Goal: Task Accomplishment & Management: Use online tool/utility

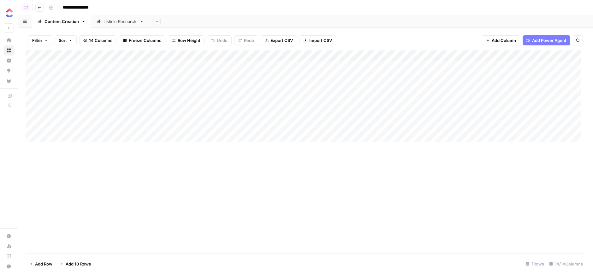
click at [238, 56] on div "Add Column" at bounding box center [306, 99] width 560 height 96
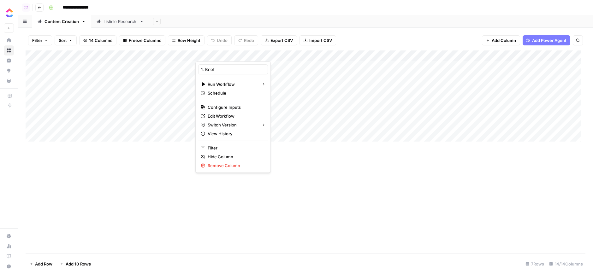
click at [239, 120] on link "Edit Workflow" at bounding box center [233, 116] width 70 height 9
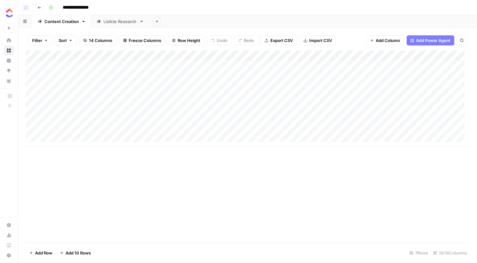
click at [129, 19] on div "Listicle Research" at bounding box center [120, 21] width 33 height 6
click at [247, 65] on div "Add Column" at bounding box center [248, 142] width 444 height 182
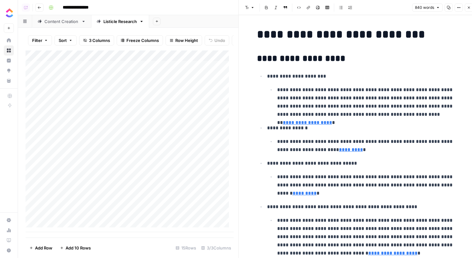
click at [458, 12] on header "Font style Bold Italic Block quote Code block Link Image Insert Table Bulleted …" at bounding box center [358, 7] width 238 height 15
click at [459, 9] on icon "button" at bounding box center [459, 8] width 4 height 4
click at [450, 7] on icon "button" at bounding box center [449, 7] width 3 height 3
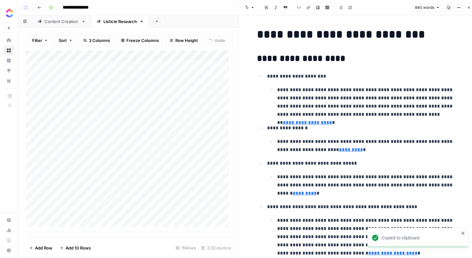
click at [466, 3] on header "Font style Bold Italic Block quote Code block Link Image Insert Table Bulleted …" at bounding box center [358, 7] width 238 height 15
click at [460, 5] on button "Options" at bounding box center [459, 7] width 8 height 8
click at [424, 64] on div "Code" at bounding box center [438, 67] width 40 height 6
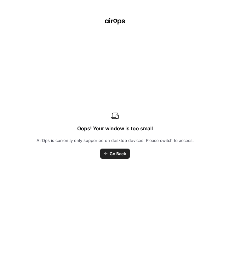
click at [221, 10] on div "Oops! Your window is too small AirOps is currently only supported on desktop de…" at bounding box center [115, 126] width 230 height 253
click at [230, 65] on div at bounding box center [128, 140] width 205 height 225
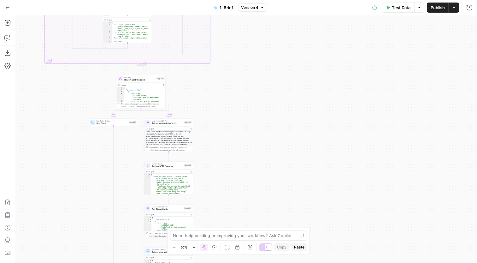
drag, startPoint x: 250, startPoint y: 119, endPoint x: 303, endPoint y: 179, distance: 80.0
click at [301, 204] on div "true false false true false true false true false true Workflow Input Settings …" at bounding box center [246, 139] width 462 height 248
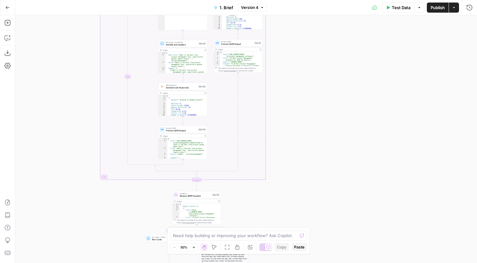
drag, startPoint x: 312, startPoint y: 107, endPoint x: 303, endPoint y: 148, distance: 41.6
click at [317, 195] on div "true false false true false true false true false true Workflow Input Settings …" at bounding box center [246, 139] width 462 height 248
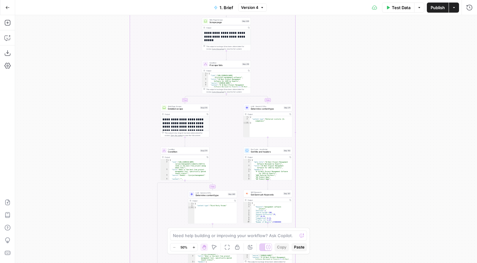
drag, startPoint x: 304, startPoint y: 151, endPoint x: 324, endPoint y: 213, distance: 65.4
click at [326, 262] on div "true false false true false true false true false true Workflow Input Settings …" at bounding box center [246, 139] width 462 height 248
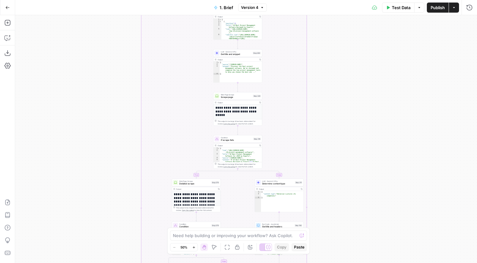
drag, startPoint x: 335, startPoint y: 193, endPoint x: 328, endPoint y: 226, distance: 33.9
click at [326, 263] on div "true false false true false true false true false true Workflow Input Settings …" at bounding box center [246, 139] width 462 height 248
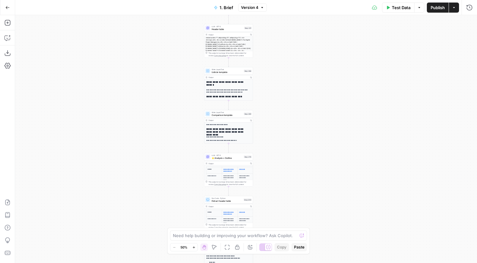
click at [277, 65] on div "true false false true false true false true false true Workflow Input Settings …" at bounding box center [246, 139] width 462 height 248
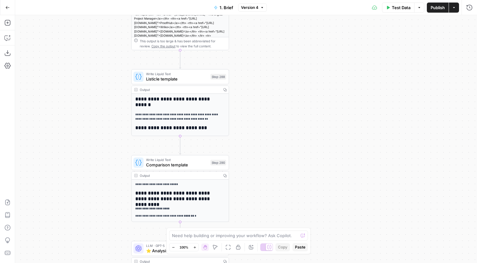
click at [209, 76] on div "Write Liquid Text Listicle template Step 288 Copy step Delete step Add Note Test" at bounding box center [180, 76] width 93 height 11
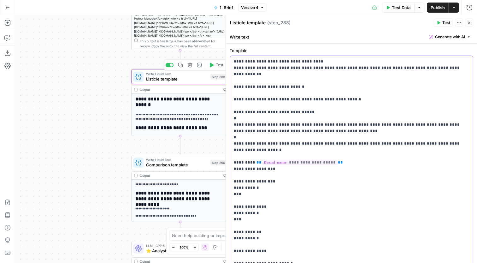
click at [332, 115] on p "**********" at bounding box center [349, 175] width 231 height 234
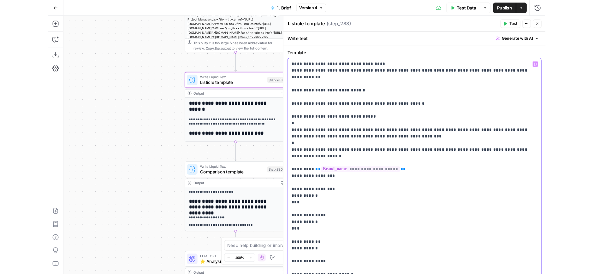
scroll to position [51, 0]
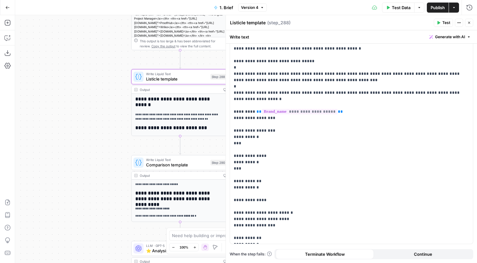
click at [169, 164] on span "Comparison template" at bounding box center [177, 165] width 62 height 6
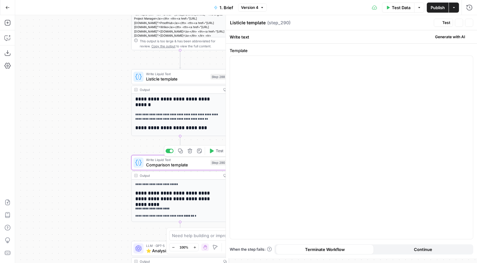
type textarea "Comparison template"
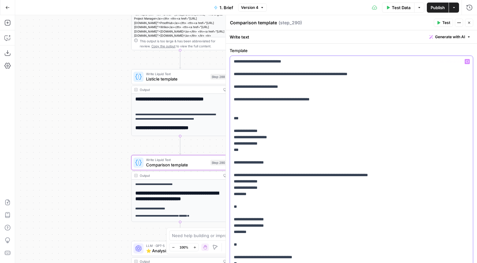
click at [367, 153] on p "**********" at bounding box center [349, 181] width 231 height 246
click at [327, 132] on p "**********" at bounding box center [349, 181] width 231 height 246
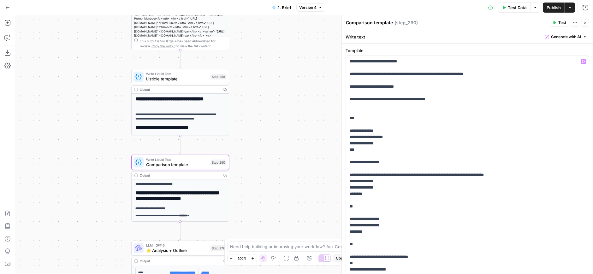
click at [335, 44] on div "true false false true false true false true false true Workflow Input Settings …" at bounding box center [304, 144] width 578 height 259
click at [289, 40] on div "true false false true false true false true false true Workflow Input Settings …" at bounding box center [304, 144] width 578 height 259
click at [4, 6] on button "Go Back" at bounding box center [7, 7] width 11 height 11
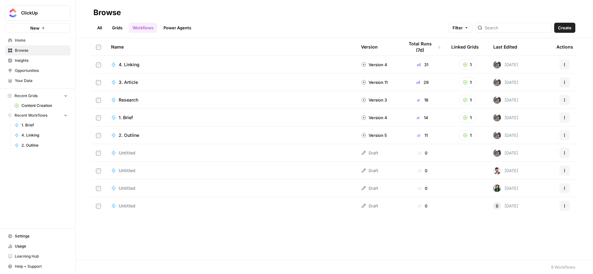
click at [36, 78] on link "Your Data" at bounding box center [37, 81] width 65 height 10
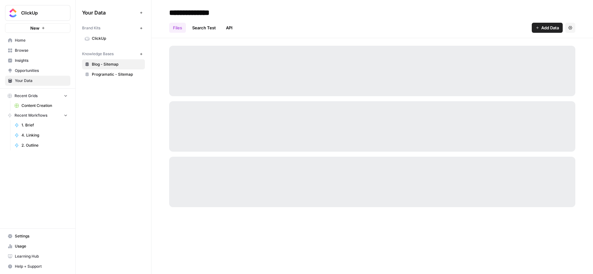
click at [127, 41] on link "ClickUp" at bounding box center [113, 38] width 63 height 10
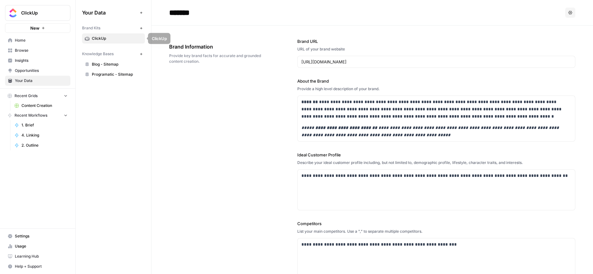
click at [126, 36] on span "ClickUp" at bounding box center [117, 39] width 50 height 6
click at [45, 14] on span "ClickUp" at bounding box center [40, 13] width 38 height 6
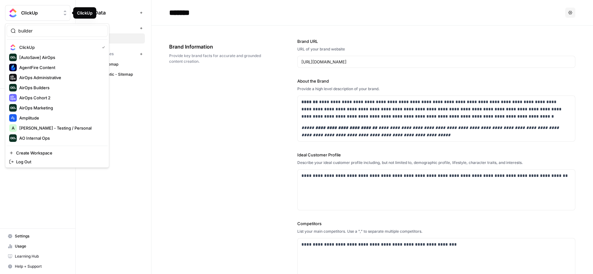
type input "builder"
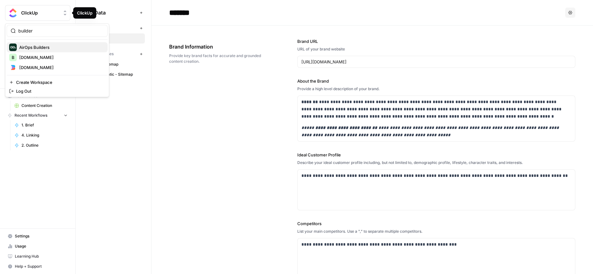
click at [43, 45] on span "AirOps Builders" at bounding box center [60, 47] width 83 height 6
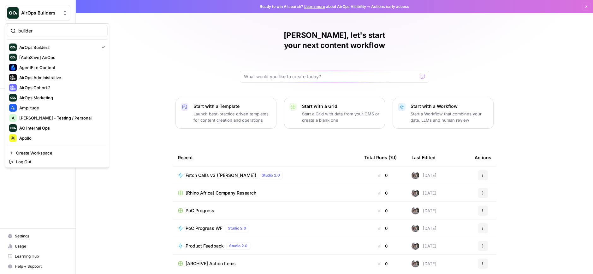
type input "builder"
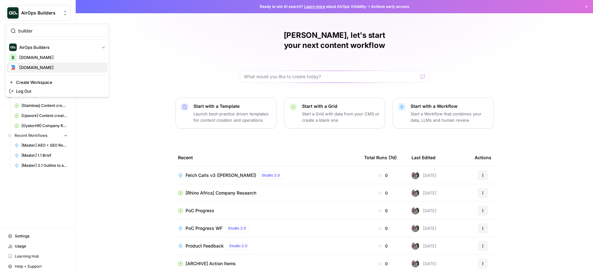
click at [49, 67] on span "Builder.io" at bounding box center [60, 67] width 83 height 6
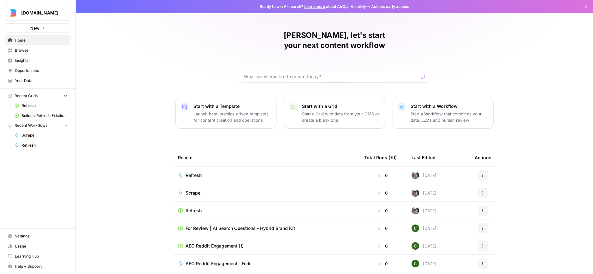
click at [48, 80] on span "Your Data" at bounding box center [41, 81] width 53 height 6
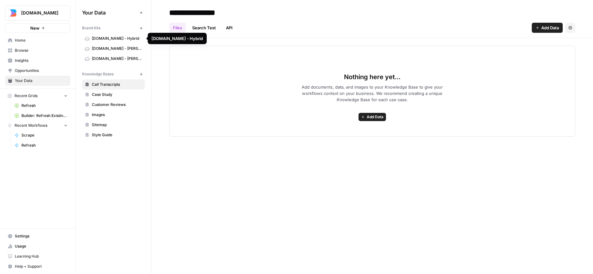
click at [112, 40] on span "Builder.io - Hybrid" at bounding box center [117, 39] width 50 height 6
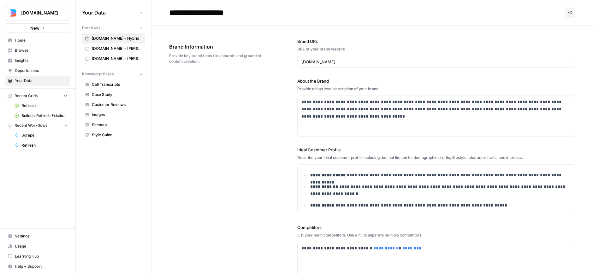
click at [114, 45] on link "Builder.io - Steve" at bounding box center [113, 49] width 63 height 10
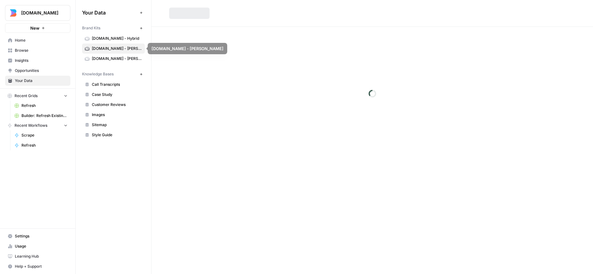
click at [119, 60] on span "Builder.io - Vishwas test" at bounding box center [117, 59] width 50 height 6
click at [120, 39] on span "Builder.io - Hybrid" at bounding box center [117, 39] width 50 height 6
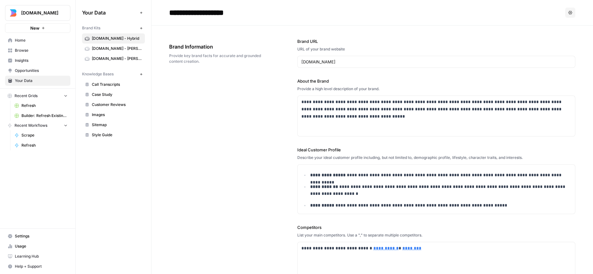
click at [120, 39] on span "Builder.io - Hybrid" at bounding box center [117, 39] width 50 height 6
click at [133, 62] on link "Builder.io - Vishwas test" at bounding box center [113, 59] width 63 height 10
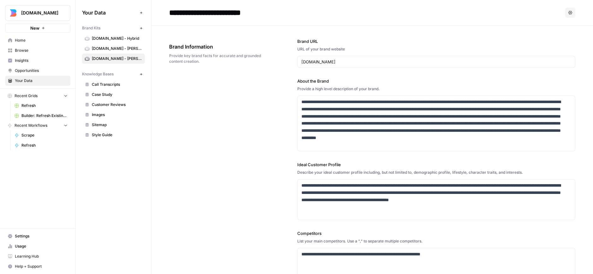
click at [170, 85] on div "**********" at bounding box center [372, 198] width 406 height 345
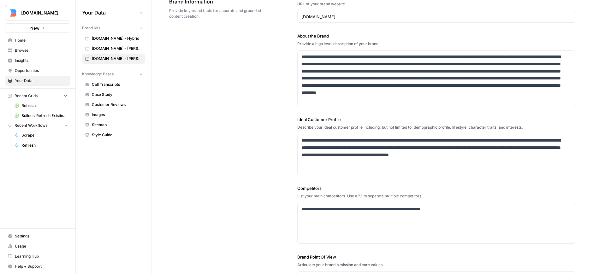
scroll to position [138, 0]
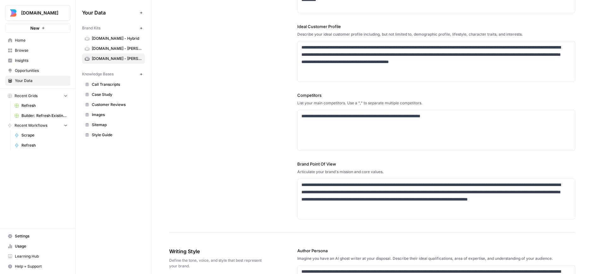
click at [243, 117] on div "**********" at bounding box center [372, 59] width 406 height 345
click at [41, 109] on link "Refresh" at bounding box center [41, 106] width 59 height 10
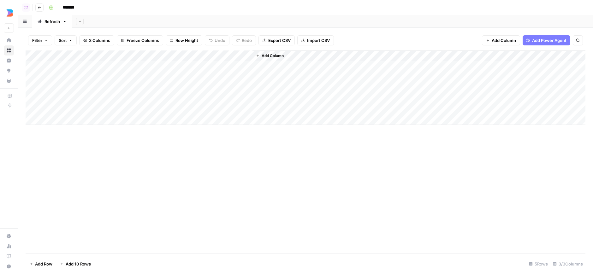
click at [240, 57] on div "Add Column" at bounding box center [306, 88] width 560 height 74
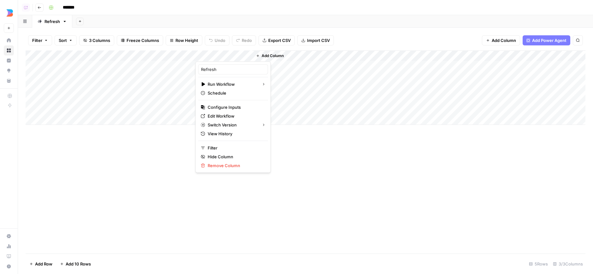
click at [293, 185] on div "Add Column" at bounding box center [306, 152] width 560 height 203
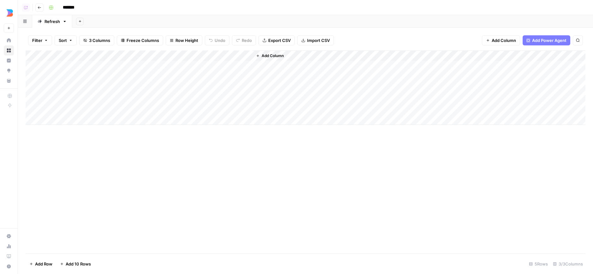
click at [306, 248] on div "Add Column" at bounding box center [306, 152] width 560 height 203
click at [182, 54] on div "Add Column" at bounding box center [306, 88] width 560 height 74
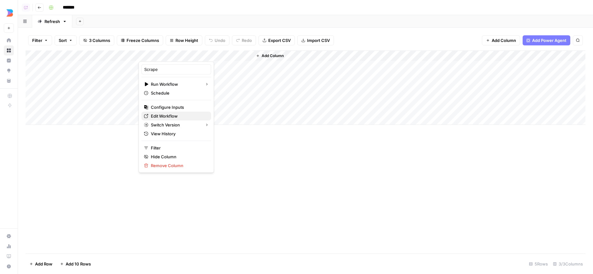
click at [177, 115] on span "Edit Workflow" at bounding box center [178, 116] width 55 height 6
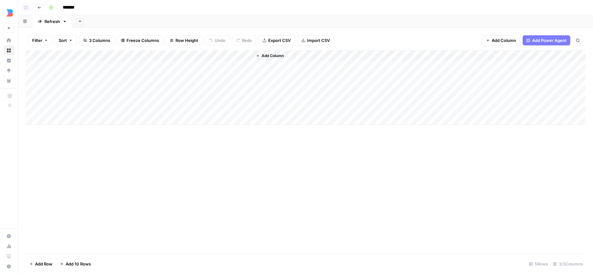
click at [407, 194] on div "Add Column" at bounding box center [306, 152] width 560 height 203
click at [359, 180] on div "Add Column" at bounding box center [306, 152] width 560 height 203
click at [110, 69] on div "Add Column" at bounding box center [306, 88] width 560 height 74
click at [123, 81] on div "Add Column" at bounding box center [306, 88] width 560 height 74
click at [118, 72] on div "Add Column" at bounding box center [306, 88] width 560 height 74
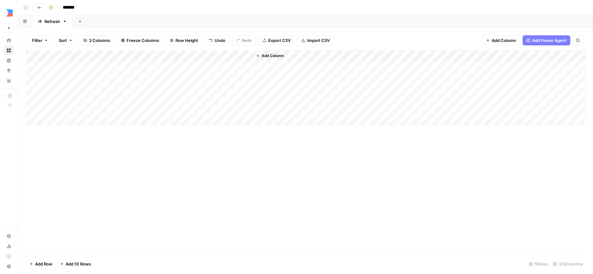
click at [120, 66] on div "Add Column" at bounding box center [306, 88] width 560 height 74
click at [119, 73] on div "Add Column" at bounding box center [306, 88] width 560 height 74
drag, startPoint x: 445, startPoint y: 222, endPoint x: 562, endPoint y: 224, distance: 117.4
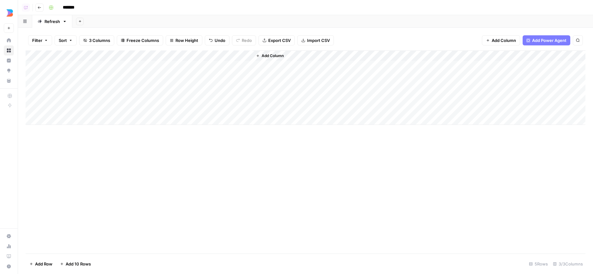
click at [445, 222] on div "Add Column" at bounding box center [306, 152] width 560 height 203
drag, startPoint x: 138, startPoint y: 56, endPoint x: 172, endPoint y: 62, distance: 34.4
click at [175, 61] on div "Add Column" at bounding box center [306, 88] width 560 height 74
click at [167, 65] on div "Add Column" at bounding box center [306, 88] width 560 height 74
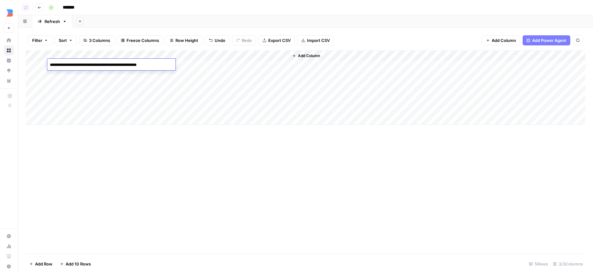
click at [147, 74] on div "Add Column" at bounding box center [306, 88] width 560 height 74
click at [240, 162] on div "Add Column" at bounding box center [306, 152] width 560 height 203
click at [269, 9] on div "*******" at bounding box center [316, 8] width 541 height 10
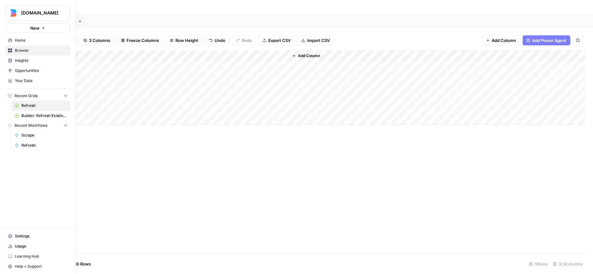
click at [12, 80] on icon at bounding box center [10, 81] width 4 height 4
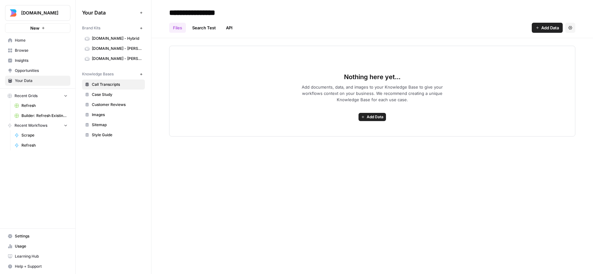
click at [185, 195] on div "**********" at bounding box center [373, 137] width 442 height 274
click at [117, 49] on span "Builder.io - Steve" at bounding box center [117, 49] width 50 height 6
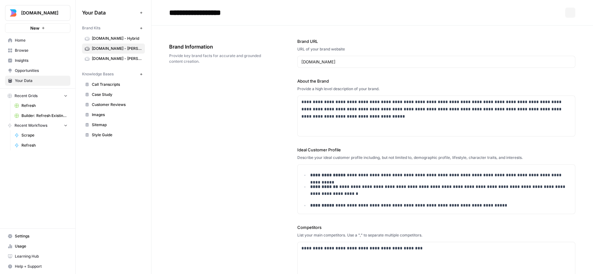
click at [119, 44] on link "Builder.io - Steve" at bounding box center [113, 49] width 63 height 10
click at [119, 38] on span "Builder.io - Hybrid" at bounding box center [117, 39] width 50 height 6
click at [229, 189] on div "**********" at bounding box center [372, 215] width 406 height 379
click at [190, 208] on div "**********" at bounding box center [372, 215] width 406 height 379
click at [217, 202] on div "**********" at bounding box center [372, 215] width 406 height 379
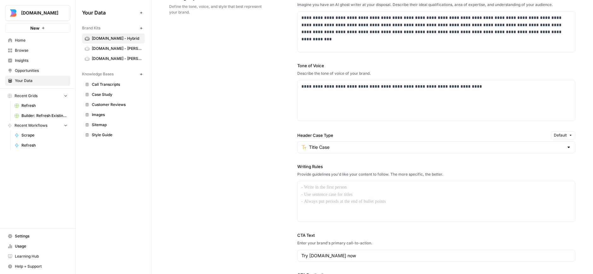
scroll to position [422, 0]
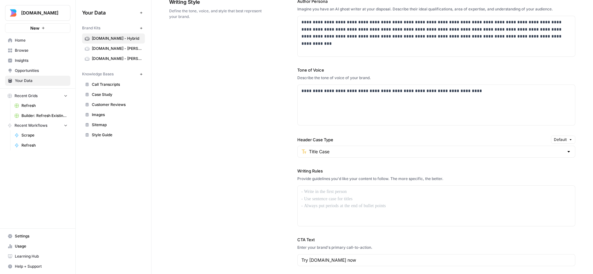
click at [117, 48] on span "Builder.io - Steve" at bounding box center [117, 49] width 50 height 6
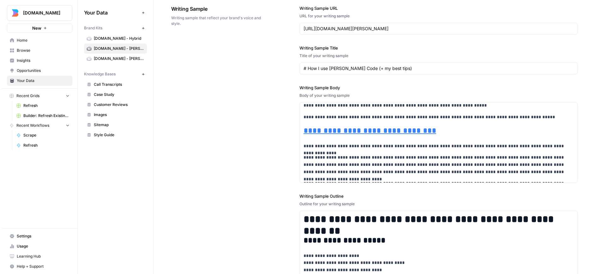
scroll to position [1525, 0]
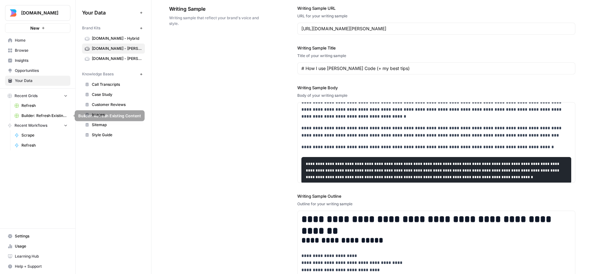
click at [42, 111] on link "Builder: Refresh Existing Content" at bounding box center [41, 116] width 59 height 10
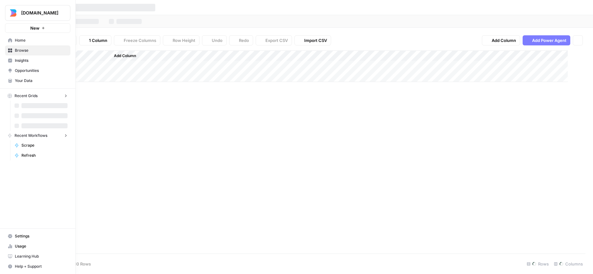
click at [42, 109] on div at bounding box center [41, 106] width 59 height 10
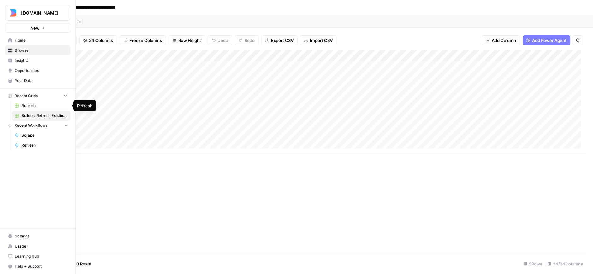
click at [43, 109] on link "Refresh" at bounding box center [41, 106] width 59 height 10
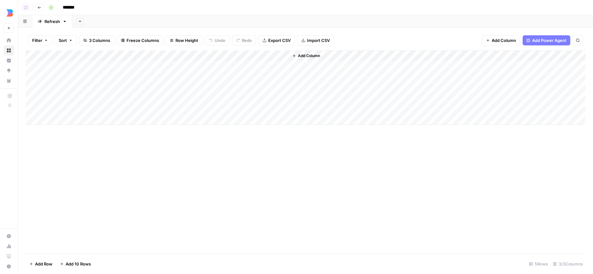
click at [216, 55] on div "Add Column" at bounding box center [306, 88] width 560 height 74
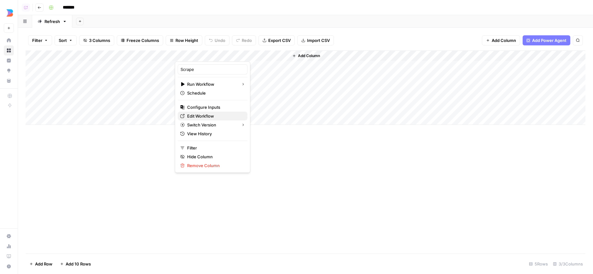
click at [210, 120] on link "Edit Workflow" at bounding box center [213, 116] width 70 height 9
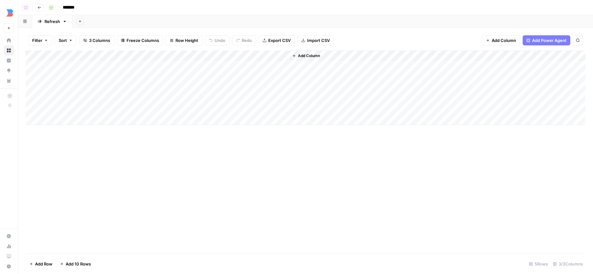
click at [206, 66] on div "Add Column" at bounding box center [306, 88] width 560 height 74
click at [205, 75] on div "Add Column" at bounding box center [306, 88] width 560 height 74
click at [205, 84] on div "Add Column" at bounding box center [306, 88] width 560 height 74
drag, startPoint x: 222, startPoint y: 174, endPoint x: 229, endPoint y: 148, distance: 26.8
click at [222, 174] on div "Add Column" at bounding box center [306, 152] width 560 height 203
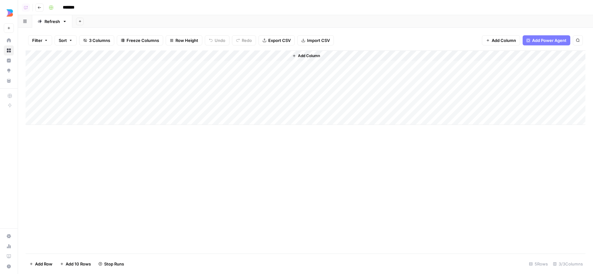
click at [229, 181] on div "Add Column" at bounding box center [306, 152] width 560 height 203
click at [218, 86] on div "Add Column" at bounding box center [306, 88] width 560 height 74
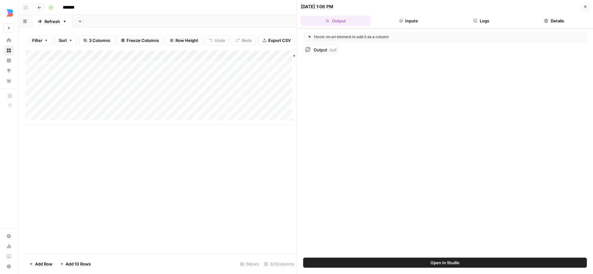
click at [493, 20] on button "Logs" at bounding box center [481, 21] width 70 height 10
click at [216, 57] on div "Add Column" at bounding box center [161, 88] width 271 height 74
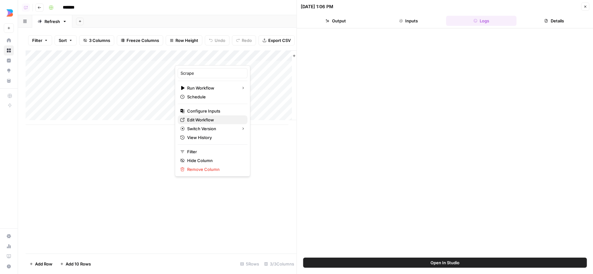
click at [211, 122] on span "Edit Workflow" at bounding box center [214, 120] width 55 height 6
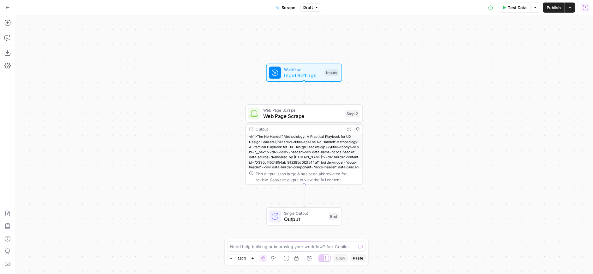
click at [587, 9] on icon "button" at bounding box center [585, 7] width 6 height 6
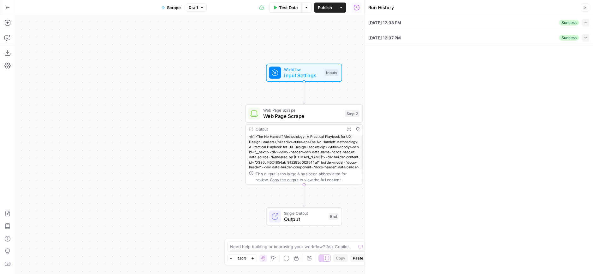
click at [586, 20] on button "Collapse" at bounding box center [586, 23] width 8 height 8
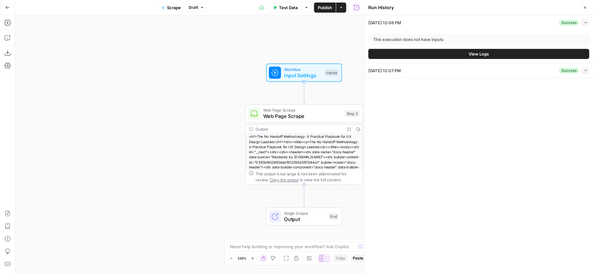
click at [503, 58] on button "View Logs" at bounding box center [478, 54] width 221 height 10
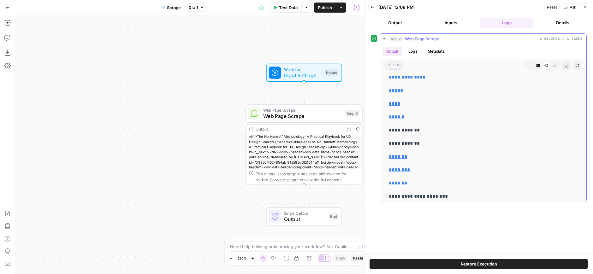
scroll to position [5457, 0]
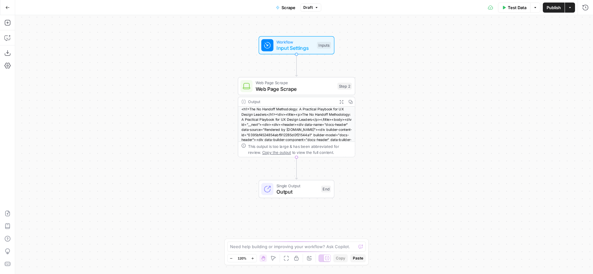
click at [320, 87] on span "Web Page Scrape" at bounding box center [295, 89] width 79 height 8
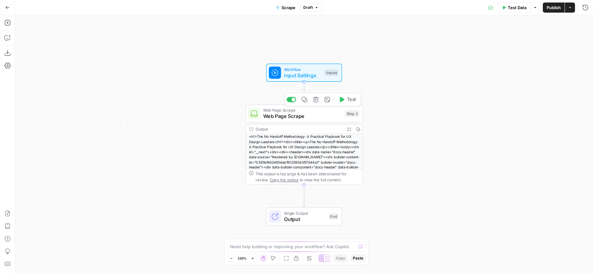
click at [326, 122] on div "Web Page Scrape Web Page Scrape Step 2 Copy step Delete step Add Note Test" at bounding box center [304, 113] width 117 height 18
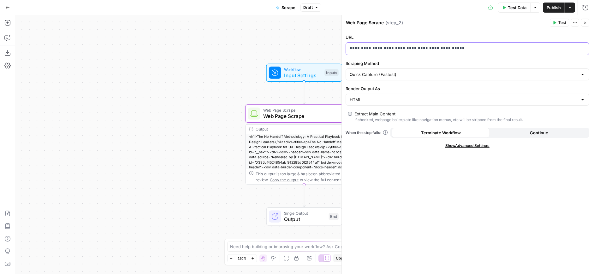
click at [468, 49] on p "**********" at bounding box center [467, 48] width 235 height 6
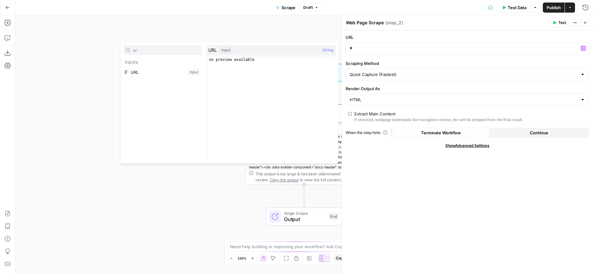
type input "ur"
click at [157, 75] on button "Select variable URL" at bounding box center [162, 72] width 79 height 10
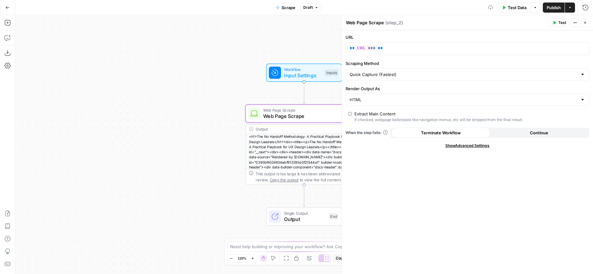
drag, startPoint x: 404, startPoint y: 187, endPoint x: 390, endPoint y: 186, distance: 13.6
click at [404, 187] on div "URL ** *** ** Variables Menu Scraping Method Quick Capture (Fastest) Render Out…" at bounding box center [467, 152] width 251 height 244
drag, startPoint x: 199, startPoint y: 72, endPoint x: 125, endPoint y: 84, distance: 74.9
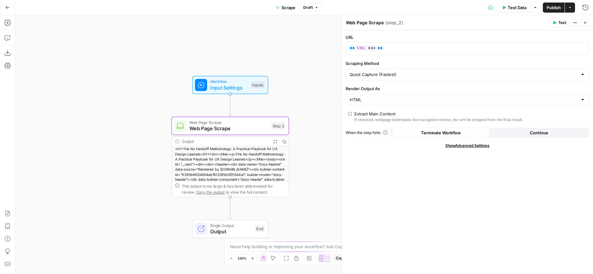
click at [125, 84] on div "Workflow Input Settings Inputs Web Page Scrape Web Page Scrape Step 2 Output Ex…" at bounding box center [304, 144] width 578 height 259
click at [552, 11] on button "Publish" at bounding box center [554, 8] width 22 height 10
click at [457, 201] on div "URL ** *** ** Scraping Method Quick Capture (Fastest) Render Output As HTML Ext…" at bounding box center [467, 152] width 251 height 244
click at [7, 6] on icon "button" at bounding box center [7, 7] width 4 height 4
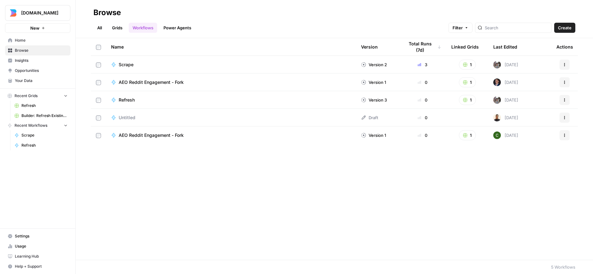
click at [45, 106] on span "Refresh" at bounding box center [44, 106] width 46 height 6
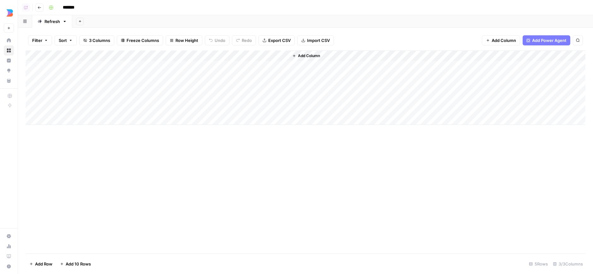
click at [408, 199] on div "Add Column" at bounding box center [306, 152] width 560 height 203
click at [543, 189] on div "Add Column" at bounding box center [307, 152] width 563 height 203
click at [534, 161] on div "Add Column" at bounding box center [307, 152] width 563 height 203
click at [380, 164] on div "Add Column" at bounding box center [307, 152] width 563 height 203
drag, startPoint x: 352, startPoint y: 212, endPoint x: 352, endPoint y: 208, distance: 3.8
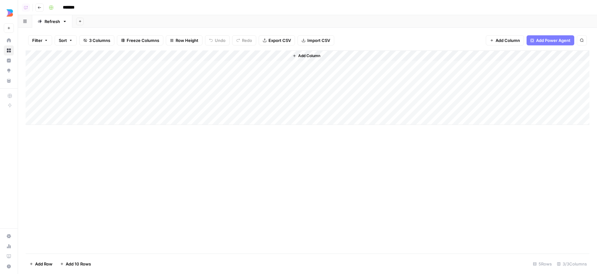
click at [352, 212] on div "Add Column" at bounding box center [307, 152] width 563 height 203
click at [446, 174] on div "Add Column" at bounding box center [307, 152] width 563 height 203
click at [446, 173] on div "Add Column" at bounding box center [307, 152] width 563 height 203
click at [521, 195] on div "Add Column" at bounding box center [307, 152] width 563 height 203
drag, startPoint x: 333, startPoint y: 189, endPoint x: 253, endPoint y: 89, distance: 128.2
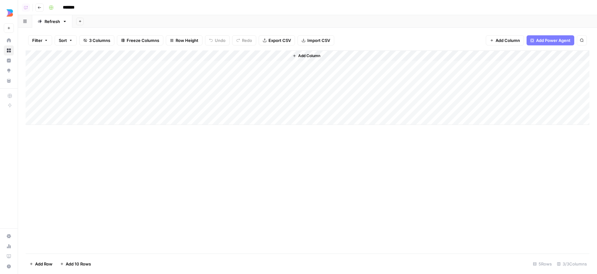
click at [333, 189] on div "Add Column" at bounding box center [307, 152] width 563 height 203
click at [307, 55] on span "Add Column" at bounding box center [309, 56] width 22 height 6
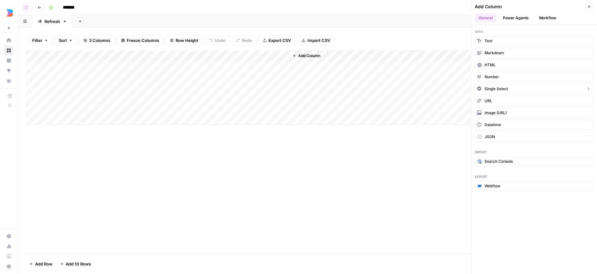
click at [500, 89] on span "Single Select" at bounding box center [495, 89] width 23 height 6
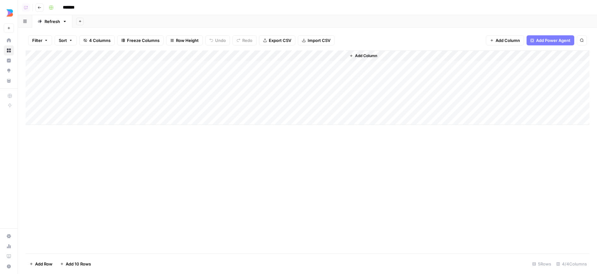
click at [307, 56] on div "Add Column" at bounding box center [307, 88] width 563 height 74
click at [320, 69] on input "New Column" at bounding box center [332, 69] width 77 height 6
type input "ToV"
drag, startPoint x: 294, startPoint y: 56, endPoint x: 245, endPoint y: 56, distance: 49.2
click at [245, 56] on div "Add Column" at bounding box center [307, 88] width 563 height 74
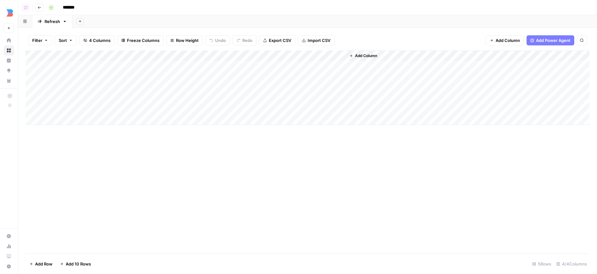
click at [260, 53] on div "Add Column" at bounding box center [307, 88] width 563 height 74
click at [265, 92] on input "Add Option" at bounding box center [282, 92] width 64 height 6
type input "Hybrid"
drag, startPoint x: 253, startPoint y: 71, endPoint x: 222, endPoint y: 67, distance: 32.1
click at [237, 67] on input "ToV" at bounding box center [279, 69] width 85 height 6
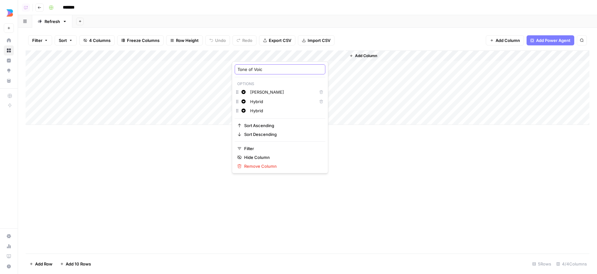
type input "Tone of Voice"
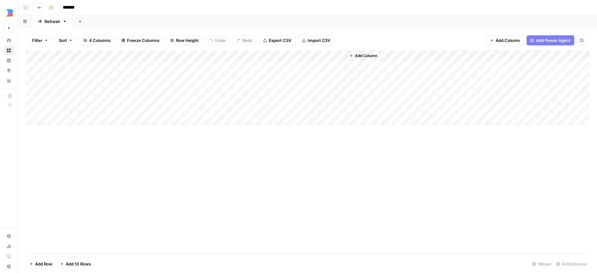
drag, startPoint x: 310, startPoint y: 175, endPoint x: 285, endPoint y: 88, distance: 89.7
click at [309, 175] on div "Add Column" at bounding box center [307, 152] width 563 height 203
click at [266, 65] on div "Add Column" at bounding box center [307, 88] width 563 height 74
click at [307, 160] on div "Add Column" at bounding box center [307, 152] width 563 height 203
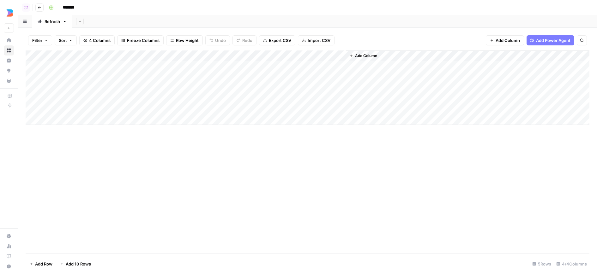
click at [334, 52] on div "Add Column" at bounding box center [307, 88] width 563 height 74
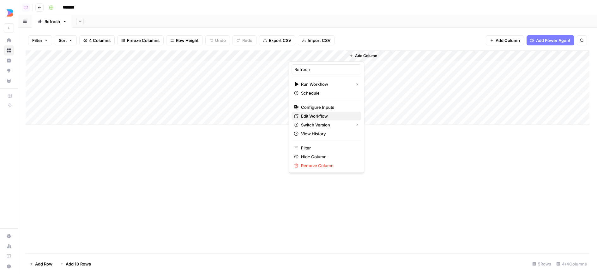
click at [324, 117] on span "Edit Workflow" at bounding box center [328, 116] width 55 height 6
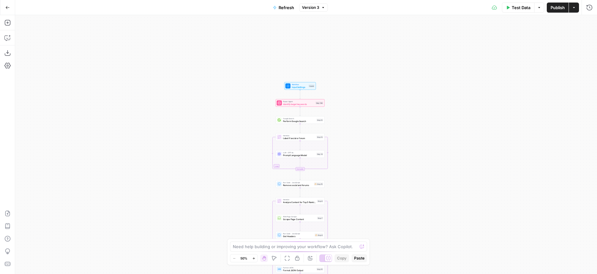
drag, startPoint x: 351, startPoint y: 44, endPoint x: 358, endPoint y: 78, distance: 35.4
click at [343, 175] on div "Workflow Input Settings Inputs Power Agent Identify target keywords Step 148 Go…" at bounding box center [305, 144] width 581 height 259
click at [310, 85] on div "Inputs" at bounding box center [311, 86] width 6 height 3
click at [463, 174] on span "Add Field" at bounding box center [463, 172] width 18 height 6
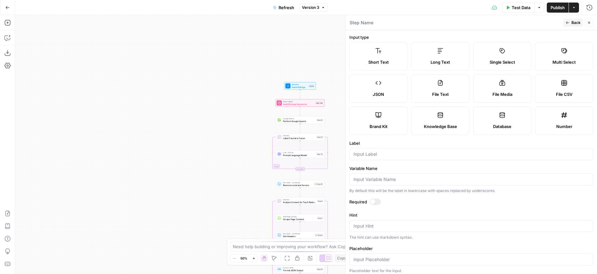
click at [373, 63] on span "Short Text" at bounding box center [378, 62] width 21 height 6
click at [368, 56] on label "Short Text" at bounding box center [378, 56] width 58 height 28
click at [412, 149] on div at bounding box center [471, 154] width 244 height 12
click at [498, 59] on span "Single Select" at bounding box center [502, 62] width 26 height 6
click at [379, 62] on span "Short Text" at bounding box center [378, 62] width 21 height 6
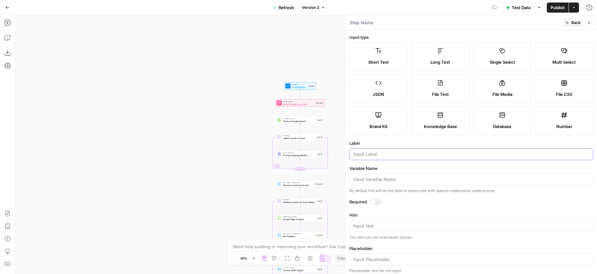
click at [417, 152] on input "Label" at bounding box center [470, 154] width 235 height 6
type input "Tone of Voice"
click at [376, 202] on div at bounding box center [374, 202] width 11 height 6
click at [459, 212] on label "Hint" at bounding box center [471, 215] width 244 height 6
click at [459, 223] on textarea "Hint" at bounding box center [470, 226] width 235 height 6
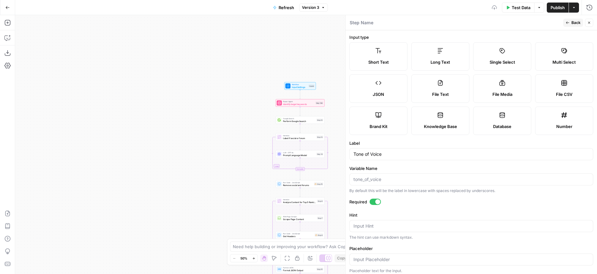
click at [575, 27] on header "Step Name Back Close" at bounding box center [470, 22] width 251 height 15
click at [591, 21] on button "Close" at bounding box center [589, 23] width 8 height 8
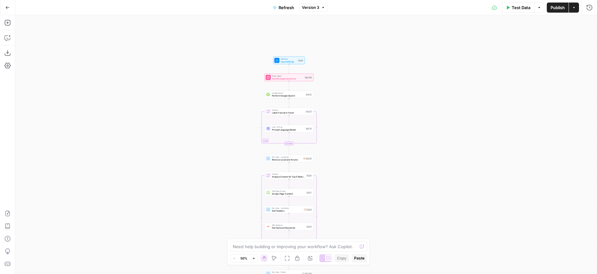
drag, startPoint x: 384, startPoint y: 137, endPoint x: 373, endPoint y: 113, distance: 27.0
click at [373, 113] on div "Workflow Input Settings Inputs Power Agent Identify target keywords Step 148 Go…" at bounding box center [305, 144] width 581 height 259
click at [341, 92] on div "Workflow Input Settings Inputs Power Agent Identify target keywords Step 148 Go…" at bounding box center [305, 144] width 581 height 259
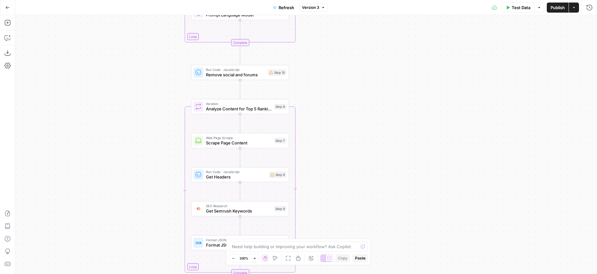
drag, startPoint x: 329, startPoint y: 129, endPoint x: 332, endPoint y: -23, distance: 152.2
click at [332, 15] on div "Workflow Input Settings Inputs Power Agent Identify target keywords Step 148 Go…" at bounding box center [305, 144] width 581 height 259
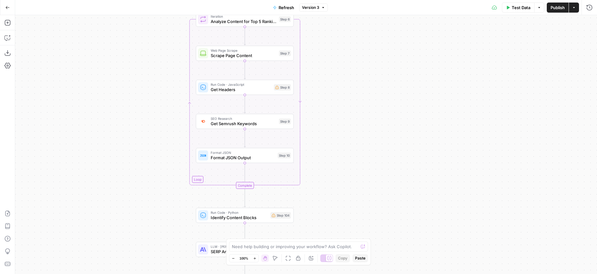
drag, startPoint x: 346, startPoint y: 80, endPoint x: 350, endPoint y: -8, distance: 88.2
click at [350, 15] on div "Workflow Input Settings Inputs Power Agent Identify target keywords Step 148 Go…" at bounding box center [305, 144] width 581 height 259
drag, startPoint x: 350, startPoint y: 84, endPoint x: 348, endPoint y: 72, distance: 12.5
click at [348, 72] on div "Workflow Input Settings Inputs Power Agent Identify target keywords Step 148 Go…" at bounding box center [305, 144] width 581 height 259
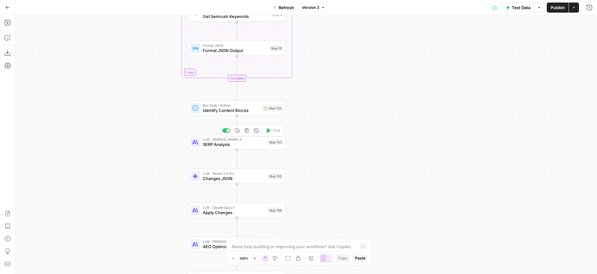
click at [258, 136] on div "Copy step Delete step Edit Note Test" at bounding box center [252, 130] width 63 height 11
click at [258, 142] on span "SERP Analysis" at bounding box center [234, 144] width 62 height 6
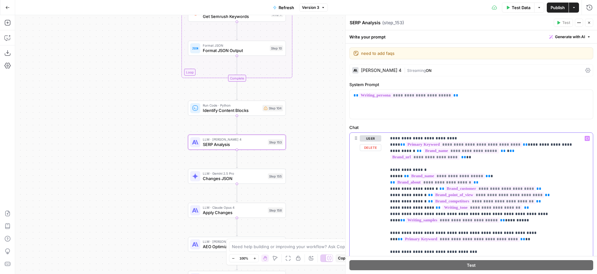
click at [469, 148] on span "**********" at bounding box center [461, 150] width 76 height 5
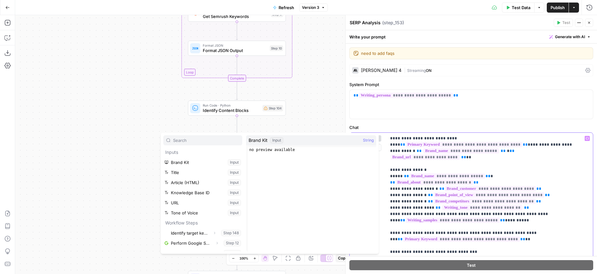
click at [427, 155] on span "**********" at bounding box center [424, 157] width 69 height 5
click at [439, 174] on span "**********" at bounding box center [447, 176] width 76 height 5
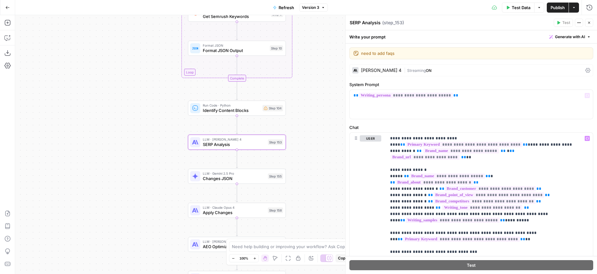
click at [326, 74] on div "Workflow Input Settings Inputs Power Agent Identify target keywords Step 148 Go…" at bounding box center [305, 144] width 581 height 259
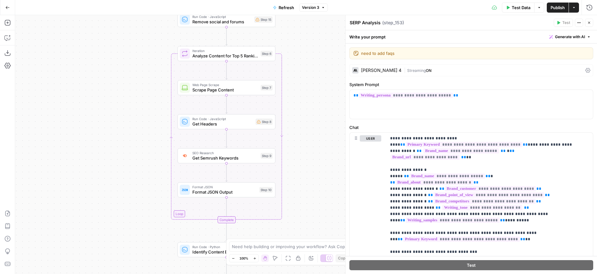
drag, startPoint x: 321, startPoint y: 50, endPoint x: 307, endPoint y: 227, distance: 177.0
click at [305, 246] on div "Workflow Input Settings Inputs Power Agent Identify target keywords Step 148 Go…" at bounding box center [305, 144] width 581 height 259
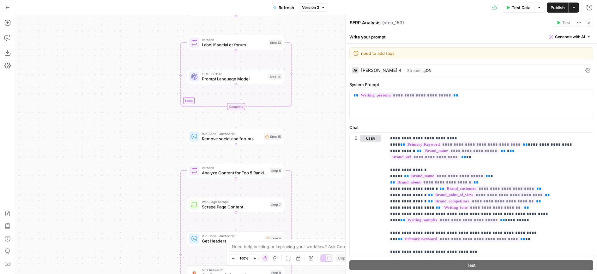
drag, startPoint x: 321, startPoint y: 131, endPoint x: 349, endPoint y: 239, distance: 110.9
click at [349, 239] on div "Workflow Input Settings Inputs Power Agent Identify target keywords Step 148 Go…" at bounding box center [305, 144] width 581 height 259
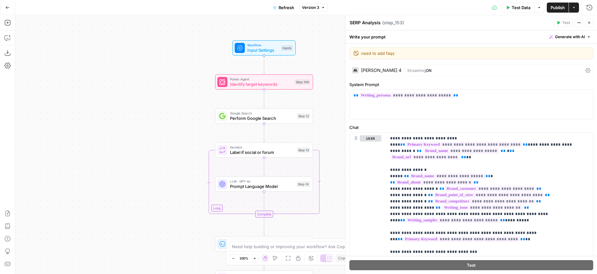
drag, startPoint x: 327, startPoint y: 57, endPoint x: 317, endPoint y: 2, distance: 56.1
click at [325, 61] on div "Workflow Input Settings Inputs Power Agent Identify target keywords Step 148 Go…" at bounding box center [305, 144] width 581 height 259
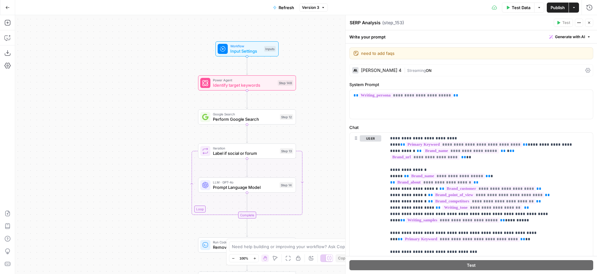
drag, startPoint x: 326, startPoint y: 123, endPoint x: 311, endPoint y: 121, distance: 15.4
click at [311, 121] on div "Workflow Input Settings Inputs Power Agent Identify target keywords Step 148 Go…" at bounding box center [305, 144] width 581 height 259
click at [3, 26] on button "Add Steps" at bounding box center [8, 23] width 10 height 10
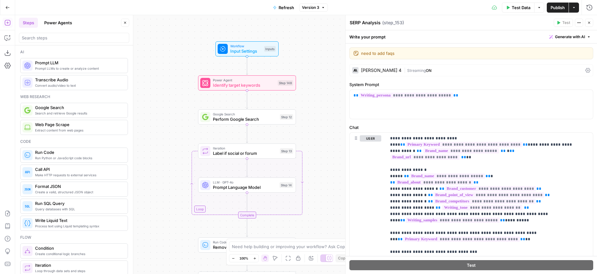
click at [50, 25] on button "Power Agents" at bounding box center [57, 23] width 35 height 10
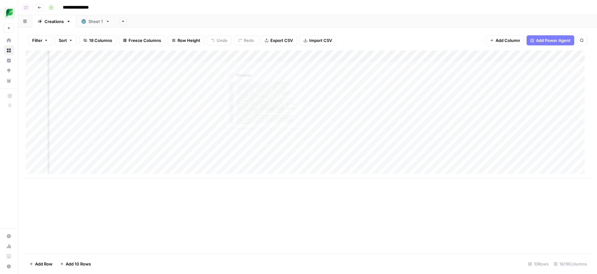
scroll to position [5, 143]
click at [205, 147] on div "Add Column" at bounding box center [307, 115] width 563 height 128
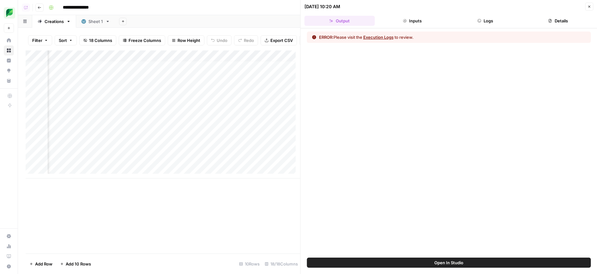
click at [485, 16] on button "Logs" at bounding box center [485, 21] width 70 height 10
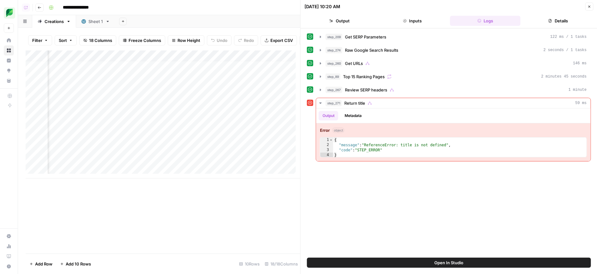
click at [205, 60] on div "Add Column" at bounding box center [163, 115] width 275 height 128
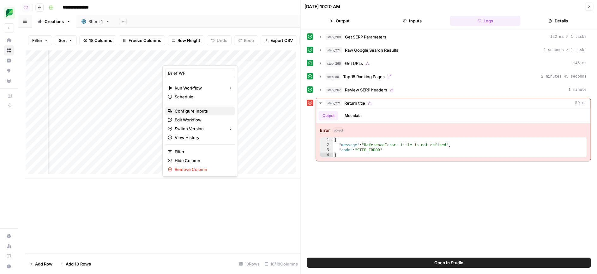
click at [206, 113] on span "Configure Inputs" at bounding box center [202, 111] width 55 height 6
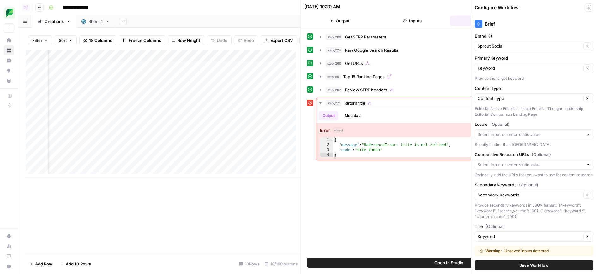
click at [434, 186] on div "step_209 Get SERP Parameters 122 ms / 1 tasks step_274 Raw Google Search Result…" at bounding box center [449, 143] width 284 height 223
click at [590, 6] on icon "button" at bounding box center [589, 8] width 4 height 4
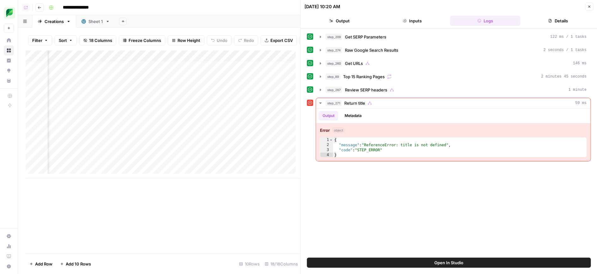
click at [590, 7] on icon "button" at bounding box center [589, 7] width 4 height 4
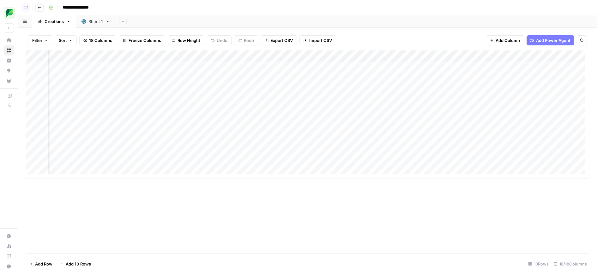
click at [204, 56] on div "Add Column" at bounding box center [307, 115] width 563 height 128
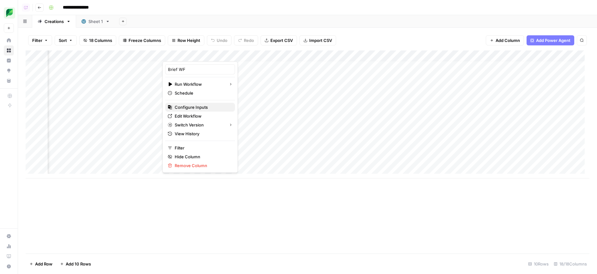
click at [210, 109] on span "Configure Inputs" at bounding box center [202, 107] width 55 height 6
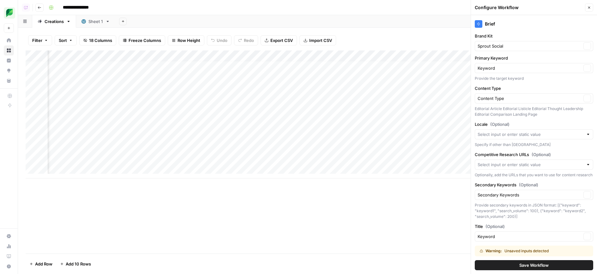
scroll to position [20, 0]
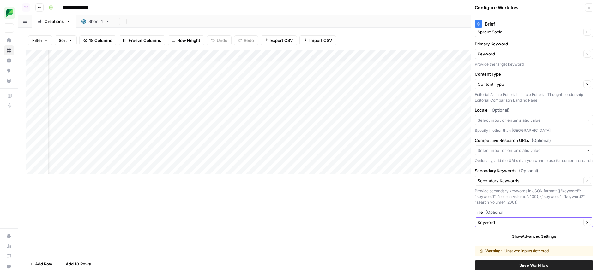
click at [585, 224] on icon "button" at bounding box center [586, 222] width 3 height 3
click at [583, 224] on button "Clear" at bounding box center [587, 223] width 8 height 8
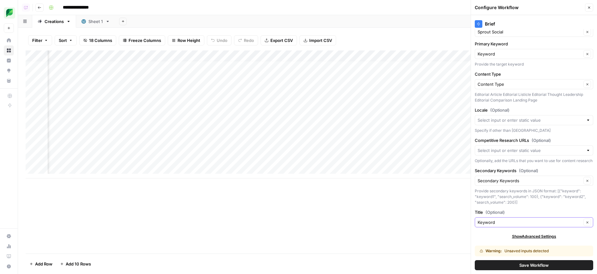
click at [585, 224] on icon "button" at bounding box center [586, 222] width 3 height 3
click at [521, 216] on div "Title (Optional) Keyword Clear" at bounding box center [533, 218] width 118 height 18
click at [518, 220] on input "Title (Optional)" at bounding box center [529, 222] width 104 height 6
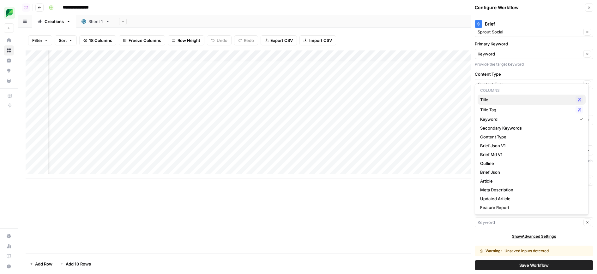
click at [509, 97] on span "Title" at bounding box center [526, 100] width 93 height 6
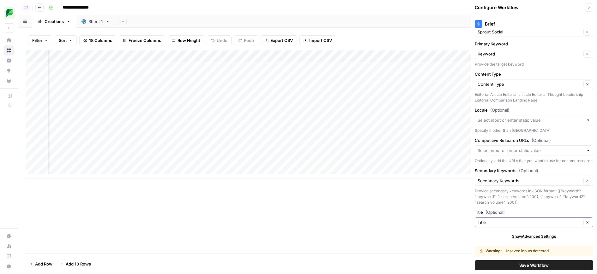
click at [584, 221] on button "Clear" at bounding box center [587, 223] width 8 height 8
type input "Keyword"
click at [584, 223] on button "Clear" at bounding box center [587, 223] width 8 height 8
click at [524, 226] on div "Keyword Clear" at bounding box center [533, 222] width 118 height 10
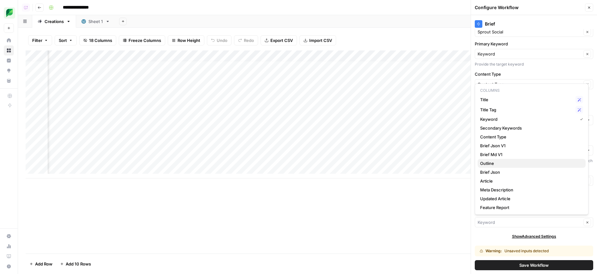
click at [492, 167] on button "Outline" at bounding box center [531, 163] width 108 height 9
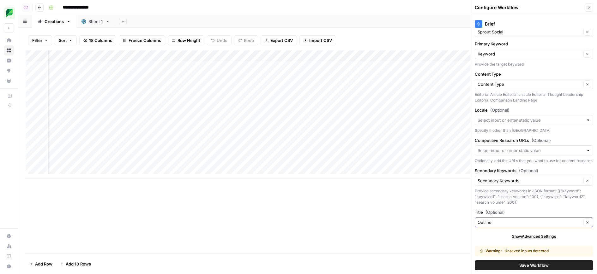
click at [585, 224] on button "Clear" at bounding box center [587, 223] width 8 height 8
type input "Keyword"
click at [538, 222] on input "Title (Optional)" at bounding box center [529, 222] width 104 height 6
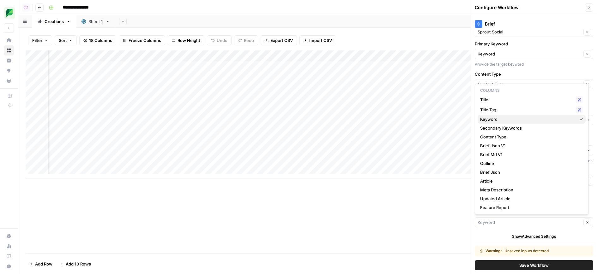
click at [547, 121] on span "Keyword" at bounding box center [527, 119] width 95 height 6
type input "Keyword"
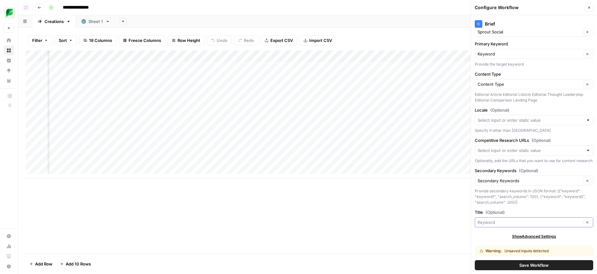
click at [548, 224] on input "Title (Optional)" at bounding box center [529, 222] width 104 height 6
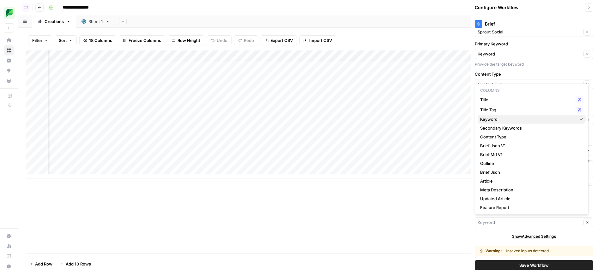
click at [576, 115] on button "Keyword" at bounding box center [531, 119] width 108 height 9
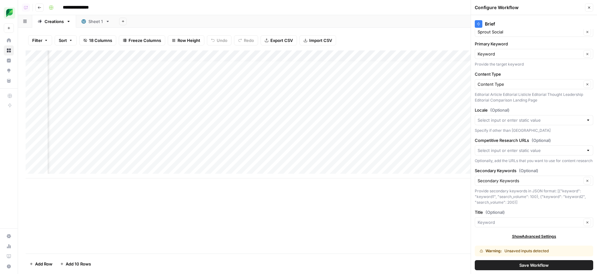
type input "Keyword"
click at [585, 222] on icon "button" at bounding box center [586, 222] width 3 height 3
click at [548, 223] on input "Title (Optional)" at bounding box center [529, 222] width 104 height 6
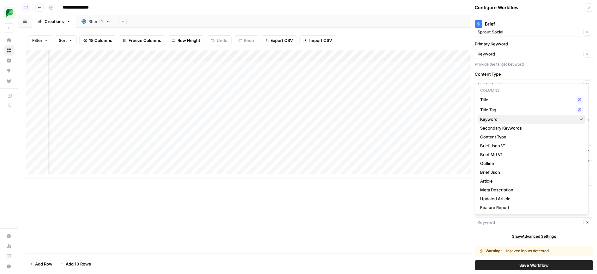
click at [521, 118] on span "Keyword" at bounding box center [527, 119] width 95 height 6
type input "Keyword"
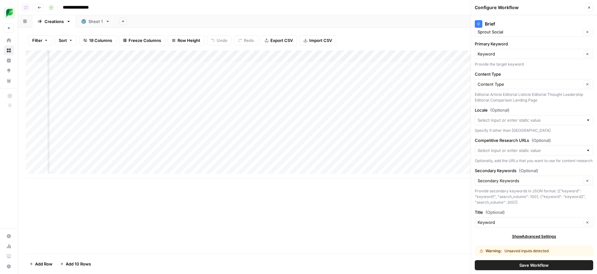
click at [556, 215] on label "Title (Optional)" at bounding box center [533, 212] width 118 height 6
click at [556, 219] on input "Keyword" at bounding box center [529, 222] width 104 height 6
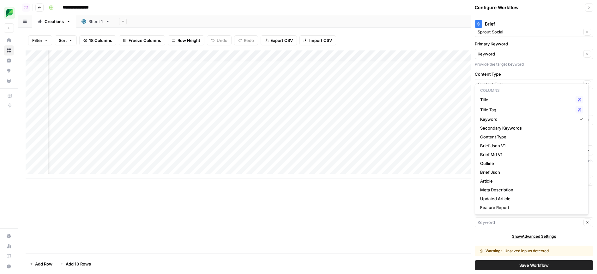
type input "Keyword"
click at [287, 215] on div "Add Column" at bounding box center [307, 152] width 563 height 203
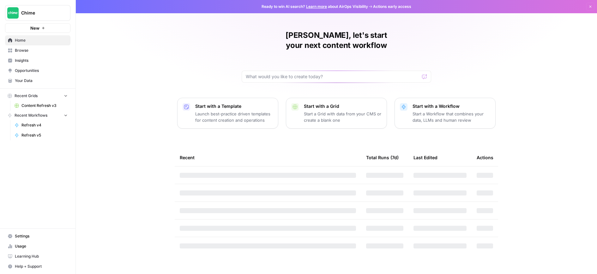
click at [49, 14] on span "Chime" at bounding box center [40, 13] width 38 height 6
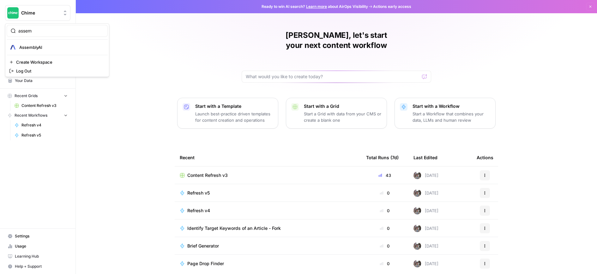
type input "assem"
click at [21, 45] on span "AssemblyAI" at bounding box center [60, 47] width 83 height 6
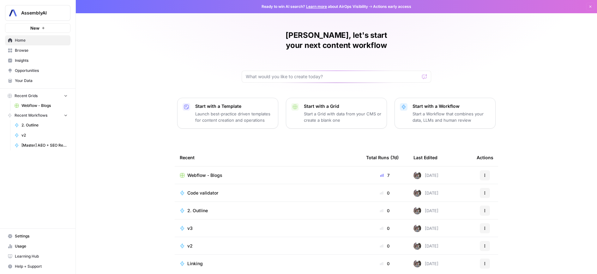
click at [33, 108] on span "Webflow - Blogs" at bounding box center [44, 106] width 46 height 6
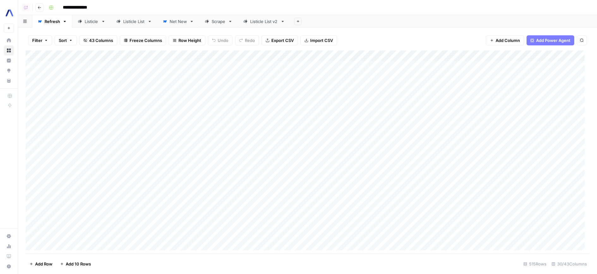
click at [132, 21] on div "Listicle List" at bounding box center [134, 21] width 22 height 6
click at [85, 26] on link "Listicle" at bounding box center [91, 21] width 39 height 13
click at [175, 25] on link "Net New" at bounding box center [178, 21] width 42 height 13
click at [444, 56] on div "Add Column" at bounding box center [307, 83] width 563 height 64
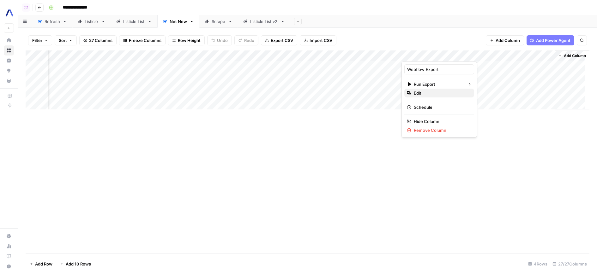
click at [436, 94] on span "Edit" at bounding box center [440, 93] width 55 height 6
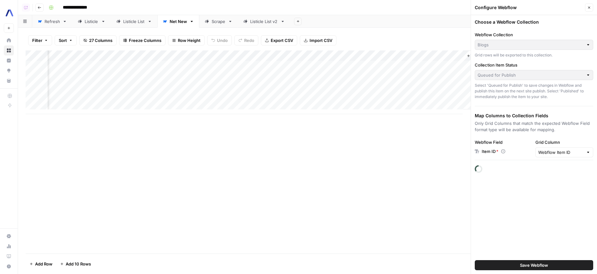
scroll to position [0, 1298]
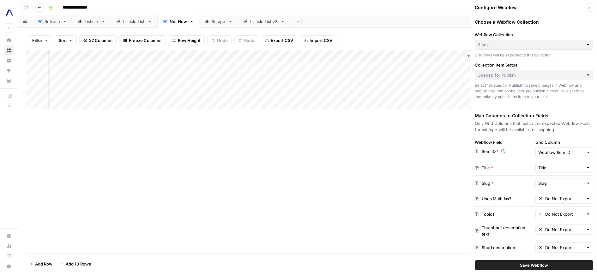
click at [588, 8] on icon "button" at bounding box center [589, 8] width 4 height 4
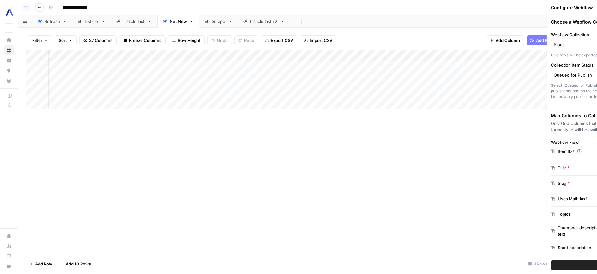
scroll to position [0, 1207]
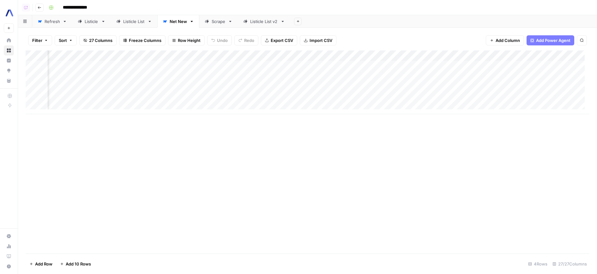
scroll to position [0, 463]
click at [225, 97] on div "Add Column" at bounding box center [307, 83] width 563 height 64
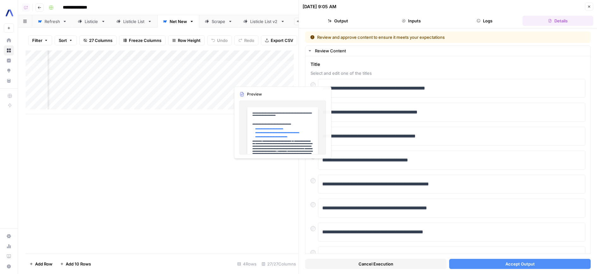
scroll to position [0, 532]
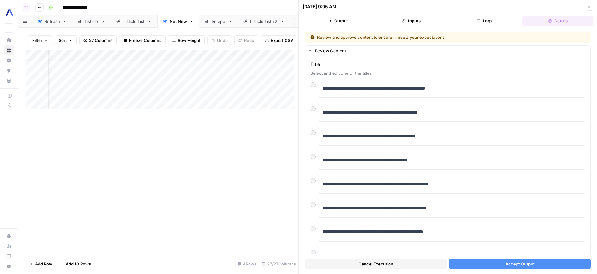
click at [586, 7] on button "Close" at bounding box center [589, 7] width 8 height 8
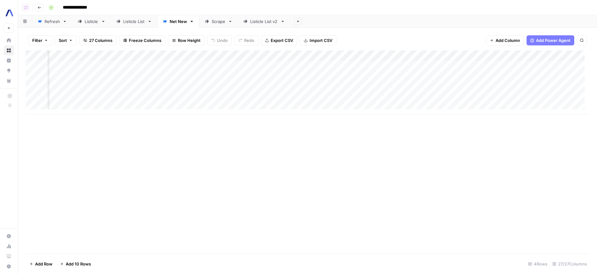
scroll to position [0, 1016]
click at [279, 63] on div "Add Column" at bounding box center [307, 88] width 563 height 74
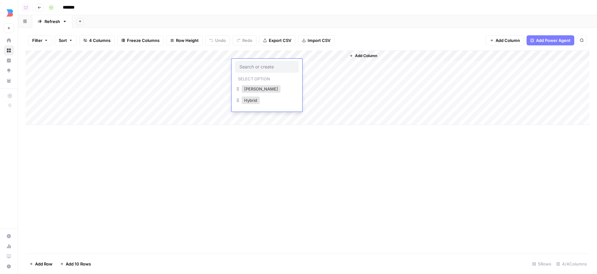
click at [322, 166] on div "Add Column" at bounding box center [307, 152] width 563 height 203
click at [335, 52] on div "Add Column" at bounding box center [307, 88] width 563 height 74
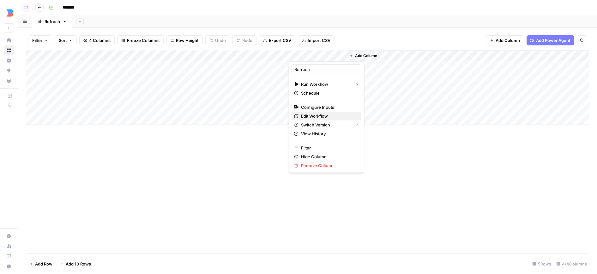
click at [323, 117] on span "Edit Workflow" at bounding box center [328, 116] width 55 height 6
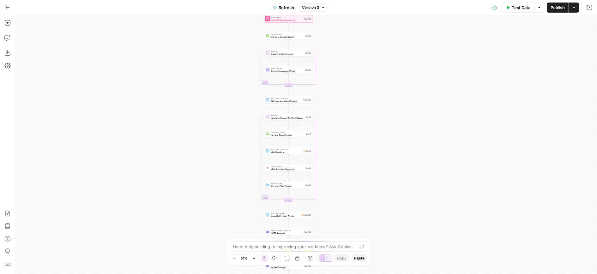
drag, startPoint x: 238, startPoint y: 46, endPoint x: 286, endPoint y: 69, distance: 52.4
click at [205, 128] on div "Workflow Input Settings Inputs Power Agent Identify target keywords Step 148 Go…" at bounding box center [305, 144] width 581 height 259
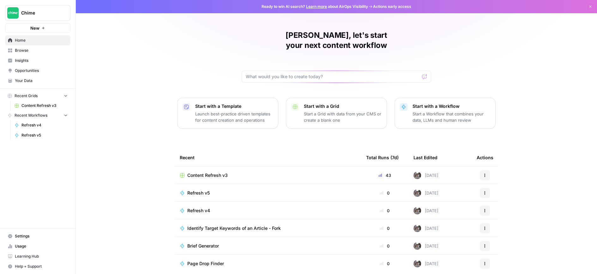
click at [17, 11] on img "Workspace: Chime" at bounding box center [12, 12] width 11 height 11
type input "click"
click at [26, 51] on div "ClickUp" at bounding box center [57, 48] width 96 height 8
click at [52, 107] on span "Content Creation" at bounding box center [44, 106] width 46 height 6
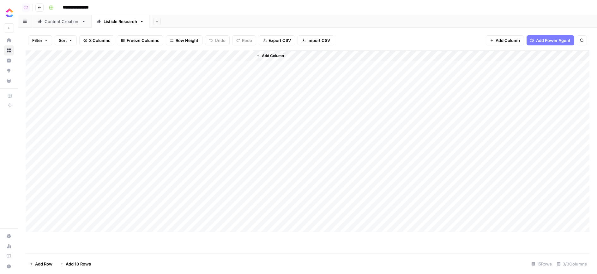
click at [62, 24] on div "Content Creation" at bounding box center [62, 21] width 34 height 6
click at [482, 55] on div "Add Column" at bounding box center [307, 99] width 563 height 96
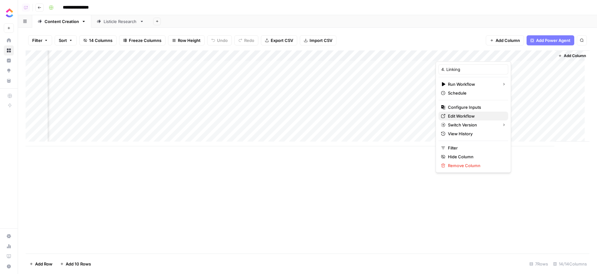
click at [483, 114] on span "Edit Workflow" at bounding box center [475, 116] width 55 height 6
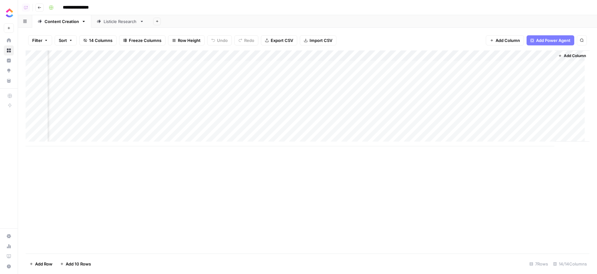
click at [367, 132] on div "Add Column" at bounding box center [307, 99] width 563 height 96
click at [360, 163] on div "Add Column" at bounding box center [307, 152] width 563 height 203
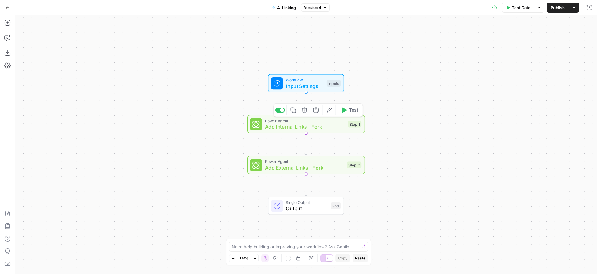
click at [325, 113] on button "Edit Agent" at bounding box center [329, 110] width 10 height 10
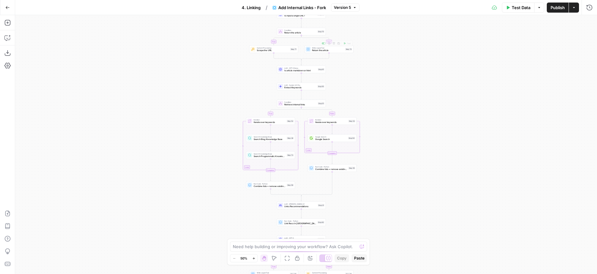
drag, startPoint x: 389, startPoint y: 70, endPoint x: 383, endPoint y: 93, distance: 23.9
click at [383, 93] on div "true false true false true false Workflow Input Settings Inputs LLM · GPT-5 Nan…" at bounding box center [305, 144] width 581 height 259
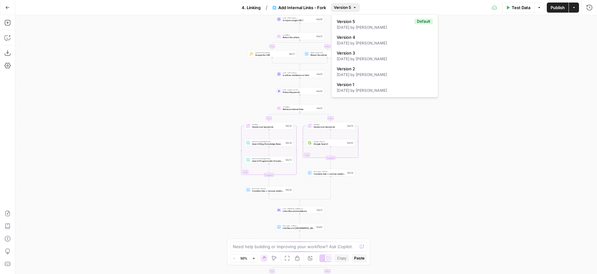
click at [350, 6] on span "Version 5" at bounding box center [342, 8] width 17 height 6
click at [349, 39] on span "Version 4" at bounding box center [382, 37] width 93 height 6
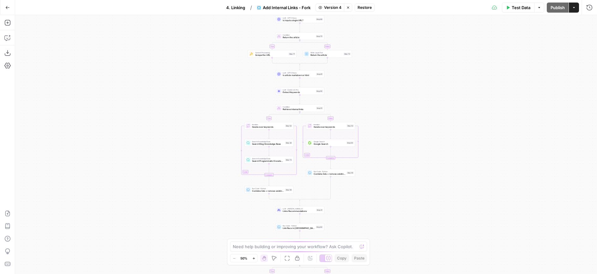
click at [349, 5] on button "Stop viewing" at bounding box center [348, 7] width 8 height 8
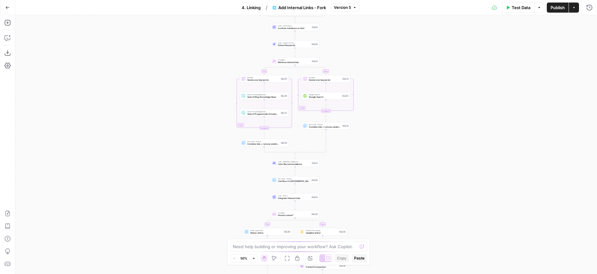
drag, startPoint x: 402, startPoint y: 101, endPoint x: 397, endPoint y: 60, distance: 41.7
click at [397, 60] on div "true false true false true false Workflow Input Settings Inputs LLM · GPT-5 Nan…" at bounding box center [305, 144] width 581 height 259
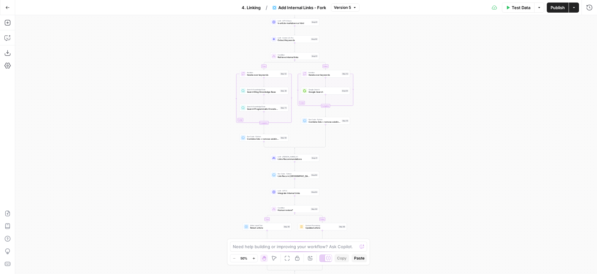
click at [401, 73] on div "true false true false true false Workflow Input Settings Inputs LLM · GPT-5 Nan…" at bounding box center [305, 144] width 581 height 259
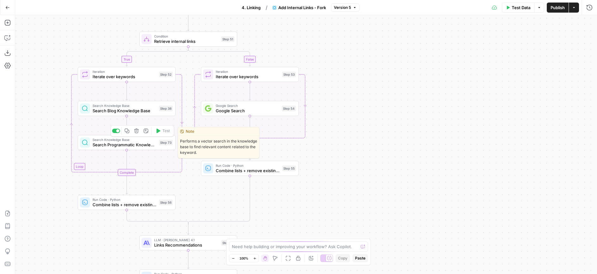
click at [116, 134] on div "Copy step Delete step Edit Note Test" at bounding box center [141, 130] width 63 height 11
click at [116, 133] on div "Copy step Delete step Edit Note Test" at bounding box center [141, 130] width 63 height 11
click at [116, 132] on div at bounding box center [116, 131] width 8 height 4
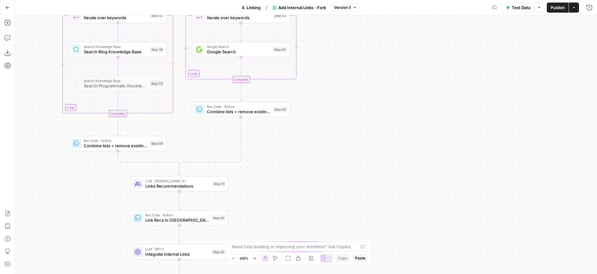
drag, startPoint x: 59, startPoint y: 128, endPoint x: 59, endPoint y: 80, distance: 48.6
click at [58, 78] on div "true false true false true false Workflow Input Settings Inputs LLM · GPT-5 Nan…" at bounding box center [305, 144] width 581 height 259
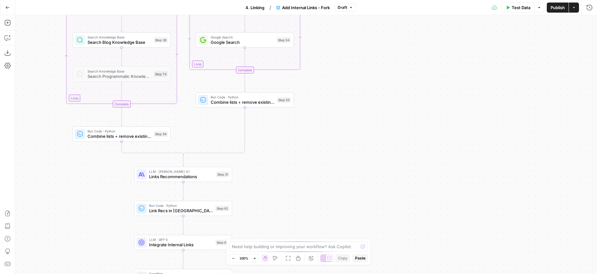
drag, startPoint x: 93, startPoint y: 169, endPoint x: 99, endPoint y: 146, distance: 24.7
click at [99, 146] on div "true false true false true false Workflow Input Settings Inputs LLM · GPT-5 Nan…" at bounding box center [305, 144] width 581 height 259
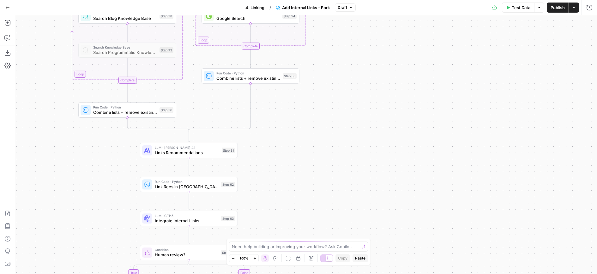
click at [162, 153] on span "Links Recommendations" at bounding box center [187, 153] width 64 height 6
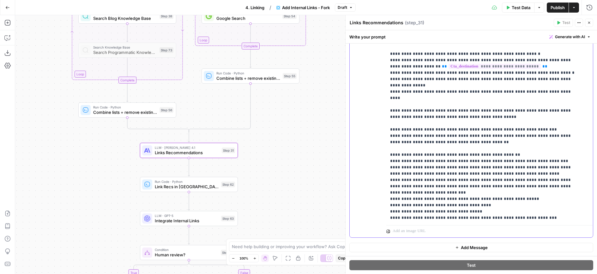
scroll to position [255, 0]
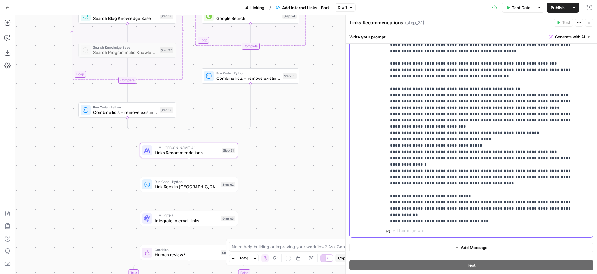
drag, startPoint x: 432, startPoint y: 137, endPoint x: 528, endPoint y: 138, distance: 95.3
click at [528, 138] on p "**********" at bounding box center [484, 155] width 189 height 884
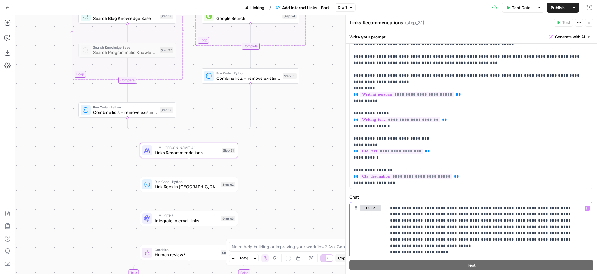
scroll to position [0, 0]
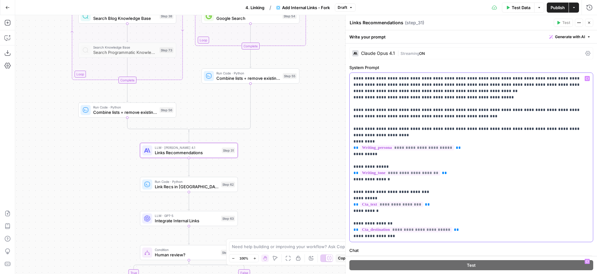
click at [382, 88] on p "**********" at bounding box center [468, 157] width 231 height 164
click at [437, 109] on p "**********" at bounding box center [468, 157] width 231 height 164
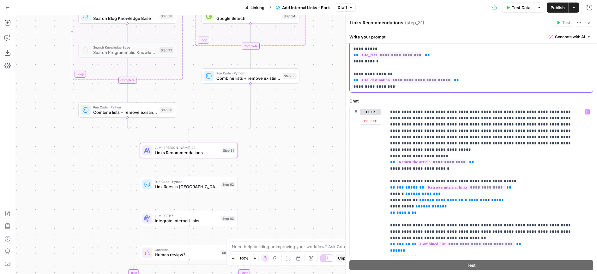
scroll to position [46, 0]
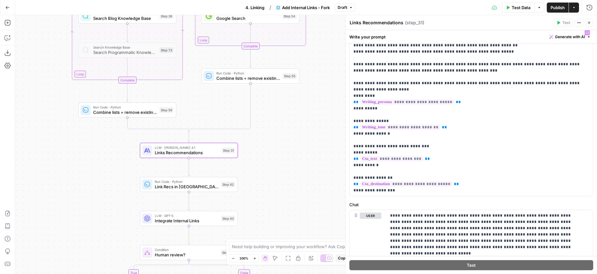
click at [569, 3] on button "Actions" at bounding box center [573, 8] width 10 height 10
click at [563, 6] on span "Publish" at bounding box center [557, 7] width 14 height 6
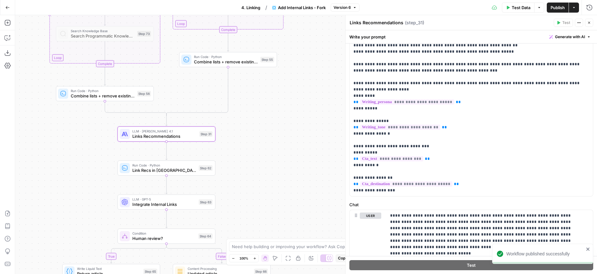
drag, startPoint x: 291, startPoint y: 153, endPoint x: 268, endPoint y: 137, distance: 28.0
click at [268, 137] on div "true false true false true false Workflow Input Settings Inputs LLM · GPT-5 Nan…" at bounding box center [305, 144] width 581 height 259
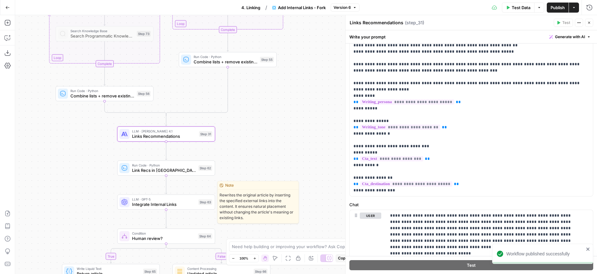
click at [191, 200] on span "LLM · GPT-5" at bounding box center [164, 199] width 64 height 5
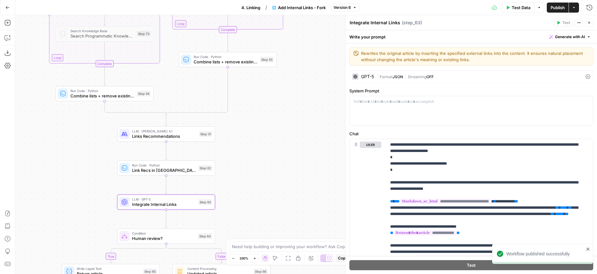
scroll to position [61, 0]
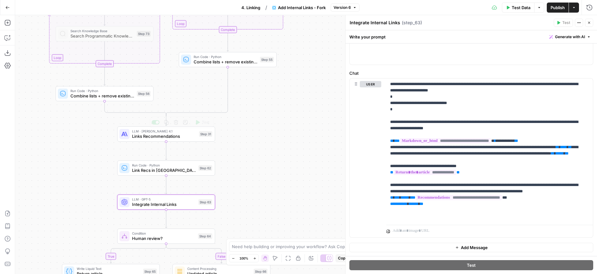
click at [170, 139] on span "Links Recommendations" at bounding box center [164, 136] width 64 height 6
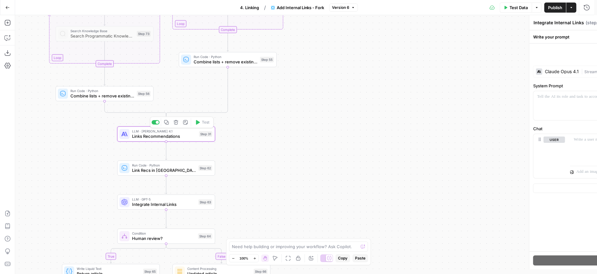
type textarea "Links Recommendations"
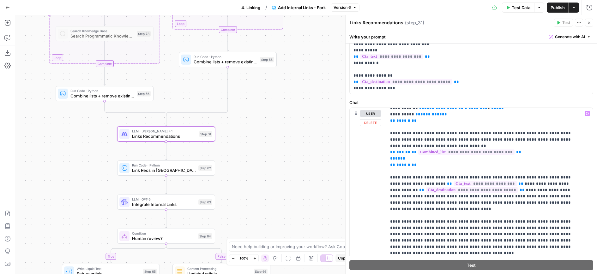
scroll to position [85, 0]
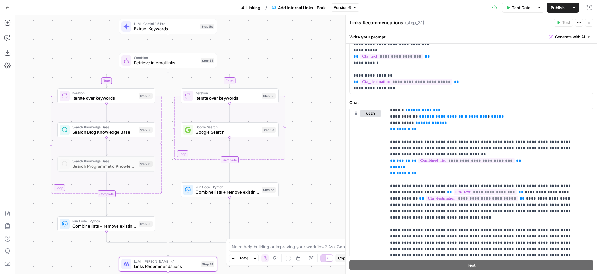
drag, startPoint x: 302, startPoint y: 95, endPoint x: 327, endPoint y: 209, distance: 116.9
click at [305, 224] on div "true false true false true false Workflow Input Settings Inputs LLM · GPT-5 Nan…" at bounding box center [305, 144] width 581 height 259
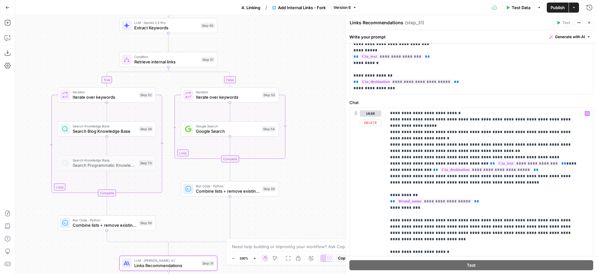
scroll to position [632, 0]
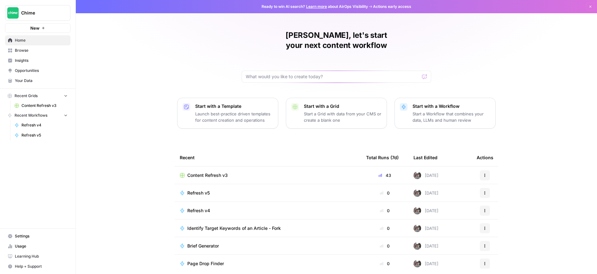
click at [47, 16] on button "Chime" at bounding box center [37, 13] width 65 height 16
type input "spro"
click at [38, 44] on div "SproutSocial" at bounding box center [57, 48] width 96 height 8
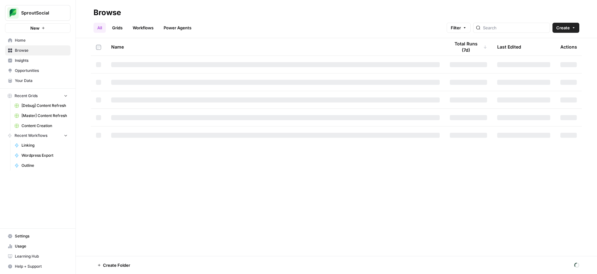
click at [52, 111] on link "[Master] Content Refresh" at bounding box center [41, 116] width 59 height 10
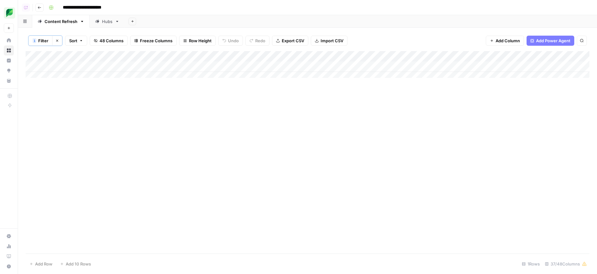
scroll to position [0, 2]
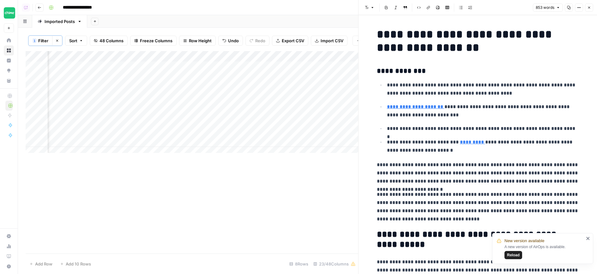
scroll to position [603, 0]
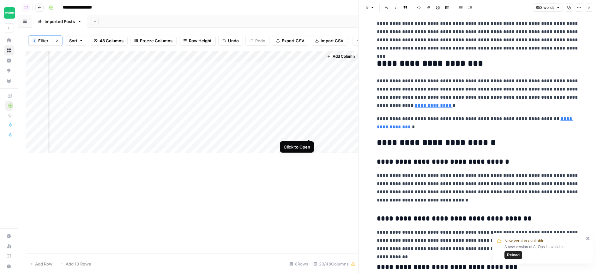
click at [310, 131] on div "Add Column" at bounding box center [192, 104] width 332 height 107
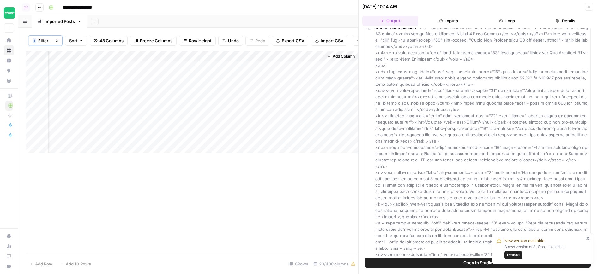
scroll to position [12, 0]
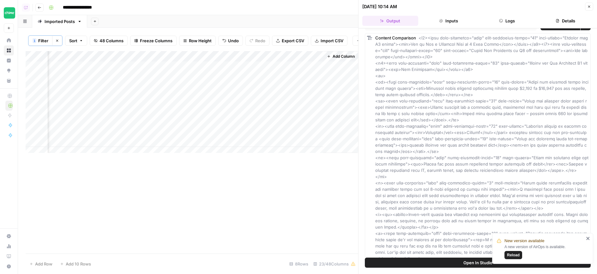
click at [514, 17] on button "Logs" at bounding box center [507, 21] width 56 height 10
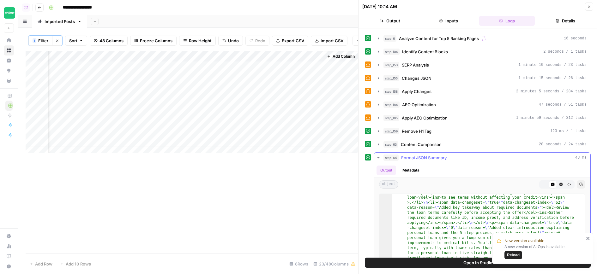
scroll to position [110, 0]
click at [458, 142] on button "step_63 Content Comparison 28 seconds / 24 tasks" at bounding box center [482, 145] width 216 height 10
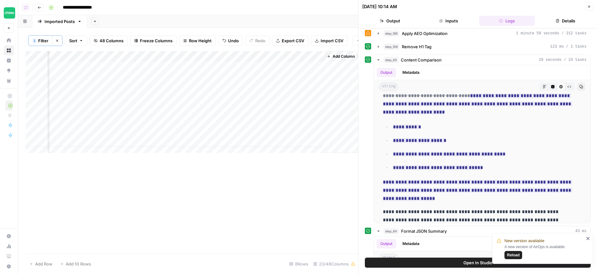
scroll to position [1607, 0]
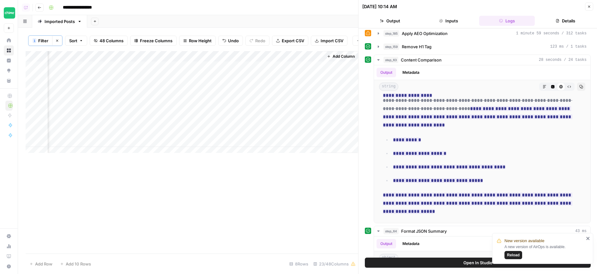
click at [309, 111] on div "Add Column" at bounding box center [192, 104] width 332 height 107
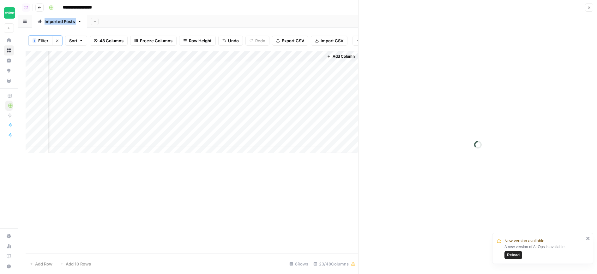
click at [499, 16] on div at bounding box center [477, 144] width 238 height 259
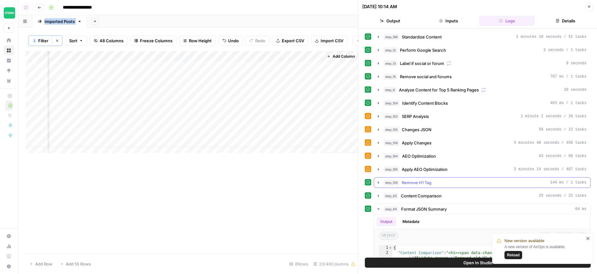
click at [445, 178] on button "step_159 Remove H1 Tag 144 ms / 1 tasks" at bounding box center [482, 183] width 216 height 10
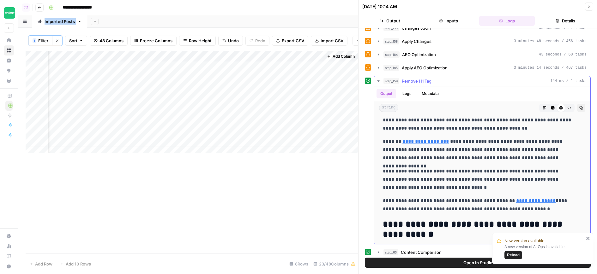
scroll to position [2749, 0]
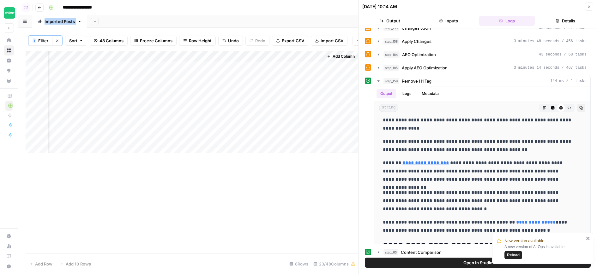
click at [219, 193] on div "Add Column" at bounding box center [192, 152] width 332 height 203
click at [319, 218] on div "Add Column" at bounding box center [192, 152] width 332 height 203
click at [588, 8] on icon "button" at bounding box center [589, 7] width 4 height 4
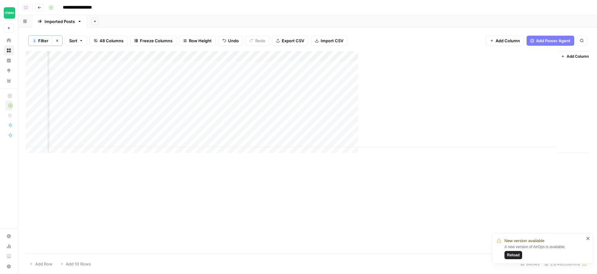
scroll to position [0, 831]
click at [440, 13] on header "**********" at bounding box center [307, 7] width 579 height 15
click at [387, 211] on div "Add Column" at bounding box center [307, 152] width 563 height 203
click at [260, 110] on div "Add Column" at bounding box center [307, 104] width 563 height 107
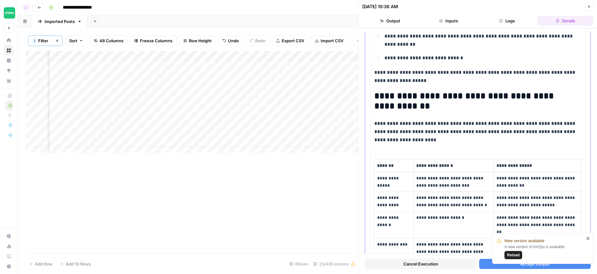
scroll to position [841, 0]
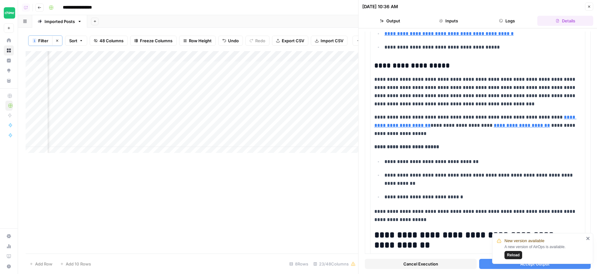
click at [260, 135] on div "Add Column" at bounding box center [192, 104] width 332 height 107
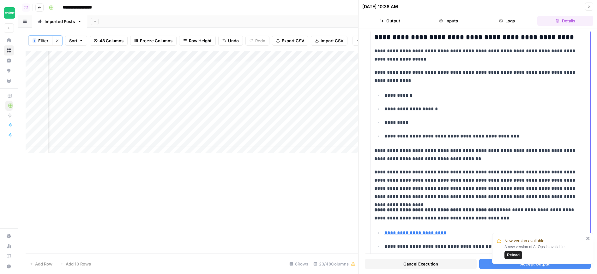
scroll to position [1359, 0]
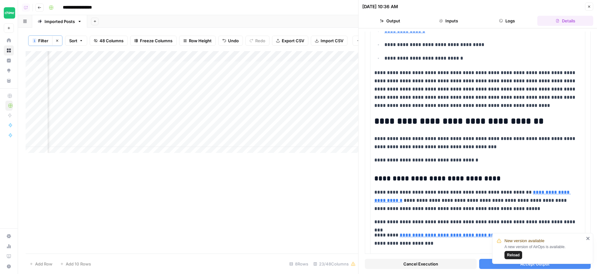
click at [588, 7] on icon "button" at bounding box center [589, 7] width 4 height 4
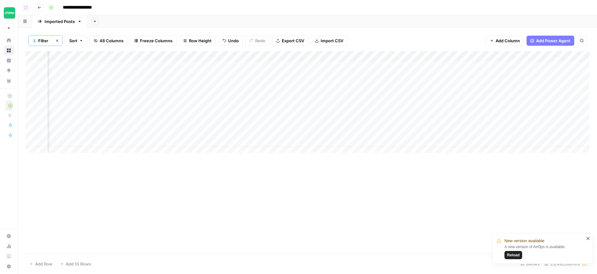
scroll to position [0, 834]
click at [540, 109] on div "Add Column" at bounding box center [307, 104] width 563 height 107
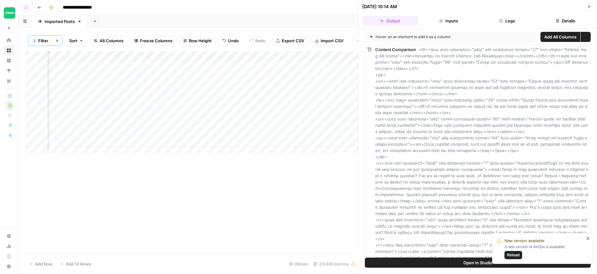
scroll to position [0, 1065]
click at [527, 25] on button "Logs" at bounding box center [507, 21] width 56 height 10
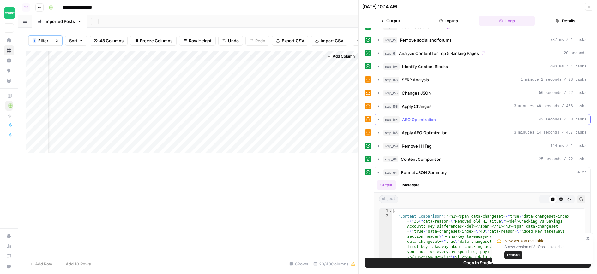
scroll to position [41, 0]
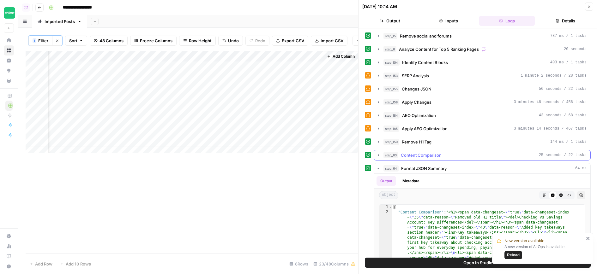
click at [444, 153] on div "step_63 Content Comparison 25 seconds / 22 tasks" at bounding box center [484, 155] width 203 height 6
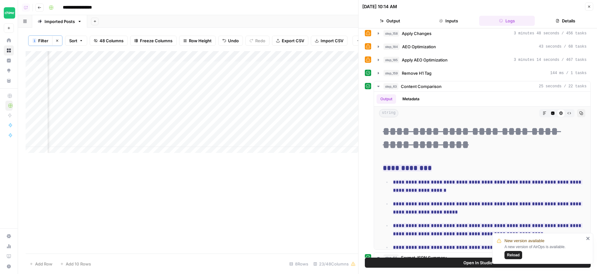
scroll to position [0, 1065]
click at [282, 192] on div "Add Column" at bounding box center [192, 152] width 332 height 203
click at [308, 112] on div "Add Column" at bounding box center [192, 104] width 332 height 107
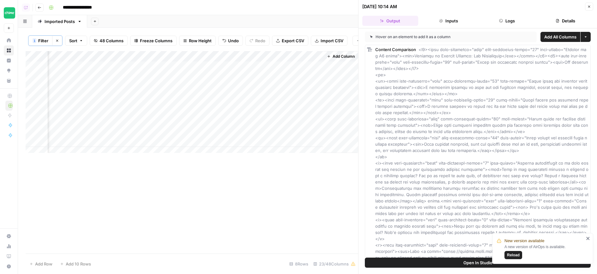
click at [308, 130] on div "Add Column" at bounding box center [192, 104] width 332 height 107
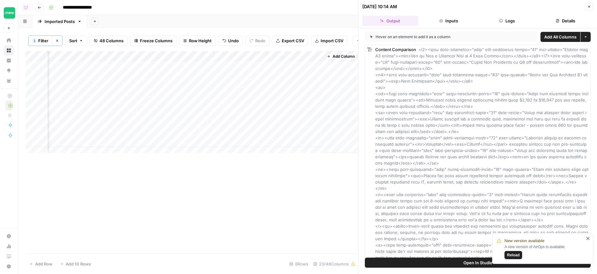
click at [519, 19] on button "Logs" at bounding box center [507, 21] width 56 height 10
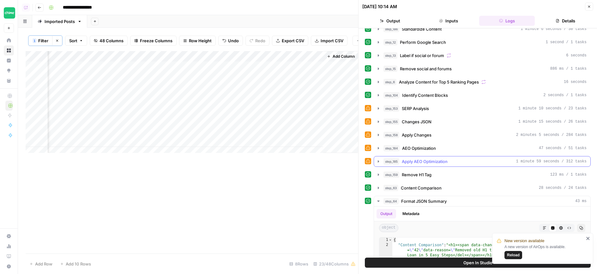
scroll to position [7, 0]
click at [453, 160] on div "step_185 Apply AEO Optimization 1 minute 59 seconds / 312 tasks" at bounding box center [484, 162] width 203 height 6
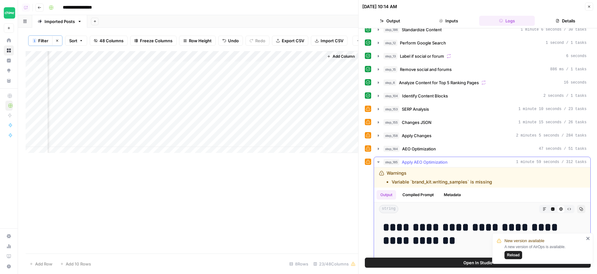
click at [474, 159] on button "step_185 Apply AEO Optimization 1 minute 59 seconds / 312 tasks" at bounding box center [482, 162] width 216 height 10
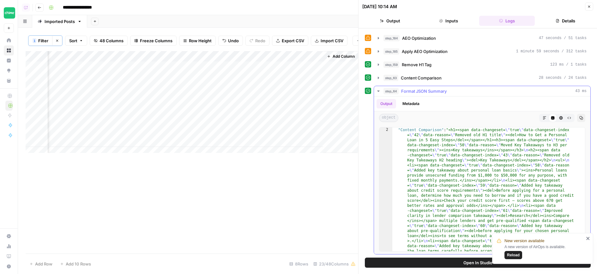
scroll to position [23, 0]
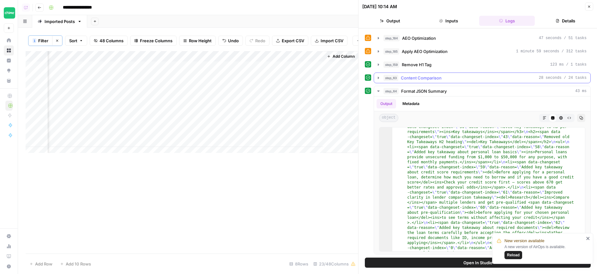
click at [444, 81] on button "step_63 Content Comparison 28 seconds / 24 tasks" at bounding box center [482, 78] width 216 height 10
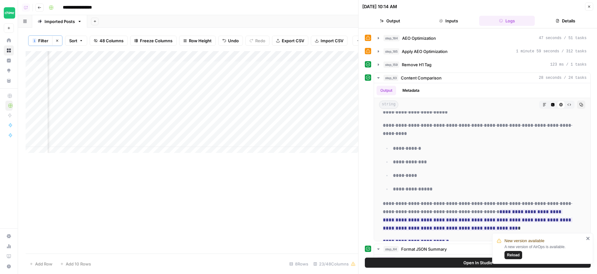
scroll to position [0, 689]
click at [207, 110] on div "Add Column" at bounding box center [192, 104] width 332 height 107
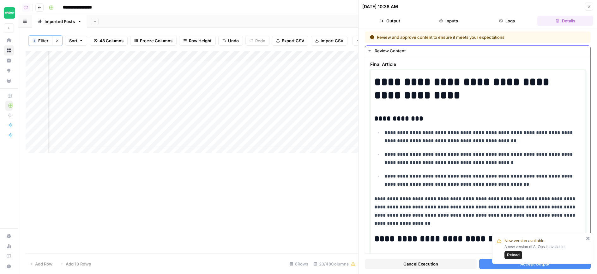
click at [556, 168] on ul "**********" at bounding box center [477, 158] width 207 height 60
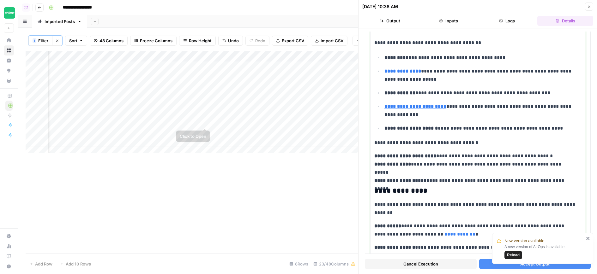
scroll to position [0, 663]
click at [232, 111] on div "Add Column" at bounding box center [192, 104] width 332 height 107
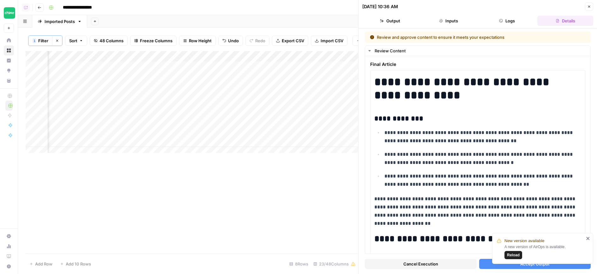
click at [511, 23] on button "Logs" at bounding box center [507, 21] width 56 height 10
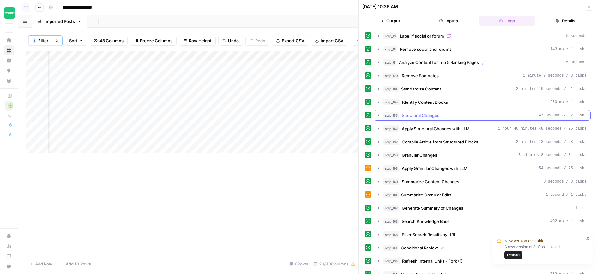
scroll to position [21, 0]
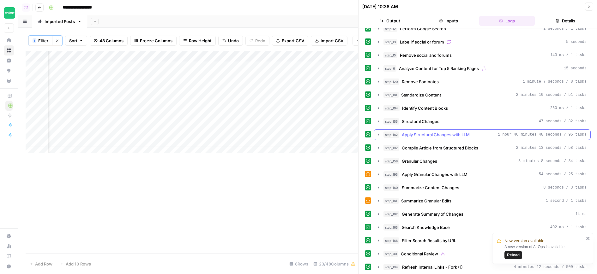
click at [490, 131] on button "step_182 Apply Structural Changes with LLM 1 hour 46 minutes 48 seconds / 95 ta…" at bounding box center [482, 135] width 216 height 10
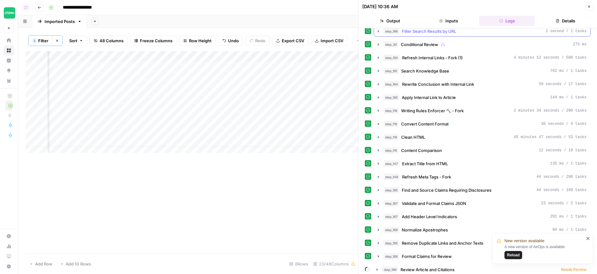
scroll to position [393, 0]
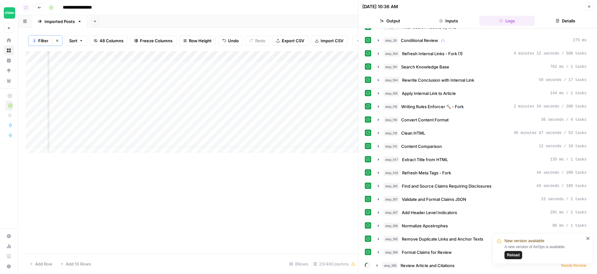
click at [590, 3] on button "Close" at bounding box center [589, 7] width 8 height 8
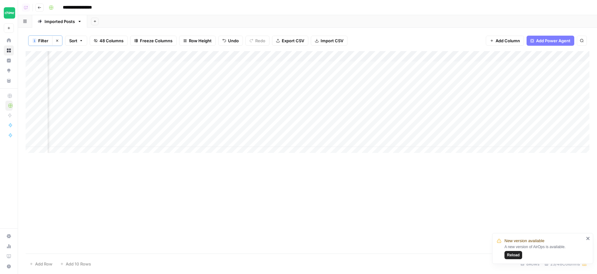
scroll to position [0, 712]
click at [182, 109] on div "Add Column" at bounding box center [307, 104] width 563 height 107
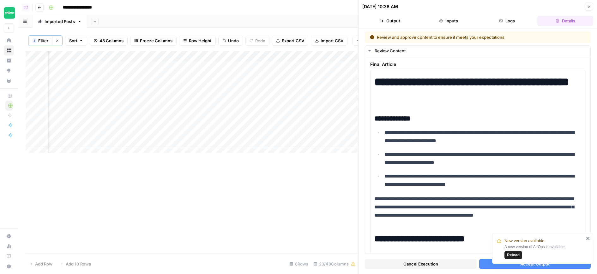
click at [505, 18] on button "Logs" at bounding box center [507, 21] width 56 height 10
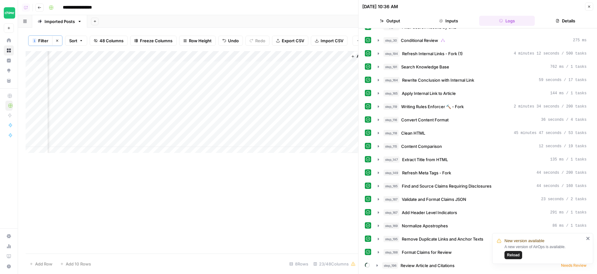
scroll to position [0, 1065]
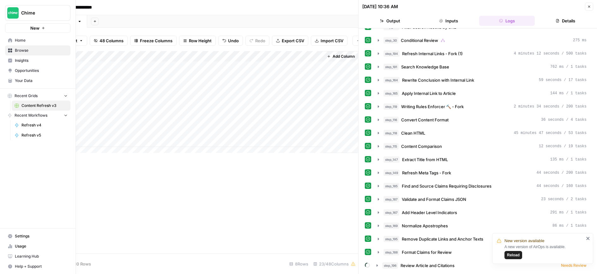
click at [9, 49] on icon at bounding box center [10, 51] width 4 height 4
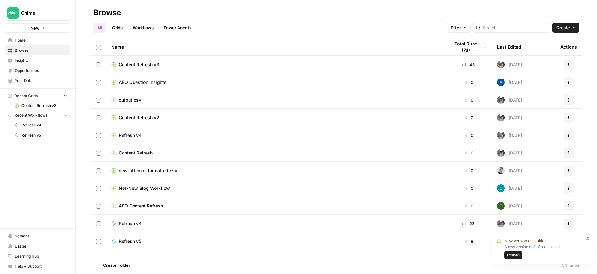
click at [503, 45] on div "Last Edited" at bounding box center [509, 46] width 24 height 17
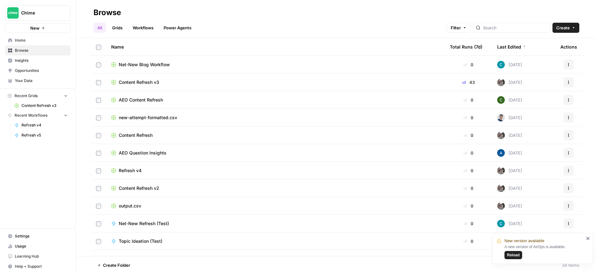
click at [152, 66] on span "Net-New Blog Workflow" at bounding box center [144, 65] width 51 height 6
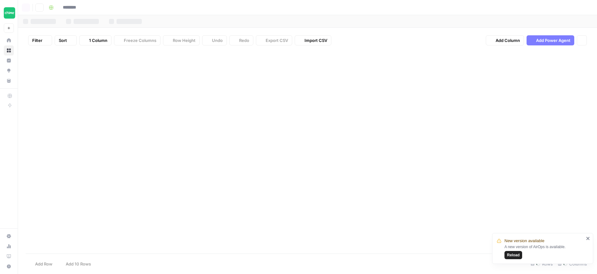
type input "**********"
click at [332, 174] on div "Add Column" at bounding box center [307, 152] width 563 height 203
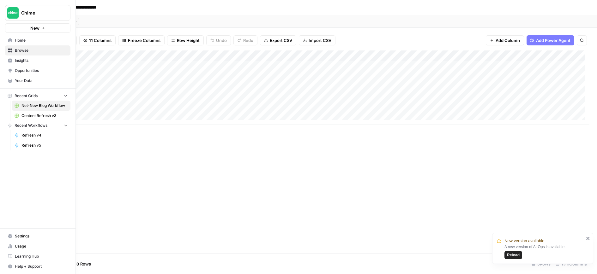
click at [8, 51] on icon at bounding box center [10, 51] width 4 height 4
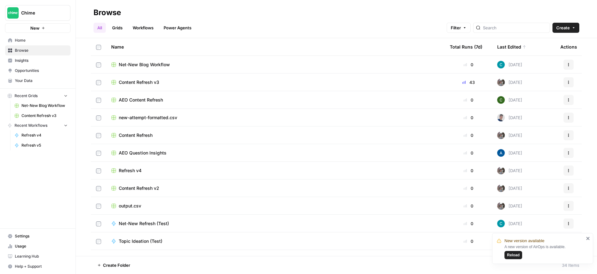
click at [508, 46] on div "Last Edited" at bounding box center [511, 46] width 29 height 17
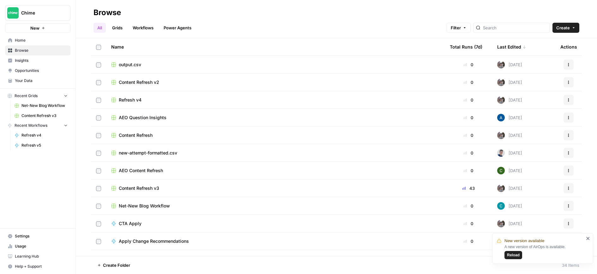
click at [508, 46] on div "Last Edited" at bounding box center [511, 46] width 29 height 17
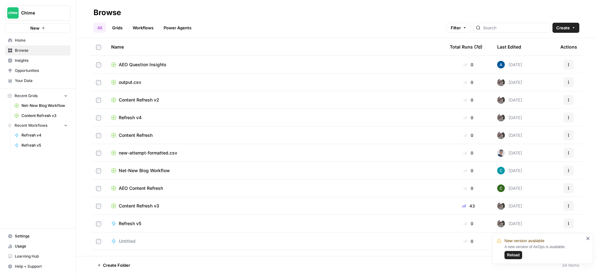
click at [59, 106] on span "Net-New Blog Workflow" at bounding box center [44, 106] width 46 height 6
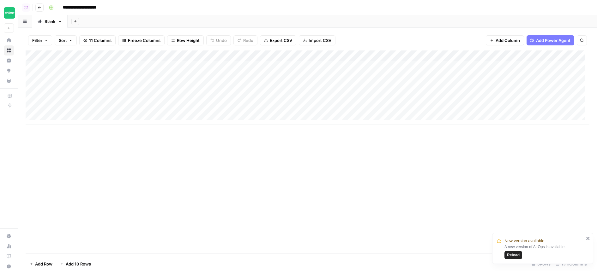
click at [195, 55] on div "Add Column" at bounding box center [307, 88] width 563 height 74
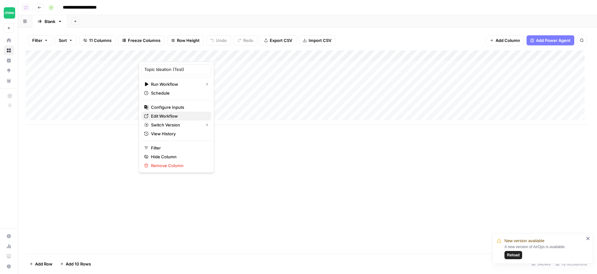
click at [181, 115] on span "Edit Workflow" at bounding box center [178, 116] width 55 height 6
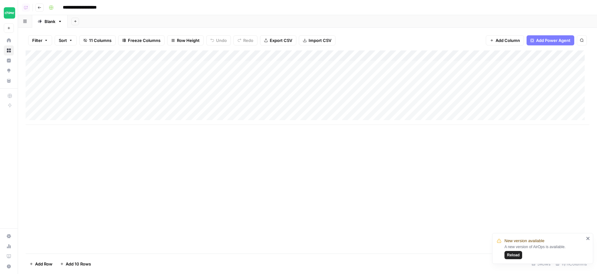
click at [218, 155] on div "Add Column" at bounding box center [307, 152] width 563 height 203
click at [385, 16] on div "Add Sheet" at bounding box center [332, 21] width 529 height 13
click at [385, 18] on div "Add Sheet" at bounding box center [332, 21] width 529 height 13
drag, startPoint x: 297, startPoint y: 185, endPoint x: 299, endPoint y: 175, distance: 10.5
click at [297, 183] on div "Add Column" at bounding box center [307, 152] width 563 height 203
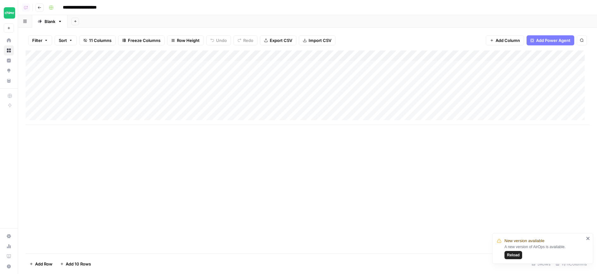
click at [258, 168] on div "Add Column" at bounding box center [307, 152] width 563 height 203
click at [196, 53] on div "Add Column" at bounding box center [307, 88] width 563 height 74
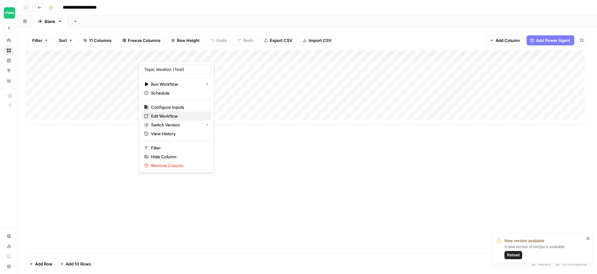
click at [188, 114] on span "Edit Workflow" at bounding box center [178, 116] width 55 height 6
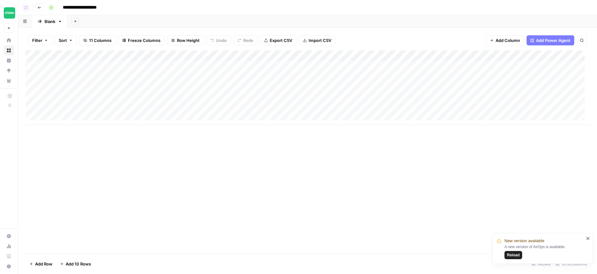
click at [460, 57] on div "Add Column" at bounding box center [307, 88] width 563 height 74
click at [408, 139] on span "Remove Column" at bounding box center [415, 139] width 55 height 6
click at [272, 74] on span "Delete" at bounding box center [276, 77] width 14 height 6
click at [428, 51] on div "Add Column" at bounding box center [307, 88] width 563 height 74
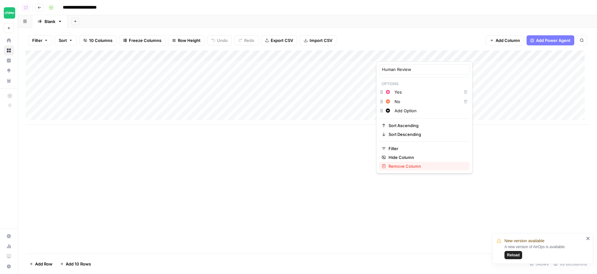
click at [417, 164] on span "Remove Column" at bounding box center [426, 166] width 76 height 6
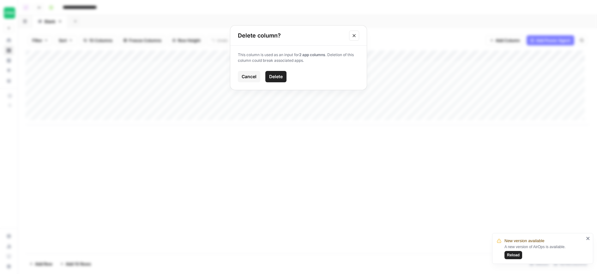
click at [274, 83] on div "This column is used as an input for 2 app columns . Deletion of this column cou…" at bounding box center [298, 68] width 136 height 44
click at [283, 77] on button "Delete" at bounding box center [275, 76] width 21 height 11
click at [462, 56] on div "Add Column" at bounding box center [307, 88] width 563 height 74
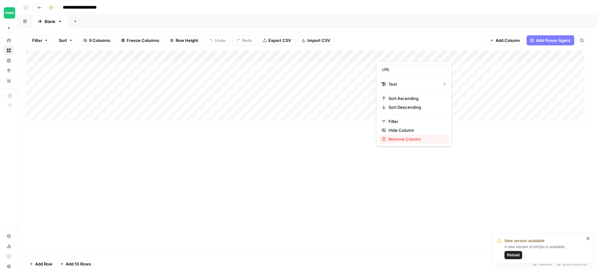
click at [429, 136] on span "Remove Column" at bounding box center [415, 139] width 55 height 6
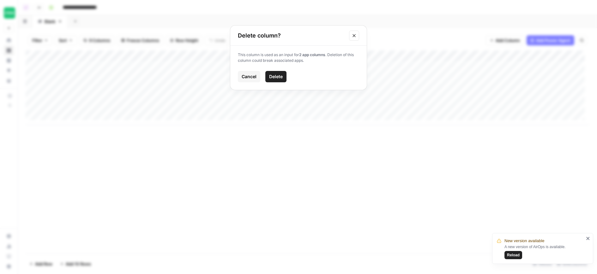
click at [273, 75] on span "Delete" at bounding box center [276, 77] width 14 height 6
click at [364, 54] on div "Add Column" at bounding box center [307, 88] width 563 height 74
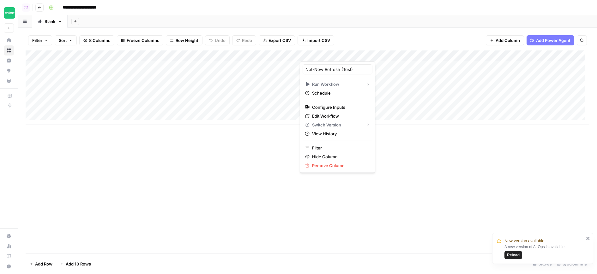
click at [195, 56] on div "Add Column" at bounding box center [307, 88] width 563 height 74
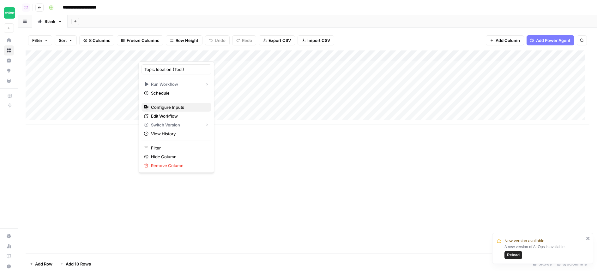
click at [180, 108] on span "Configure Inputs" at bounding box center [178, 107] width 55 height 6
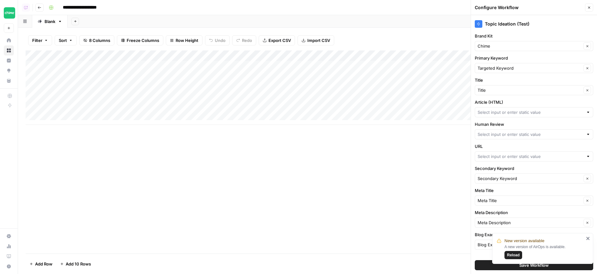
click at [480, 80] on label "Title" at bounding box center [533, 80] width 118 height 6
click at [480, 87] on input "Title" at bounding box center [529, 90] width 104 height 6
type input "Title"
click at [480, 80] on label "Title" at bounding box center [533, 80] width 118 height 6
click at [480, 87] on input "Title" at bounding box center [529, 90] width 104 height 6
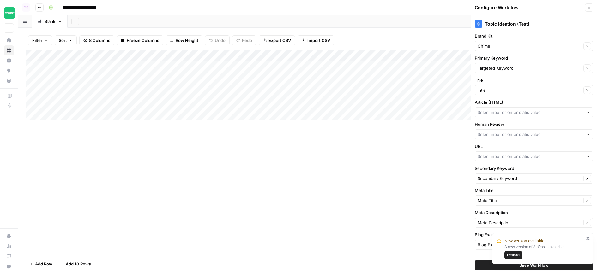
click at [480, 80] on label "Title" at bounding box center [533, 80] width 118 height 6
click at [480, 87] on input "Title" at bounding box center [529, 90] width 104 height 6
click at [496, 79] on label "Title" at bounding box center [533, 80] width 118 height 6
click at [496, 87] on input "Title" at bounding box center [529, 90] width 104 height 6
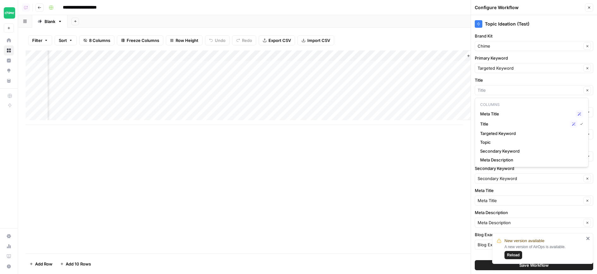
click at [494, 86] on div "Clear" at bounding box center [533, 90] width 118 height 10
type input "Title"
click at [424, 141] on div "Add Column" at bounding box center [307, 152] width 563 height 203
click at [196, 55] on div "Add Column" at bounding box center [307, 88] width 563 height 74
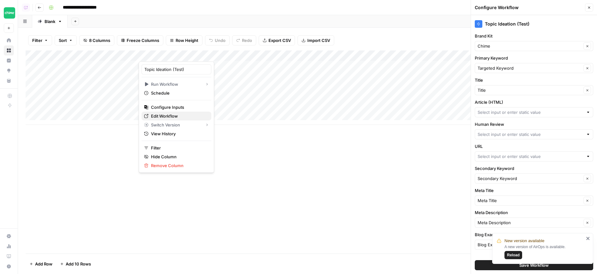
click at [184, 116] on span "Edit Workflow" at bounding box center [178, 116] width 55 height 6
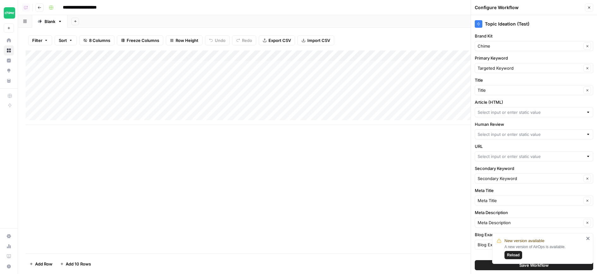
click at [104, 65] on div "Add Column" at bounding box center [307, 88] width 563 height 74
drag, startPoint x: 112, startPoint y: 67, endPoint x: 46, endPoint y: 66, distance: 65.7
click at [47, 66] on textarea "**********" at bounding box center [97, 65] width 101 height 9
click at [175, 167] on div "Add Column" at bounding box center [307, 152] width 563 height 203
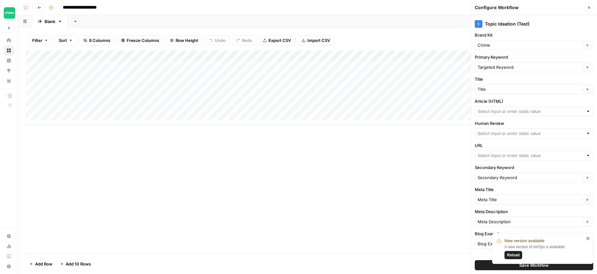
scroll to position [0, 0]
drag, startPoint x: 182, startPoint y: 135, endPoint x: 184, endPoint y: 130, distance: 4.8
click at [182, 134] on div "Add Column" at bounding box center [307, 152] width 563 height 203
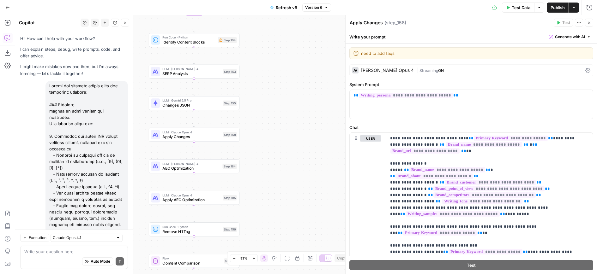
scroll to position [403, 0]
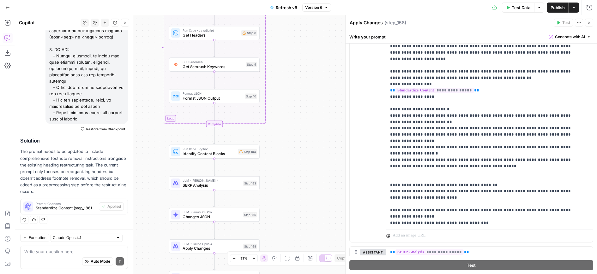
drag, startPoint x: 291, startPoint y: 84, endPoint x: 311, endPoint y: 195, distance: 113.5
click at [311, 195] on div "Workflow Input Settings Inputs LLM · [PERSON_NAME] 4 Standardize Content Step 1…" at bounding box center [305, 144] width 581 height 259
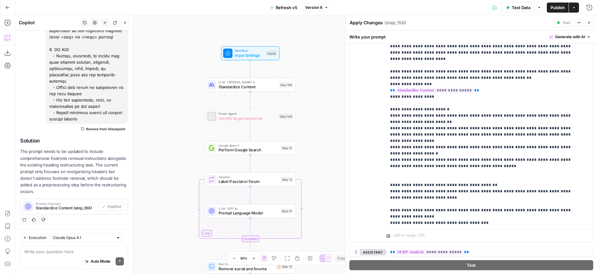
drag, startPoint x: 314, startPoint y: 174, endPoint x: 350, endPoint y: 151, distance: 42.4
click at [349, 153] on div "Workflow Input Settings Inputs LLM · [PERSON_NAME] 4 Standardize Content Step 1…" at bounding box center [305, 144] width 581 height 259
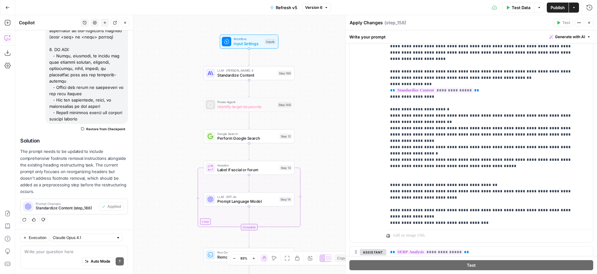
click at [302, 146] on div "Workflow Input Settings Inputs LLM · Claude Sonnet 4 Standardize Content Step 1…" at bounding box center [305, 144] width 581 height 259
click at [589, 21] on icon "button" at bounding box center [589, 23] width 4 height 4
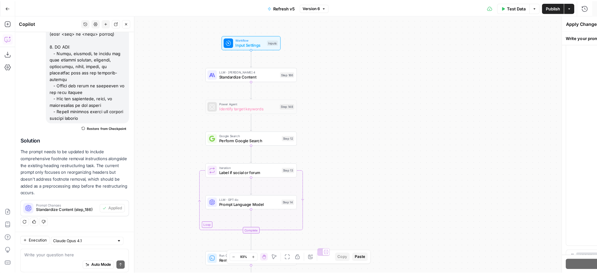
scroll to position [668, 0]
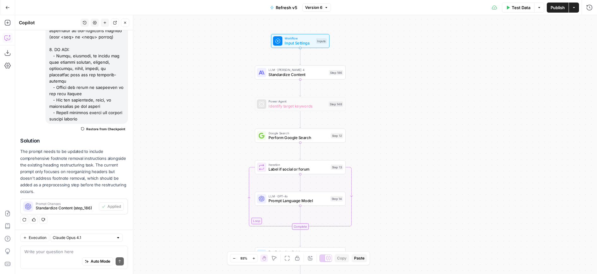
drag, startPoint x: 391, startPoint y: 125, endPoint x: 436, endPoint y: 114, distance: 46.5
click at [440, 119] on div "Workflow Input Settings Inputs LLM · Claude Sonnet 4 Standardize Content Step 1…" at bounding box center [305, 144] width 581 height 259
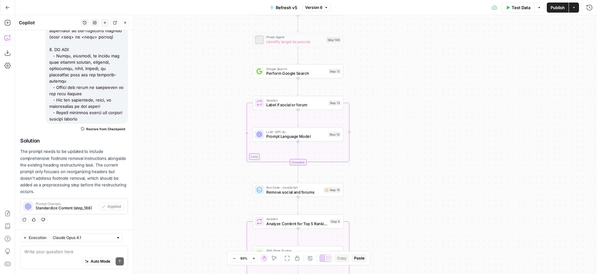
drag, startPoint x: 400, startPoint y: 85, endPoint x: 400, endPoint y: 26, distance: 58.7
click at [400, 26] on div "Workflow Input Settings Inputs LLM · Claude Sonnet 4 Standardize Content Step 1…" at bounding box center [305, 144] width 581 height 259
click at [333, 39] on div "Step 148" at bounding box center [333, 39] width 14 height 5
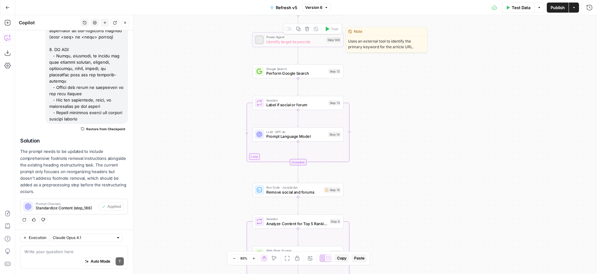
click at [288, 32] on div "Copy step Delete step Edit Note Test" at bounding box center [312, 29] width 59 height 10
click at [288, 30] on div at bounding box center [287, 29] width 7 height 4
click at [278, 43] on span "Identify target keywords" at bounding box center [295, 42] width 58 height 6
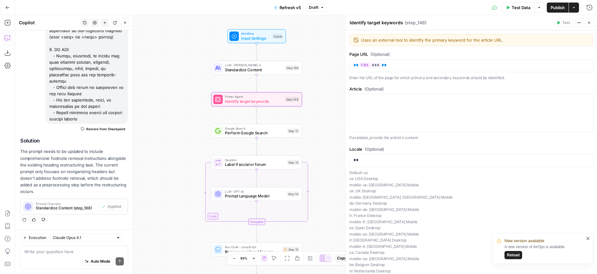
drag, startPoint x: 198, startPoint y: 74, endPoint x: 161, endPoint y: 130, distance: 67.0
click at [161, 130] on div "Workflow Input Settings Inputs LLM · Claude Sonnet 4 Standardize Content Step 1…" at bounding box center [305, 144] width 581 height 259
click at [247, 89] on div at bounding box center [246, 88] width 7 height 4
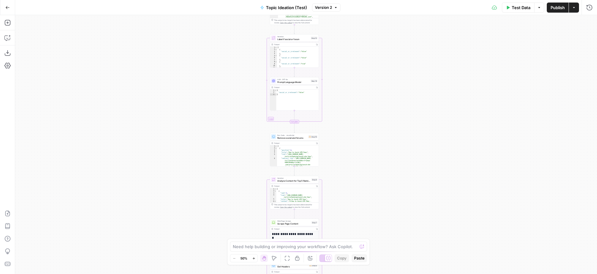
drag, startPoint x: 206, startPoint y: 92, endPoint x: 195, endPoint y: 153, distance: 61.3
click at [195, 153] on div "Workflow Input Settings Inputs Google Search Perform Google Search Step 12 Outp…" at bounding box center [305, 144] width 581 height 259
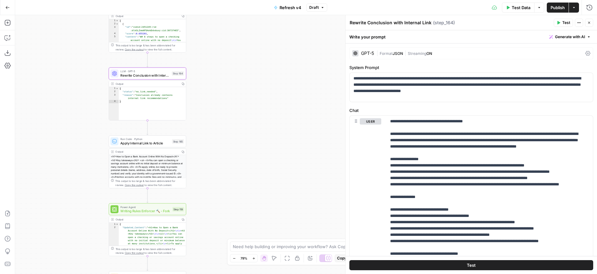
scroll to position [10, 0]
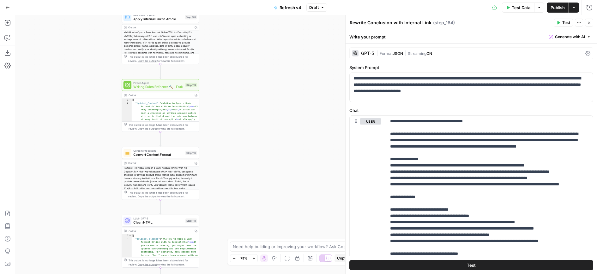
drag, startPoint x: 238, startPoint y: 183, endPoint x: 255, endPoint y: 30, distance: 154.0
click at [255, 30] on div "true false Workflow Input Settings Inputs Google Search Perform Google Search S…" at bounding box center [305, 144] width 581 height 259
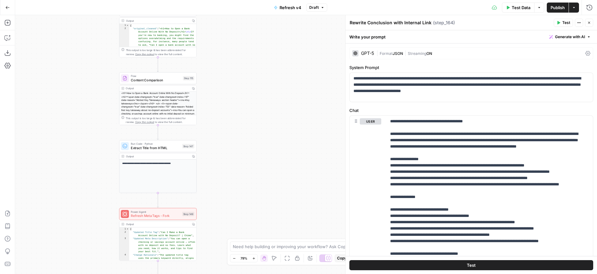
drag, startPoint x: 245, startPoint y: 185, endPoint x: 235, endPoint y: -1, distance: 185.6
click at [235, 15] on div "true false Workflow Input Settings Inputs Google Search Perform Google Search S…" at bounding box center [305, 144] width 581 height 259
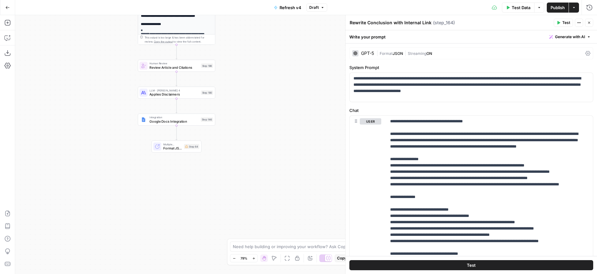
drag, startPoint x: 243, startPoint y: 134, endPoint x: 258, endPoint y: 97, distance: 39.8
click at [264, 124] on div "true false Workflow Input Settings Inputs Google Search Perform Google Search S…" at bounding box center [305, 144] width 581 height 259
click at [253, 81] on div "true false Workflow Input Settings Inputs Google Search Perform Google Search S…" at bounding box center [305, 144] width 581 height 259
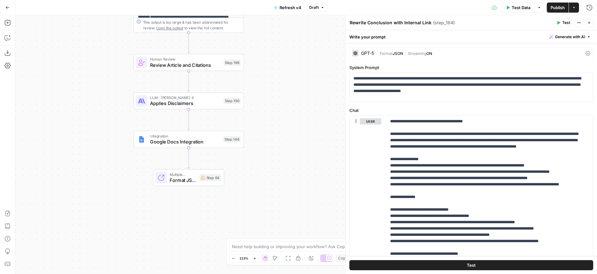
drag, startPoint x: 211, startPoint y: 68, endPoint x: 217, endPoint y: 66, distance: 6.9
click at [256, 72] on div "true false Workflow Input Settings Inputs Google Search Perform Google Search S…" at bounding box center [305, 144] width 581 height 259
click at [7, 22] on icon "button" at bounding box center [7, 23] width 6 height 6
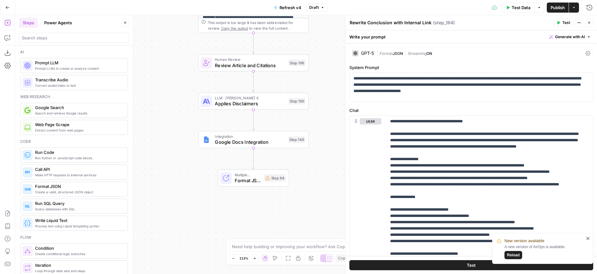
click at [63, 24] on button "Power Agents" at bounding box center [57, 23] width 35 height 10
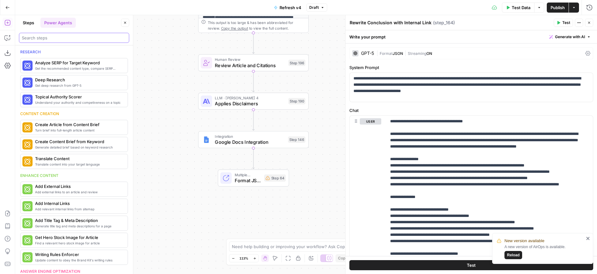
click at [88, 39] on input "search" at bounding box center [74, 38] width 104 height 6
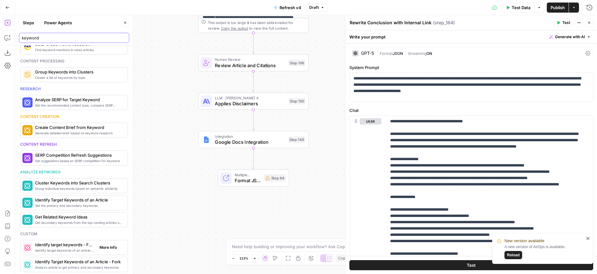
scroll to position [157, 0]
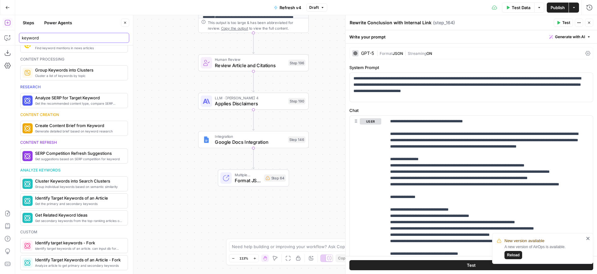
type input "keyword"
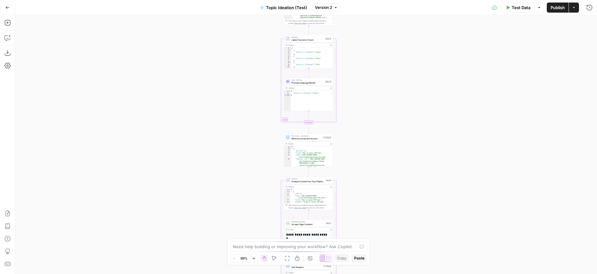
drag, startPoint x: 335, startPoint y: 59, endPoint x: 347, endPoint y: 80, distance: 24.0
click at [338, 131] on div "Workflow Input Settings Inputs Google Search Perform Google Search Step 12 Outp…" at bounding box center [305, 144] width 581 height 259
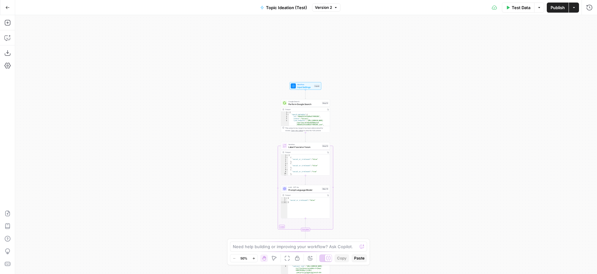
drag, startPoint x: 348, startPoint y: 55, endPoint x: 352, endPoint y: 134, distance: 79.0
click at [344, 160] on div "Workflow Input Settings Inputs Google Search Perform Google Search Step 12 Outp…" at bounding box center [305, 144] width 581 height 259
click at [355, 112] on div "Workflow Input Settings Inputs Google Search Perform Google Search Step 12 Outp…" at bounding box center [305, 144] width 581 height 259
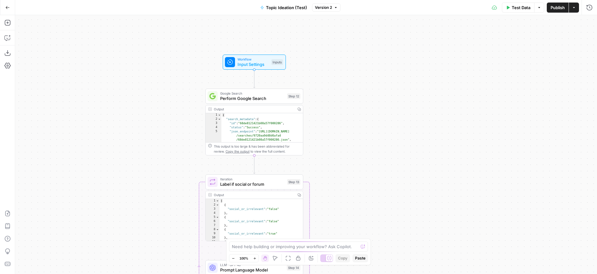
drag, startPoint x: 345, startPoint y: 134, endPoint x: 356, endPoint y: 122, distance: 15.9
click at [356, 122] on div "Workflow Input Settings Inputs Google Search Perform Google Search Step 12 Outp…" at bounding box center [305, 144] width 581 height 259
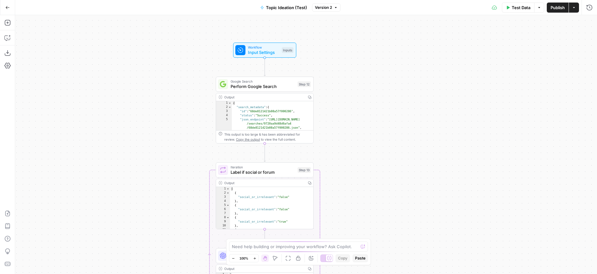
click at [279, 85] on span "Perform Google Search" at bounding box center [262, 86] width 64 height 6
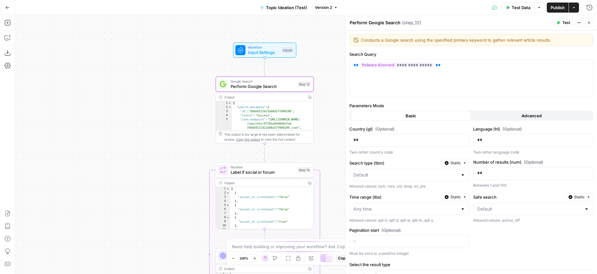
click at [588, 20] on button "Close" at bounding box center [589, 23] width 8 height 8
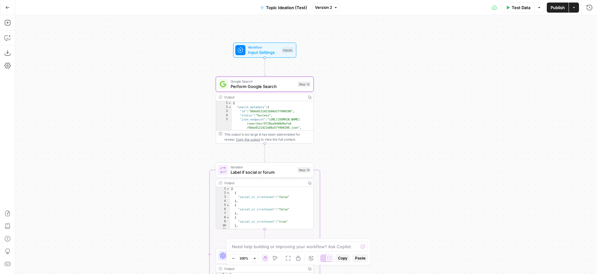
click at [268, 49] on span "Workflow" at bounding box center [263, 47] width 31 height 5
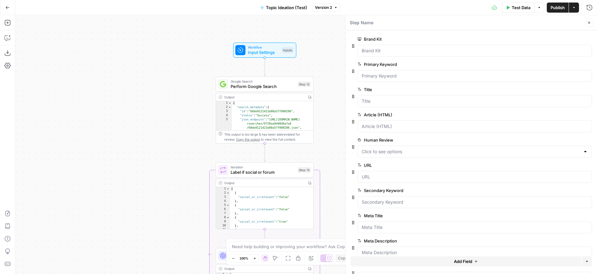
click at [385, 116] on label "Article (HTML)" at bounding box center [456, 115] width 199 height 6
click at [385, 123] on \(HTML\) "Article (HTML)" at bounding box center [474, 126] width 226 height 6
click at [385, 116] on label "Article (HTML)" at bounding box center [456, 115] width 199 height 6
click at [385, 123] on \(HTML\) "Article (HTML)" at bounding box center [474, 126] width 226 height 6
click at [385, 116] on label "Article (HTML)" at bounding box center [456, 115] width 199 height 6
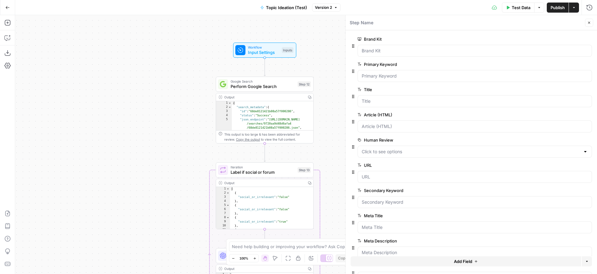
click at [385, 123] on \(HTML\) "Article (HTML)" at bounding box center [474, 126] width 226 height 6
click at [586, 115] on icon "button" at bounding box center [587, 114] width 3 height 3
click at [586, 116] on icon "button" at bounding box center [587, 114] width 3 height 3
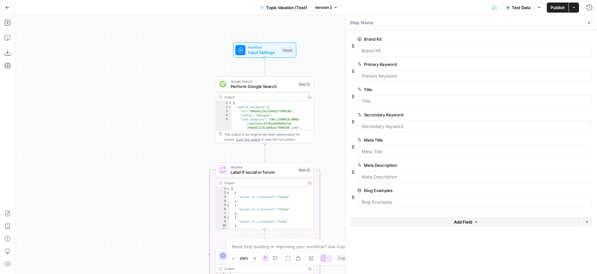
click at [587, 114] on icon "button" at bounding box center [587, 114] width 3 height 3
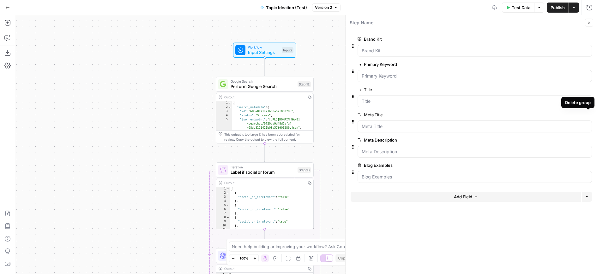
click at [587, 115] on icon "button" at bounding box center [587, 114] width 3 height 3
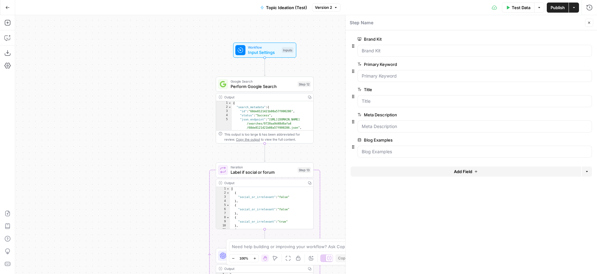
click at [587, 115] on icon "button" at bounding box center [587, 114] width 3 height 3
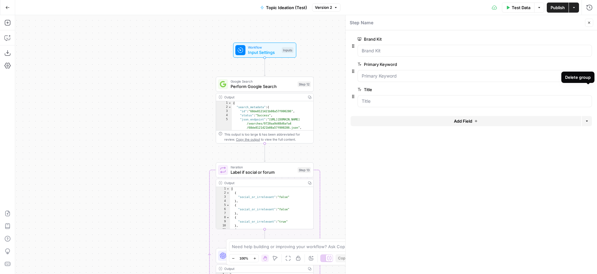
click at [589, 90] on icon "button" at bounding box center [587, 89] width 3 height 3
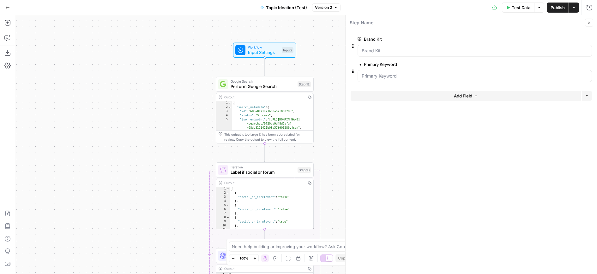
click at [555, 11] on button "Publish" at bounding box center [557, 8] width 22 height 10
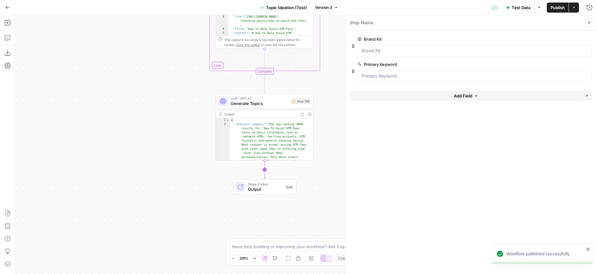
click at [265, 178] on icon "Edge from step_199 to end" at bounding box center [265, 170] width 2 height 18
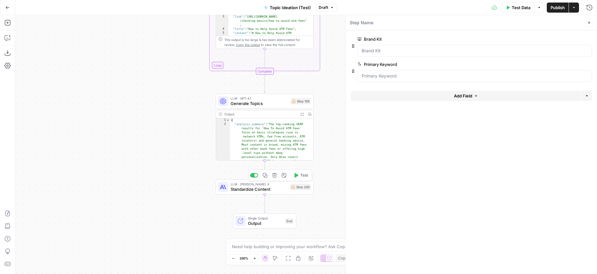
click at [275, 178] on icon "button" at bounding box center [274, 175] width 5 height 5
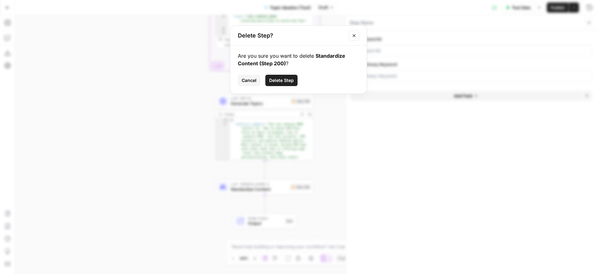
click at [282, 83] on span "Delete Step" at bounding box center [281, 80] width 25 height 6
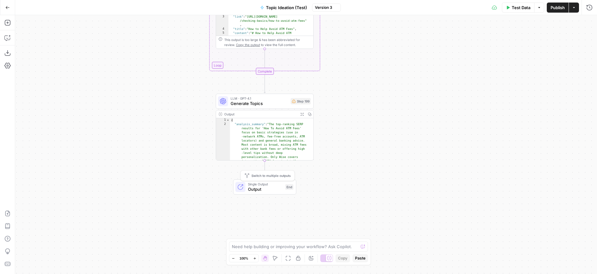
click at [278, 187] on span "Output" at bounding box center [265, 189] width 35 height 6
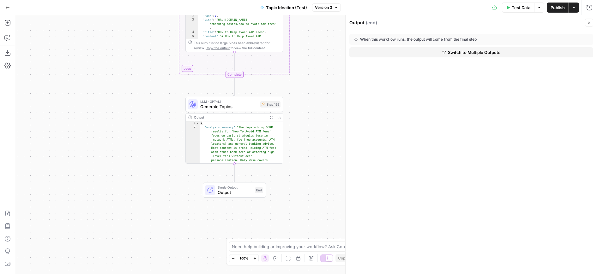
drag, startPoint x: 181, startPoint y: 160, endPoint x: 164, endPoint y: 163, distance: 17.4
click at [164, 163] on div "Workflow Input Settings Inputs Google Search Perform Google Search Step 12 Outp…" at bounding box center [305, 144] width 581 height 259
click at [270, 117] on icon "button" at bounding box center [271, 117] width 3 height 3
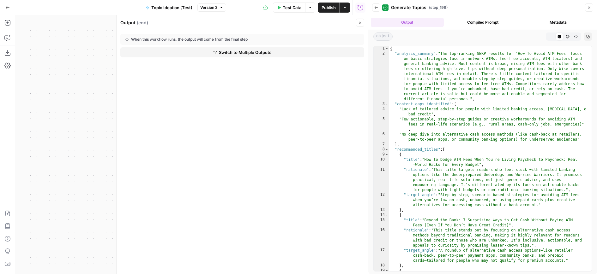
click at [359, 22] on icon "button" at bounding box center [360, 23] width 4 height 4
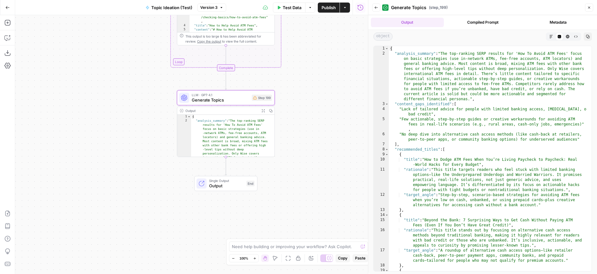
drag, startPoint x: 326, startPoint y: 117, endPoint x: 318, endPoint y: 110, distance: 10.8
click at [318, 110] on div "Workflow Input Settings Inputs Google Search Perform Google Search Step 12 Outp…" at bounding box center [191, 144] width 353 height 259
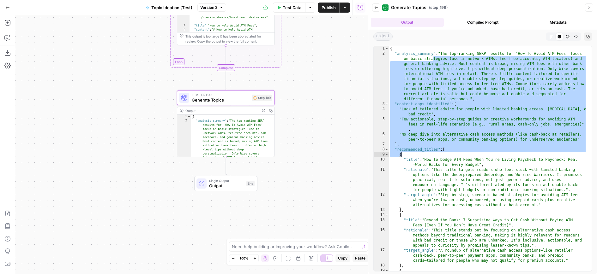
drag, startPoint x: 432, startPoint y: 57, endPoint x: 458, endPoint y: 159, distance: 105.0
click at [458, 159] on div "{ "analysis_summary" : "The top-ranking SERP results for 'How To Avoid ATM Fees…" at bounding box center [488, 166] width 198 height 241
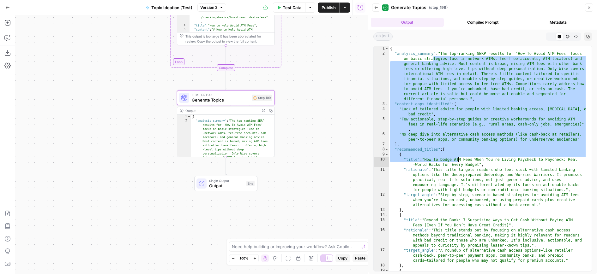
click at [458, 159] on div "{ "analysis_summary" : "The top-ranking SERP results for 'How To Avoid ATM Fees…" at bounding box center [488, 166] width 198 height 241
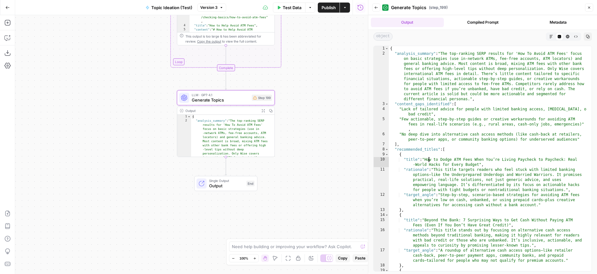
click at [427, 160] on div "{ "analysis_summary" : "The top-ranking SERP results for 'How To Avoid ATM Fees…" at bounding box center [488, 166] width 198 height 241
drag, startPoint x: 427, startPoint y: 160, endPoint x: 497, endPoint y: 164, distance: 69.5
click at [497, 164] on div "{ "analysis_summary" : "The top-ranking SERP results for 'How To Avoid ATM Fees…" at bounding box center [488, 166] width 198 height 241
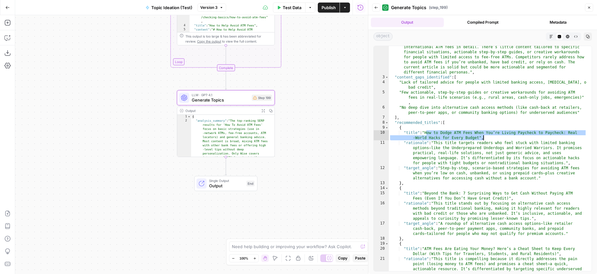
click at [431, 194] on div ""analysis_summary" : "The top-ranking SERP results for 'How To Avoid ATM Fees' …" at bounding box center [488, 174] width 198 height 301
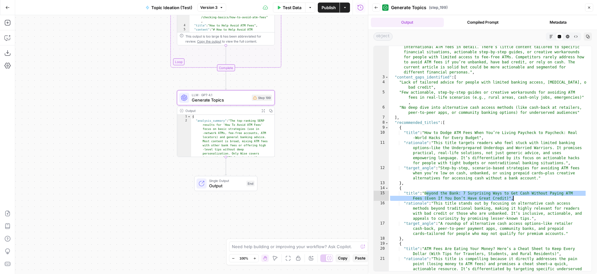
drag, startPoint x: 431, startPoint y: 194, endPoint x: 530, endPoint y: 197, distance: 99.1
click at [530, 197] on div ""analysis_summary" : "The top-ranking SERP results for 'How To Avoid ATM Fees' …" at bounding box center [488, 174] width 198 height 301
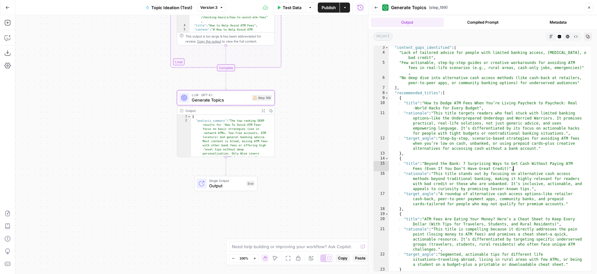
scroll to position [46, 0]
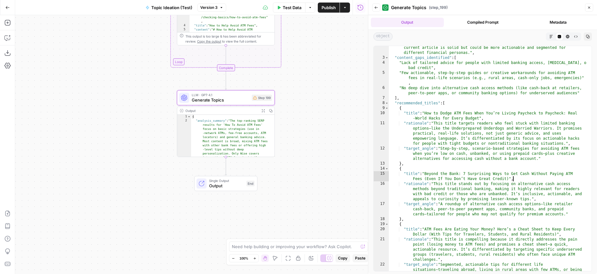
click at [411, 112] on div ""analysis_summary" : "The top-ranking SERP results for 'How To Avoid ATM Fees' …" at bounding box center [488, 150] width 198 height 291
type textarea "**********"
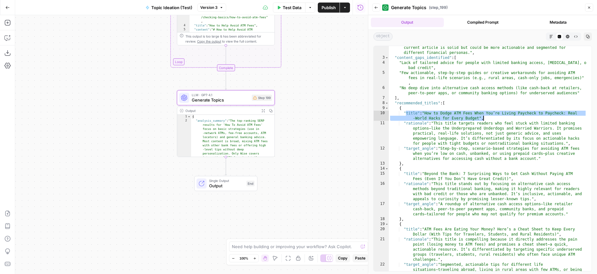
drag, startPoint x: 411, startPoint y: 112, endPoint x: 506, endPoint y: 116, distance: 95.7
click at [506, 116] on div ""analysis_summary" : "The top-ranking SERP results for 'How To Avoid ATM Fees' …" at bounding box center [488, 150] width 198 height 291
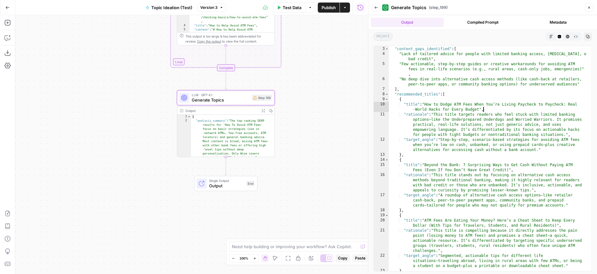
scroll to position [68, 0]
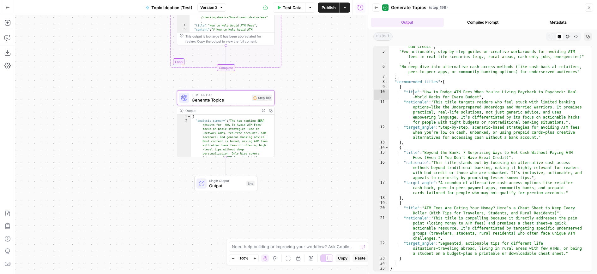
click at [413, 93] on div ""Lack of tailored advice for people with limited banking access, [MEDICAL_DATA]…" at bounding box center [488, 159] width 198 height 241
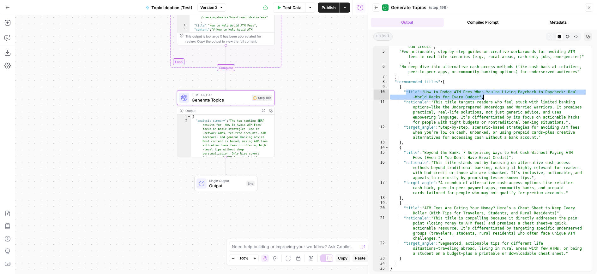
drag, startPoint x: 413, startPoint y: 93, endPoint x: 516, endPoint y: 99, distance: 103.1
click at [516, 99] on div ""Lack of tailored advice for people with limited banking access, [MEDICAL_DATA]…" at bounding box center [488, 159] width 198 height 241
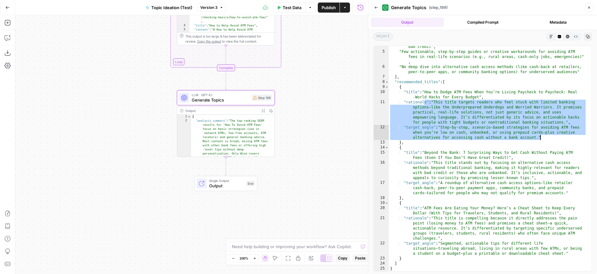
drag, startPoint x: 423, startPoint y: 104, endPoint x: 555, endPoint y: 137, distance: 135.8
click at [555, 137] on div ""Lack of tailored advice for people with limited banking access, [MEDICAL_DATA]…" at bounding box center [488, 159] width 198 height 241
type textarea "**********"
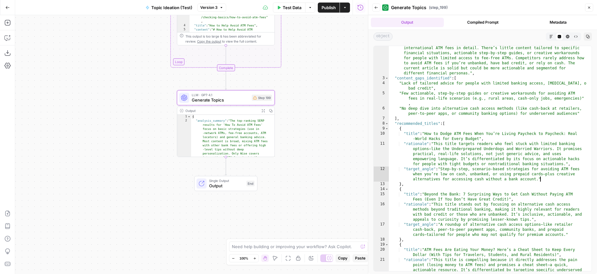
scroll to position [0, 0]
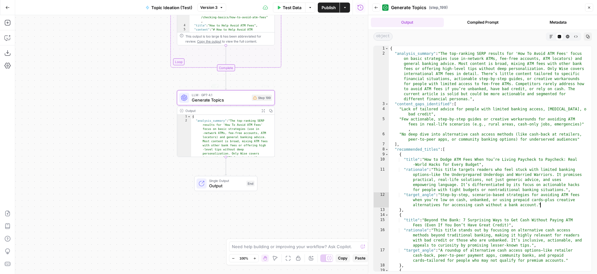
click at [204, 100] on span "Generate Topics" at bounding box center [220, 100] width 57 height 6
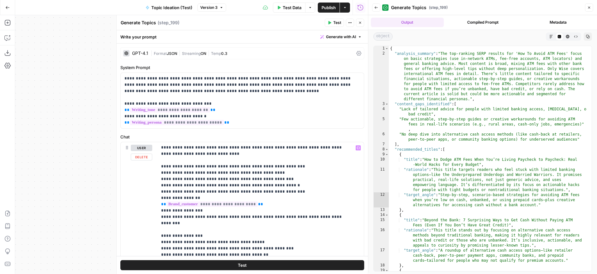
scroll to position [177, 0]
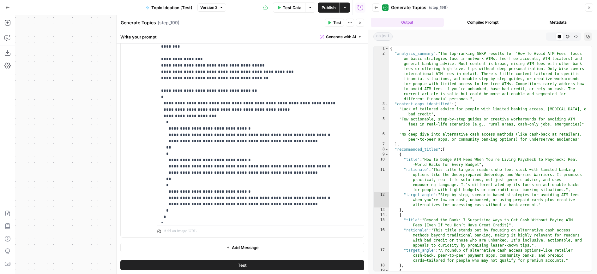
click at [362, 24] on button "Close" at bounding box center [360, 23] width 8 height 8
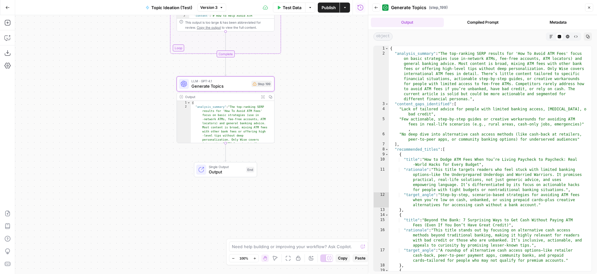
drag, startPoint x: 304, startPoint y: 110, endPoint x: 303, endPoint y: 90, distance: 19.9
click at [303, 90] on div "Workflow Input Settings Inputs Google Search Perform Google Search Step 12 Outp…" at bounding box center [191, 144] width 353 height 259
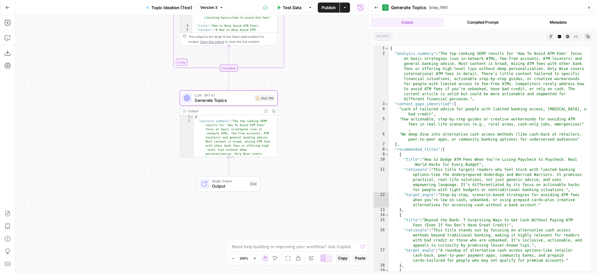
drag, startPoint x: 327, startPoint y: 102, endPoint x: 331, endPoint y: 125, distance: 24.0
click at [331, 125] on div "Workflow Input Settings Inputs Google Search Perform Google Search Step 12 Outp…" at bounding box center [191, 144] width 353 height 259
click at [7, 21] on icon "button" at bounding box center [7, 23] width 6 height 6
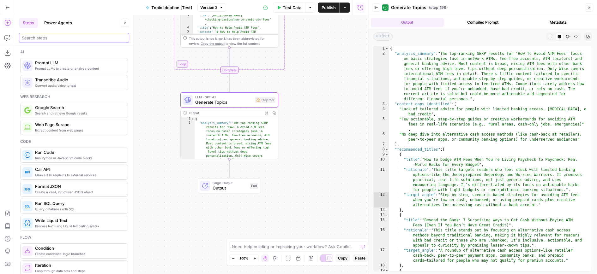
click at [56, 40] on input "search" at bounding box center [74, 38] width 104 height 6
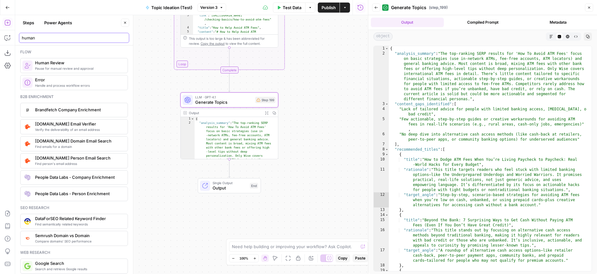
type input "human"
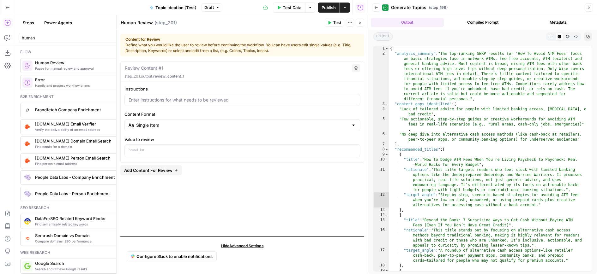
drag, startPoint x: 359, startPoint y: 25, endPoint x: 354, endPoint y: 31, distance: 8.1
click at [359, 24] on button "Close" at bounding box center [360, 23] width 8 height 8
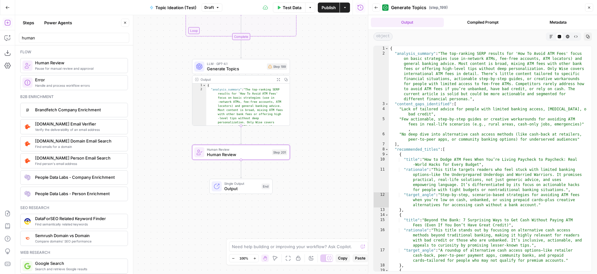
drag, startPoint x: 298, startPoint y: 184, endPoint x: 311, endPoint y: 143, distance: 42.6
click at [311, 143] on div "Workflow Input Settings Inputs Google Search Perform Google Search Step 12 Outp…" at bounding box center [191, 144] width 353 height 259
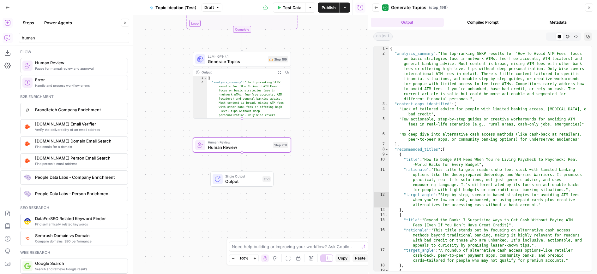
click at [9, 35] on button "Copilot" at bounding box center [8, 38] width 10 height 10
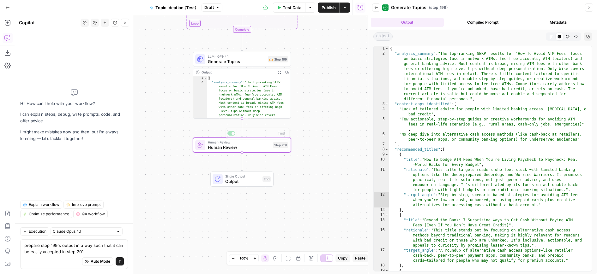
scroll to position [68, 0]
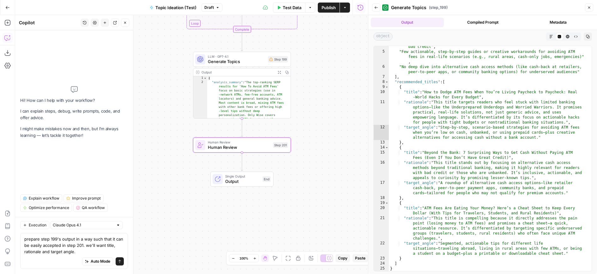
drag, startPoint x: 85, startPoint y: 247, endPoint x: 84, endPoint y: 250, distance: 3.5
click at [85, 247] on textarea "prepare step 199's output in a way such that it can be easily accepted in step …" at bounding box center [73, 245] width 99 height 19
click at [84, 250] on textarea "prepare step 199's output in a way such that it can be easily accepted in step …" at bounding box center [73, 245] width 99 height 19
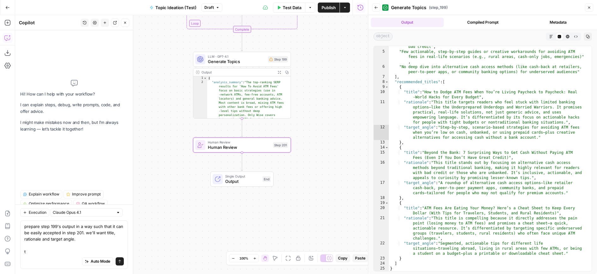
scroll to position [0, 0]
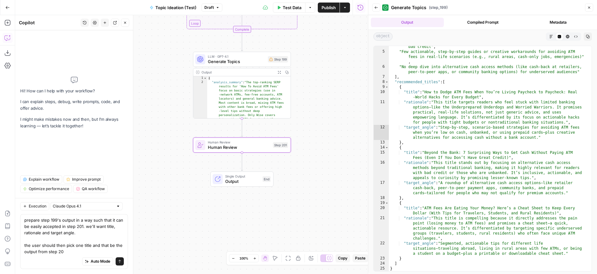
type textarea "prepare step 199's output in a way such that it can be easily accepted in step …"
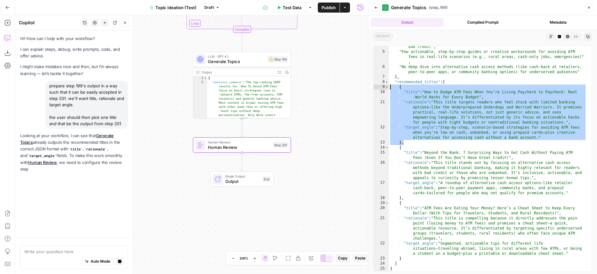
drag, startPoint x: 431, startPoint y: 143, endPoint x: 384, endPoint y: 86, distance: 74.2
click at [384, 86] on div "** 4 5 6 7 8 9 10 11 12 13 14 15 16 17 18 19 20 21 22 23 24 25 "Lack of tailore…" at bounding box center [482, 159] width 218 height 226
type textarea "**********"
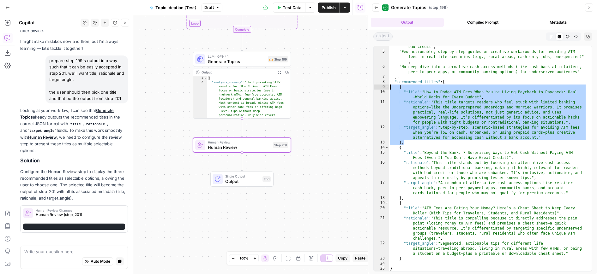
scroll to position [42, 0]
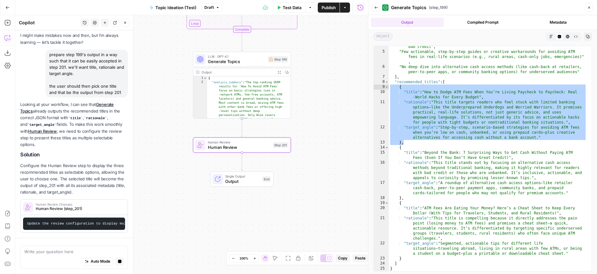
click at [101, 146] on div "Looking at your workflow, I can see that Generate Topics already outputs the re…" at bounding box center [74, 167] width 108 height 132
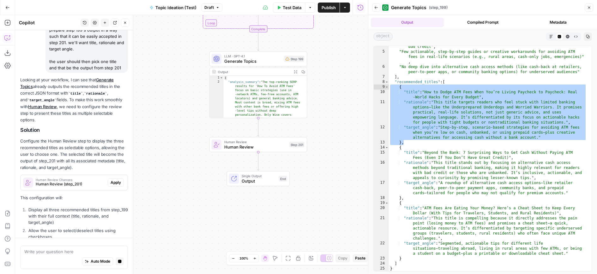
scroll to position [43, 0]
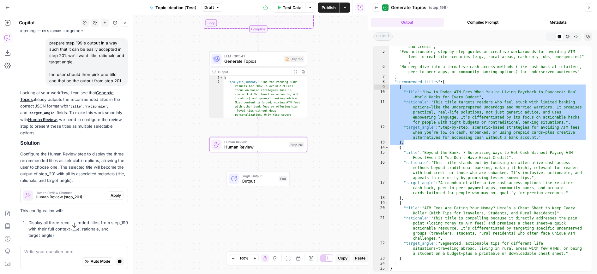
click at [112, 199] on span "Apply" at bounding box center [115, 196] width 10 height 6
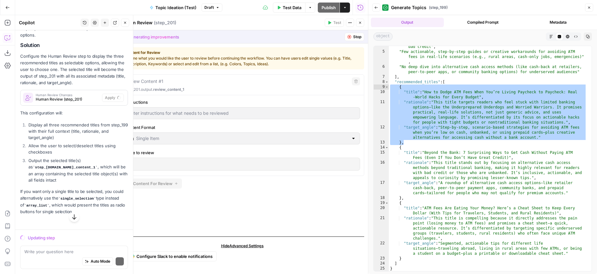
scroll to position [147, 0]
click at [585, 6] on button "Close" at bounding box center [589, 7] width 8 height 8
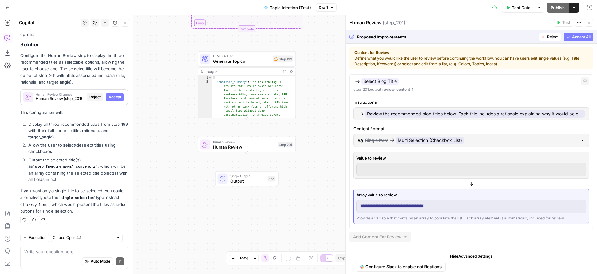
click at [571, 40] on button "Accept All" at bounding box center [577, 37] width 29 height 8
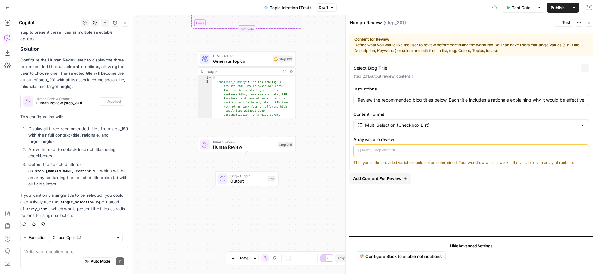
scroll to position [157, 0]
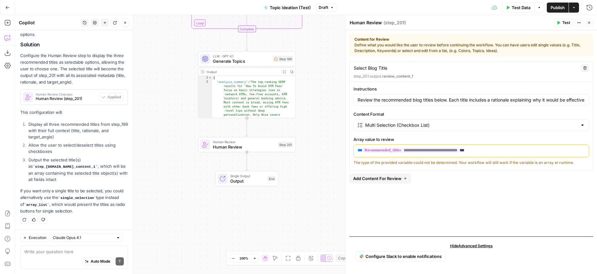
click at [566, 20] on span "Test" at bounding box center [566, 23] width 8 height 6
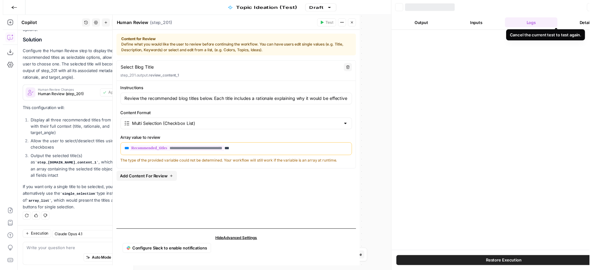
scroll to position [157, 0]
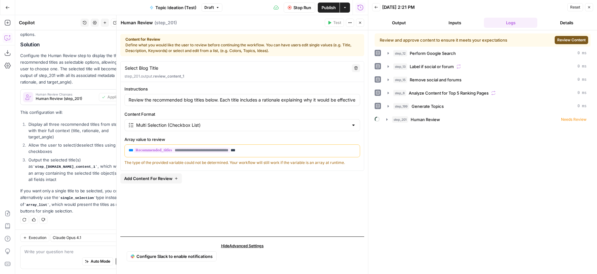
click at [570, 43] on button "Review Content" at bounding box center [570, 40] width 33 height 8
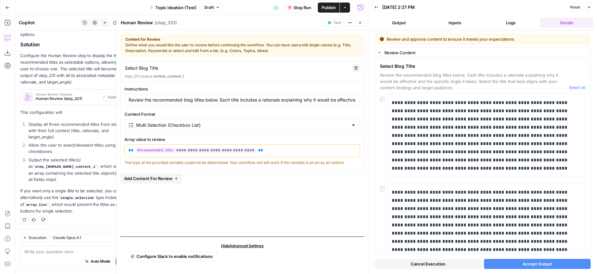
click at [360, 24] on icon "button" at bounding box center [360, 23] width 4 height 4
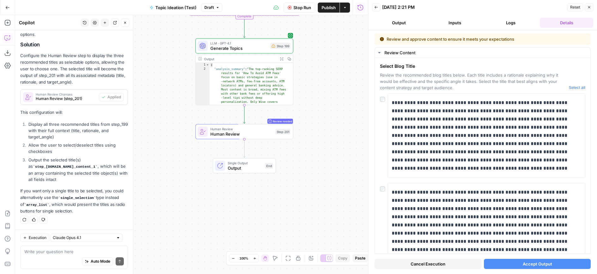
drag, startPoint x: 330, startPoint y: 159, endPoint x: 329, endPoint y: 148, distance: 11.2
click at [329, 148] on div "Workflow Input Settings Inputs Google Search Perform Google Search Step 12 Outp…" at bounding box center [191, 144] width 353 height 259
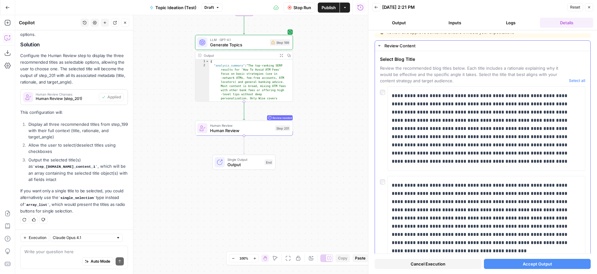
scroll to position [0, 0]
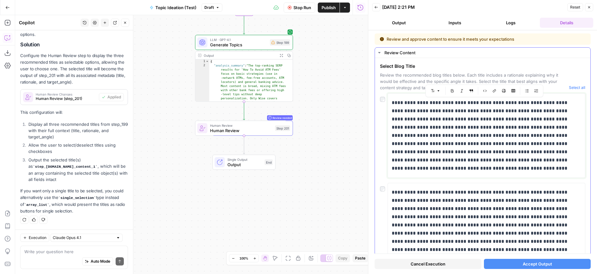
drag, startPoint x: 395, startPoint y: 102, endPoint x: 579, endPoint y: 171, distance: 196.6
click at [579, 171] on div "**********" at bounding box center [485, 135] width 189 height 79
click at [416, 102] on p "**********" at bounding box center [483, 136] width 185 height 74
drag, startPoint x: 413, startPoint y: 103, endPoint x: 387, endPoint y: 103, distance: 26.2
click at [391, 103] on div "**********" at bounding box center [485, 135] width 189 height 79
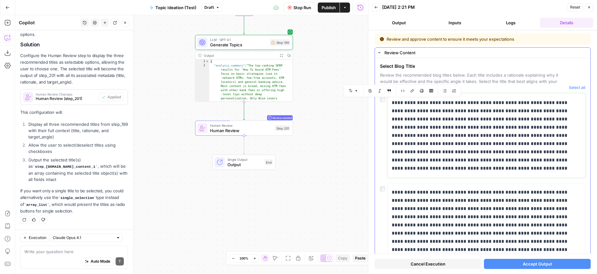
click at [462, 147] on p "**********" at bounding box center [483, 136] width 185 height 74
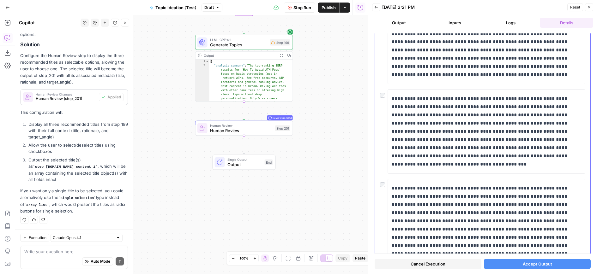
scroll to position [104, 0]
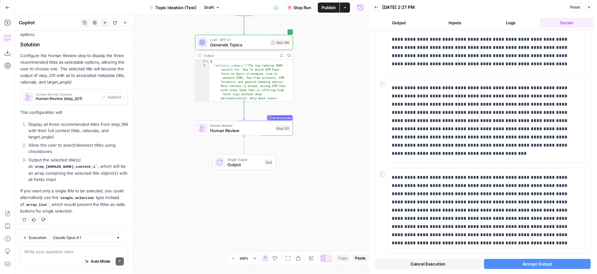
click at [514, 263] on button "Accept Output" at bounding box center [537, 264] width 107 height 10
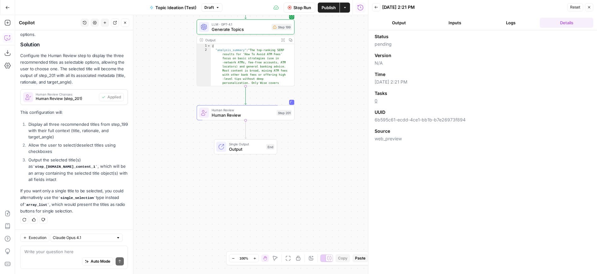
drag, startPoint x: 316, startPoint y: 129, endPoint x: 318, endPoint y: 112, distance: 17.1
click at [318, 113] on div "Workflow Input Settings Inputs Google Search Perform Google Search Step 12 Outp…" at bounding box center [191, 144] width 353 height 259
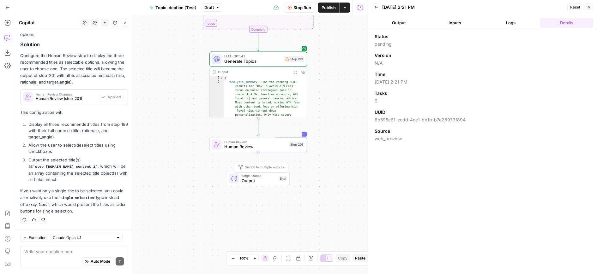
drag, startPoint x: 311, startPoint y: 196, endPoint x: 308, endPoint y: 178, distance: 18.0
click at [308, 178] on div "Workflow Input Settings Inputs Google Search Perform Google Search Step 12 Outp…" at bounding box center [191, 144] width 353 height 259
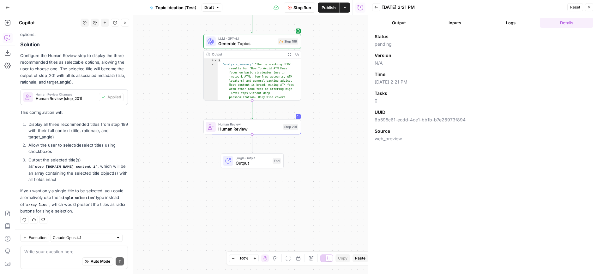
drag, startPoint x: 272, startPoint y: 189, endPoint x: 258, endPoint y: 184, distance: 15.5
click at [257, 185] on div "Workflow Input Settings Inputs Google Search Perform Google Search Step 12 Outp…" at bounding box center [191, 144] width 353 height 259
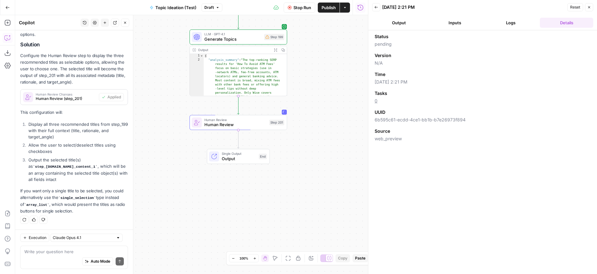
click at [309, 145] on div "Workflow Input Settings Inputs Google Search Perform Google Search Step 12 Outp…" at bounding box center [191, 144] width 353 height 259
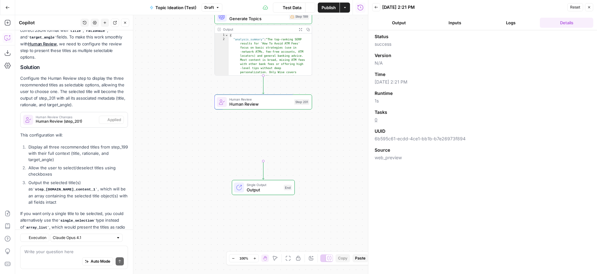
scroll to position [157, 0]
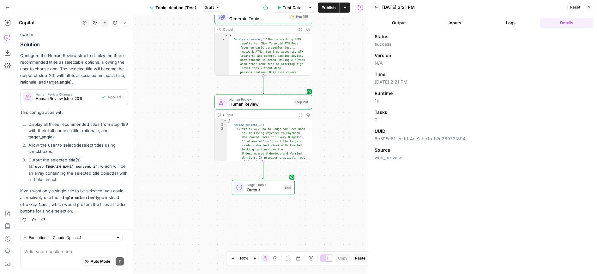
drag, startPoint x: 314, startPoint y: 179, endPoint x: 317, endPoint y: 163, distance: 16.4
click at [317, 163] on div "Workflow Input Settings Inputs Google Search Perform Google Search Step 12 Outp…" at bounding box center [191, 144] width 353 height 259
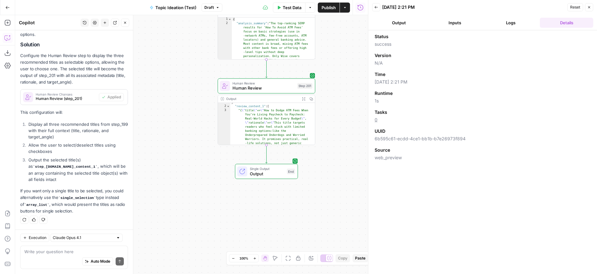
scroll to position [3, 0]
click at [284, 170] on span "Single Output" at bounding box center [267, 168] width 35 height 5
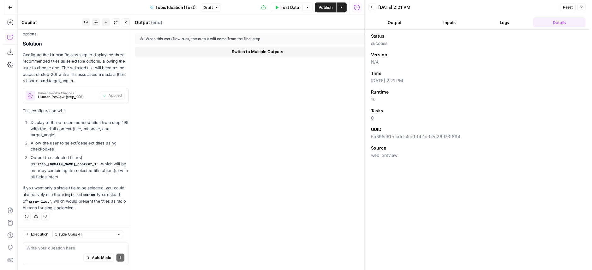
scroll to position [157, 0]
click at [356, 24] on button "Close" at bounding box center [360, 23] width 8 height 8
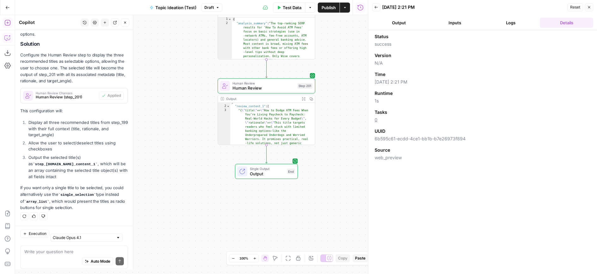
click at [5, 24] on button "Add Steps" at bounding box center [8, 23] width 10 height 10
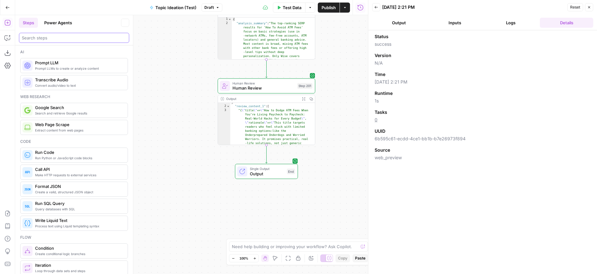
click at [36, 38] on input "search" at bounding box center [74, 38] width 104 height 6
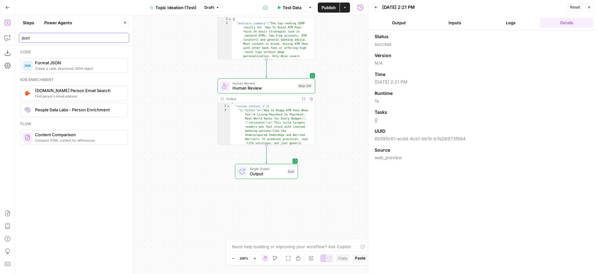
type input "json"
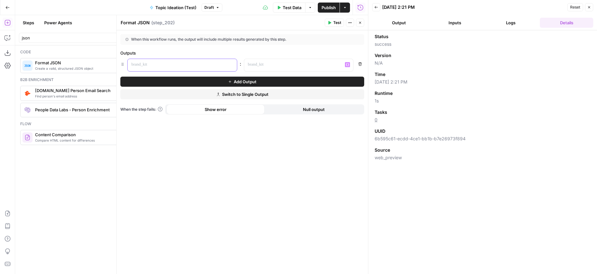
click at [220, 68] on div at bounding box center [177, 65] width 99 height 12
click at [261, 67] on p at bounding box center [294, 65] width 92 height 6
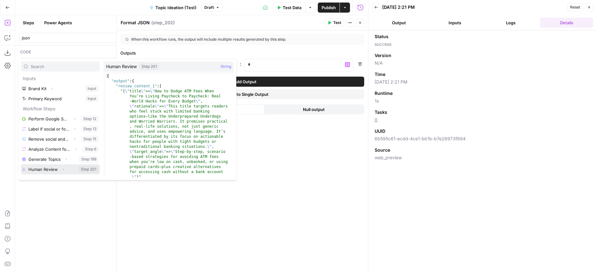
click at [63, 168] on icon "button" at bounding box center [63, 170] width 4 height 4
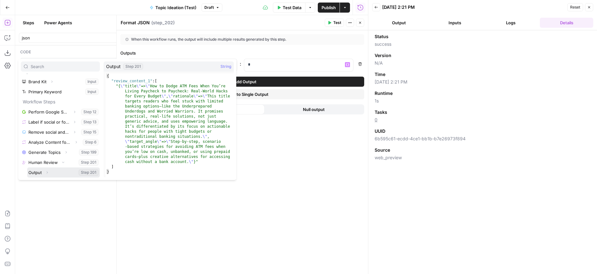
click at [47, 174] on icon "button" at bounding box center [47, 173] width 4 height 4
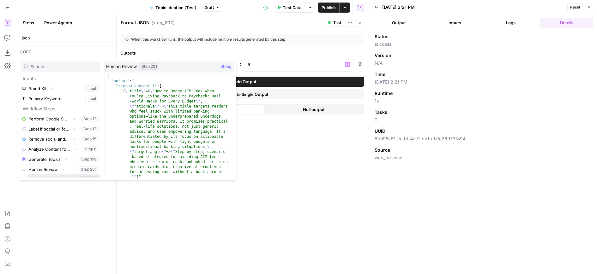
scroll to position [17, 0]
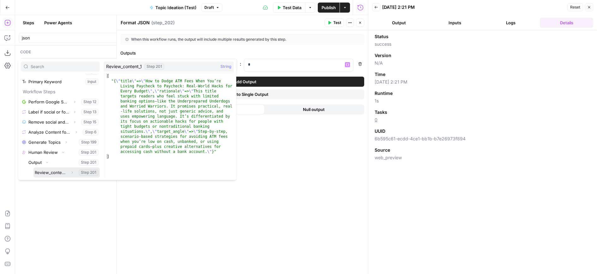
click at [70, 173] on icon "button" at bounding box center [72, 173] width 4 height 4
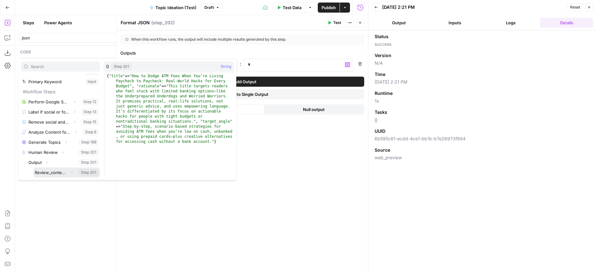
scroll to position [27, 0]
click at [269, 178] on div "When this workflow runs, the output will include multiple results generated by …" at bounding box center [241, 152] width 251 height 244
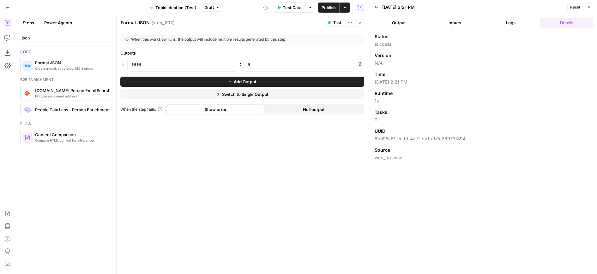
click at [362, 23] on button "Close" at bounding box center [360, 23] width 8 height 8
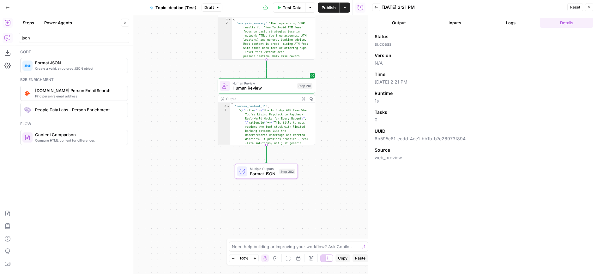
click at [8, 39] on icon "button" at bounding box center [7, 38] width 6 height 6
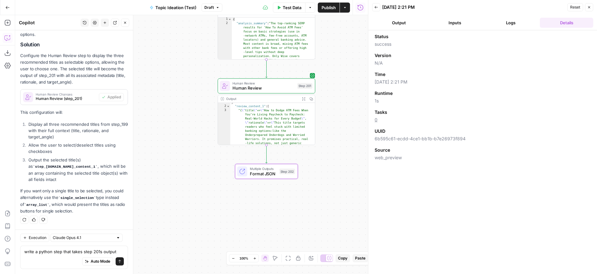
scroll to position [163, 0]
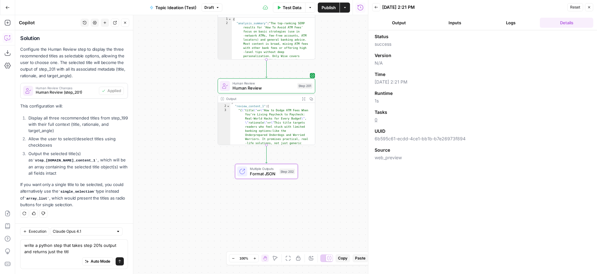
type textarea "write a python step that takes step 201s output and returns just the title"
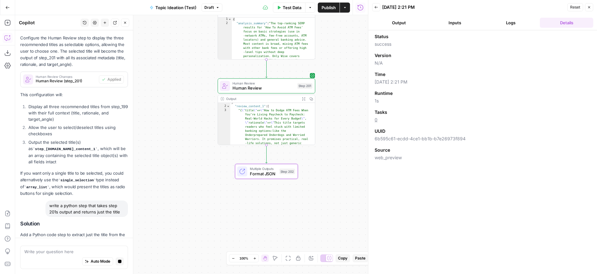
scroll to position [335, 0]
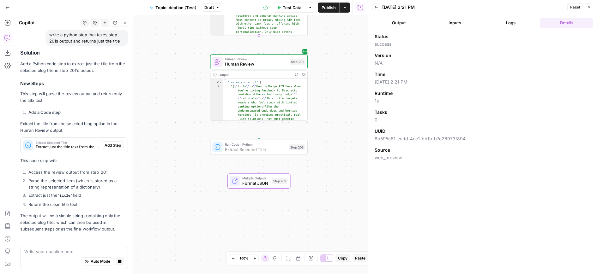
click at [106, 144] on span "Add Step" at bounding box center [112, 146] width 16 height 6
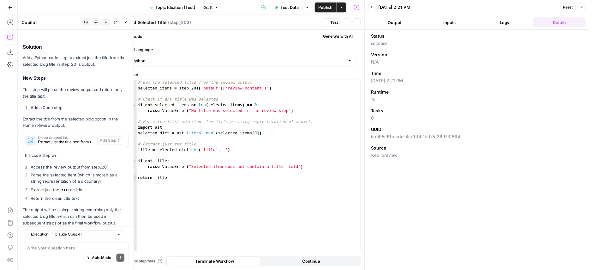
scroll to position [376, 0]
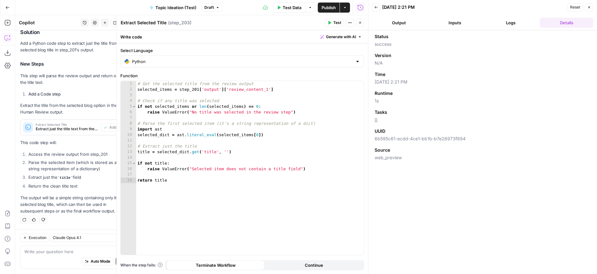
click at [340, 24] on span "Test" at bounding box center [337, 23] width 8 height 6
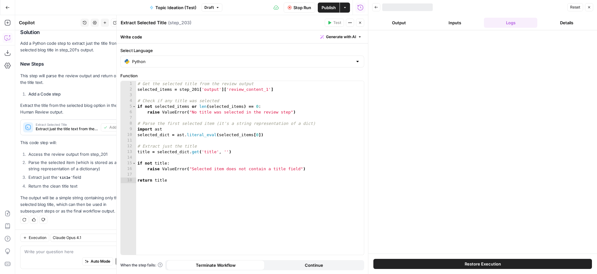
click at [359, 22] on icon "button" at bounding box center [360, 23] width 4 height 4
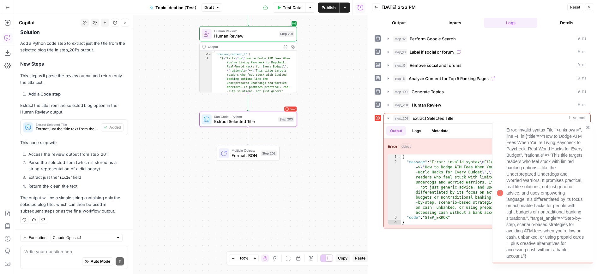
drag, startPoint x: 339, startPoint y: 178, endPoint x: 329, endPoint y: 152, distance: 28.1
click at [329, 152] on div "Workflow Input Settings Inputs Google Search Perform Google Search Step 12 Outp…" at bounding box center [191, 144] width 353 height 259
click at [590, 127] on div "Error: invalid syntax File "<unknown>", line -4, in {"title"=>"How to Dodge ATM…" at bounding box center [542, 193] width 101 height 142
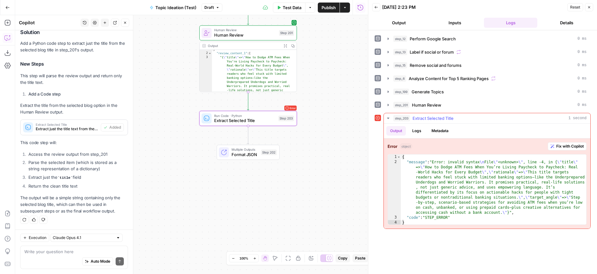
click at [567, 145] on span "Fix with Copilot" at bounding box center [569, 147] width 27 height 6
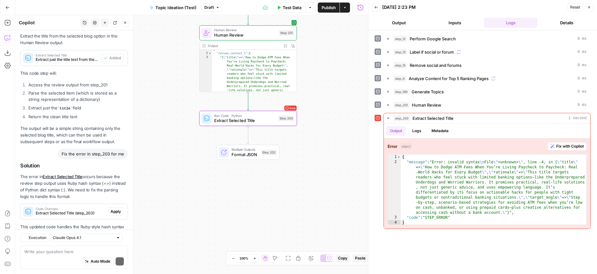
scroll to position [481, 0]
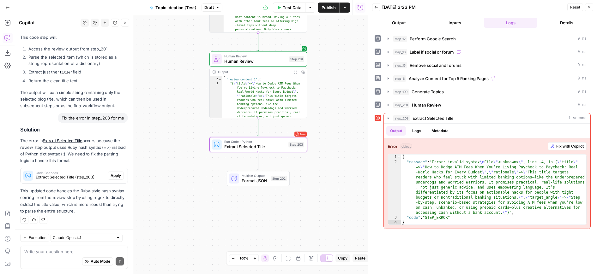
click at [110, 176] on span "Apply" at bounding box center [115, 176] width 10 height 6
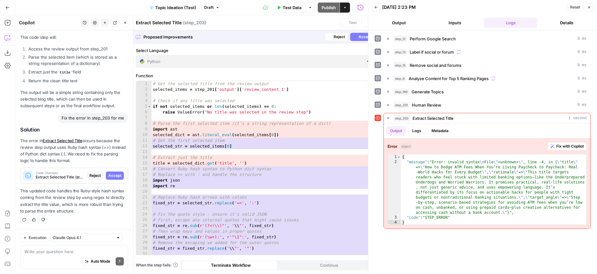
scroll to position [461, 0]
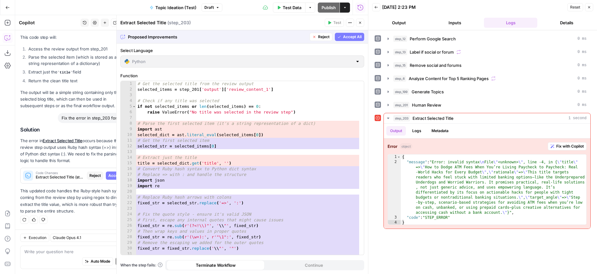
click at [365, 33] on div "Proposed Improvements Reject Accept All" at bounding box center [241, 36] width 251 height 13
click at [360, 35] on span "Accept All" at bounding box center [352, 37] width 19 height 6
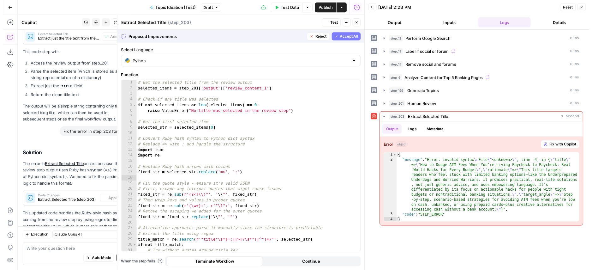
scroll to position [491, 0]
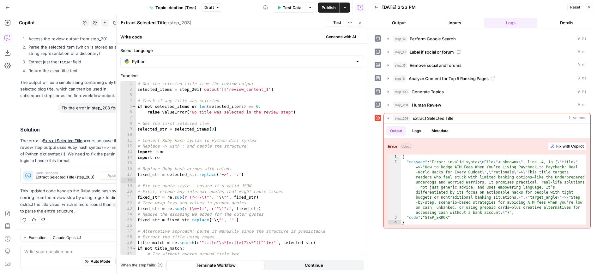
click at [337, 24] on span "Test" at bounding box center [337, 23] width 8 height 6
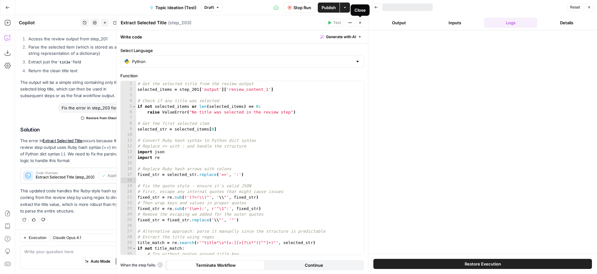
click at [360, 24] on icon "button" at bounding box center [360, 23] width 4 height 4
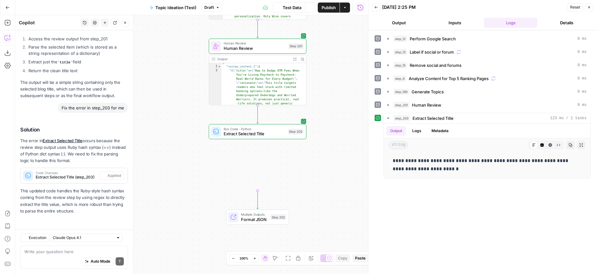
drag, startPoint x: 344, startPoint y: 138, endPoint x: 343, endPoint y: 122, distance: 15.5
click at [343, 122] on div "Workflow Input Settings Inputs Google Search Perform Google Search Step 12 Outp…" at bounding box center [191, 144] width 353 height 259
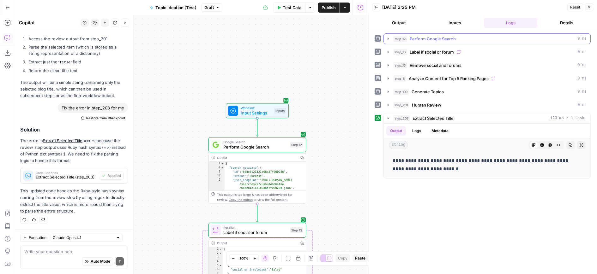
click at [419, 36] on span "Perform Google Search" at bounding box center [432, 39] width 46 height 6
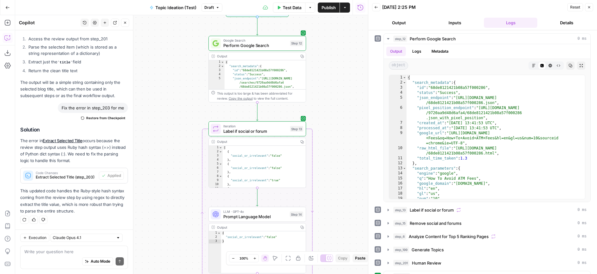
drag, startPoint x: 351, startPoint y: 136, endPoint x: 350, endPoint y: 76, distance: 59.7
click at [350, 80] on div "Workflow Input Settings Inputs Google Search Perform Google Search Step 12 Outp…" at bounding box center [191, 144] width 353 height 259
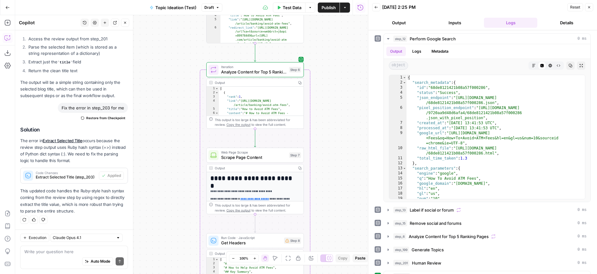
drag, startPoint x: 346, startPoint y: 167, endPoint x: 344, endPoint y: 130, distance: 36.3
click at [344, 130] on div "Workflow Input Settings Inputs Google Search Perform Google Search Step 12 Outp…" at bounding box center [191, 144] width 353 height 259
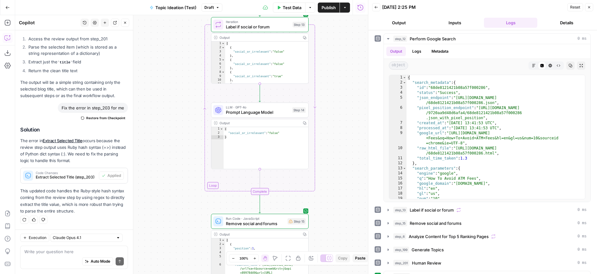
drag, startPoint x: 320, startPoint y: 43, endPoint x: 324, endPoint y: 281, distance: 238.0
click at [324, 274] on div "Workflow Input Settings Inputs Google Search Perform Google Search Step 12 Outp…" at bounding box center [191, 144] width 353 height 259
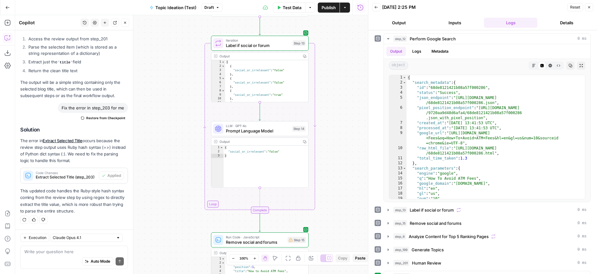
drag, startPoint x: 324, startPoint y: 134, endPoint x: 323, endPoint y: 168, distance: 34.1
click at [324, 168] on div "Workflow Input Settings Inputs Google Search Perform Google Search Step 12 Outp…" at bounding box center [191, 144] width 353 height 259
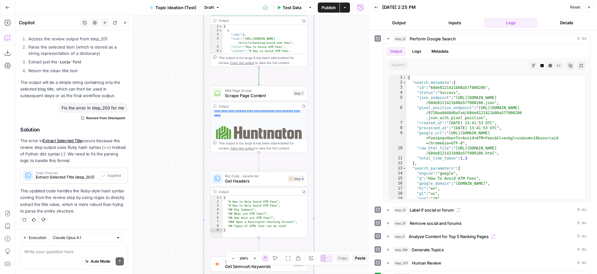
scroll to position [75, 0]
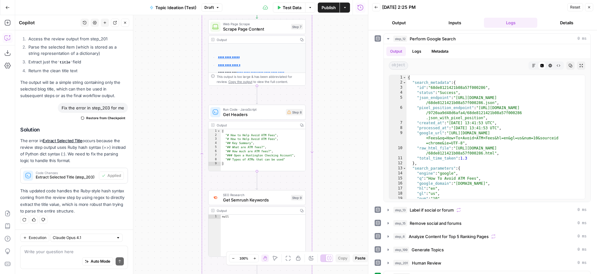
drag, startPoint x: 342, startPoint y: 181, endPoint x: 335, endPoint y: 119, distance: 62.6
click at [340, 114] on div "Workflow Input Settings Inputs Google Search Perform Google Search Step 12 Outp…" at bounding box center [191, 144] width 353 height 259
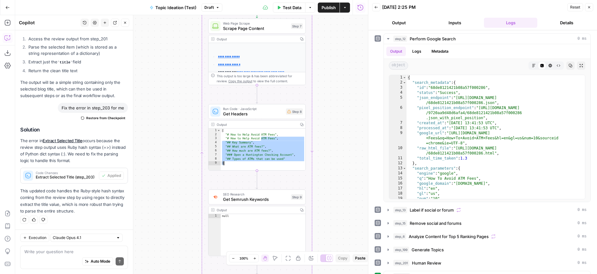
drag, startPoint x: 261, startPoint y: 139, endPoint x: 286, endPoint y: 165, distance: 36.8
click at [286, 165] on div "[ "# How to Help Avoid ATM Fees" , "# How to Help Avoid ATM Fees" , "## Key Sum…" at bounding box center [263, 154] width 85 height 50
type textarea "**********"
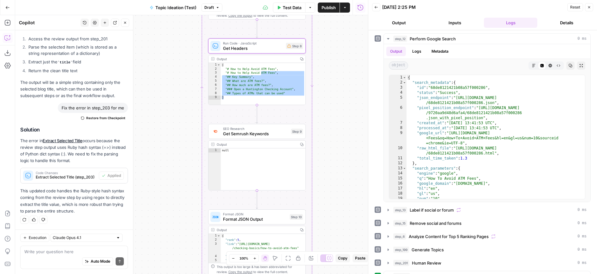
drag, startPoint x: 336, startPoint y: 160, endPoint x: 337, endPoint y: 116, distance: 43.9
click at [337, 116] on div "Workflow Input Settings Inputs Google Search Perform Google Search Step 12 Outp…" at bounding box center [191, 144] width 353 height 259
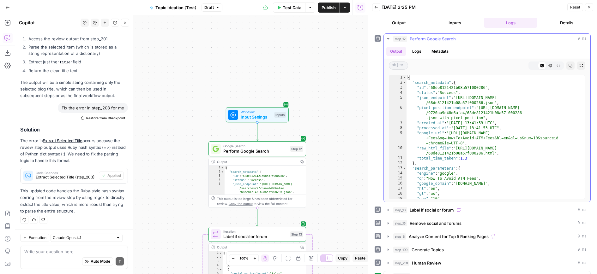
scroll to position [88, 0]
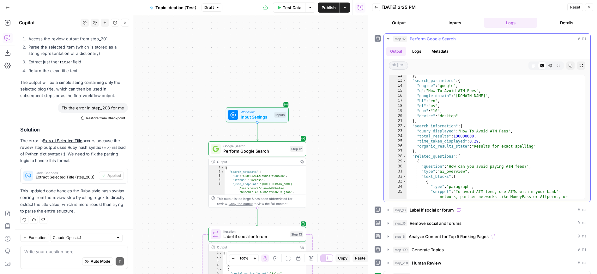
type textarea "**"
click at [465, 122] on div "} , "search_parameters" : { "engine" : "google" , "q" : "How To Avoid ATM Fees"…" at bounding box center [493, 152] width 174 height 159
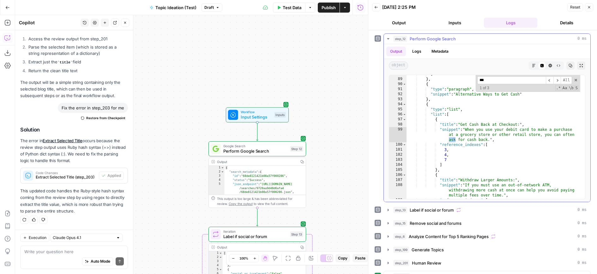
scroll to position [559, 0]
type input "***"
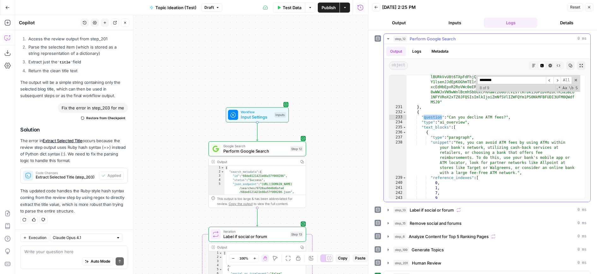
scroll to position [2076, 0]
type input "********"
drag, startPoint x: 421, startPoint y: 119, endPoint x: 526, endPoint y: 117, distance: 104.5
click at [526, 117] on div ""serpapi_link" : "https://serpapi.com/search.json?device =desktop&engine=google…" at bounding box center [493, 121] width 174 height 225
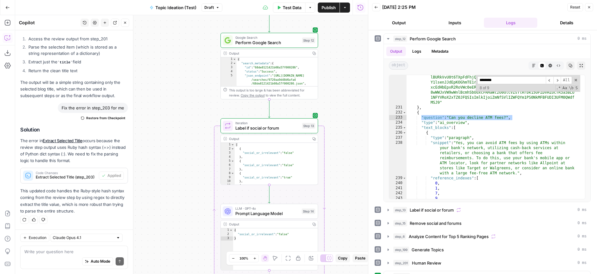
drag, startPoint x: 342, startPoint y: 158, endPoint x: 354, endPoint y: 50, distance: 109.5
click at [354, 50] on div "Workflow Input Settings Inputs Google Search Perform Google Search Step 12 Outp…" at bounding box center [191, 144] width 353 height 259
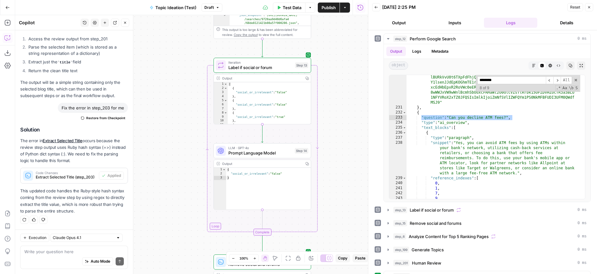
drag, startPoint x: 329, startPoint y: 109, endPoint x: 323, endPoint y: 84, distance: 25.6
click at [323, 84] on div "Workflow Input Settings Inputs Google Search Perform Google Search Step 12 Outp…" at bounding box center [191, 144] width 353 height 259
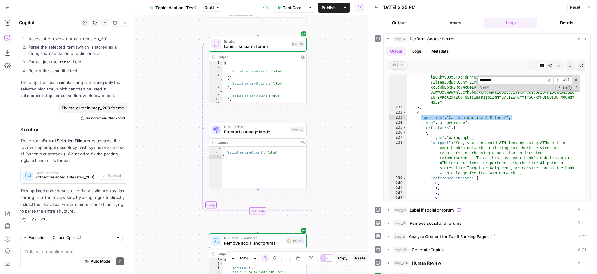
drag, startPoint x: 335, startPoint y: 145, endPoint x: 333, endPoint y: 134, distance: 10.6
click at [333, 134] on div "Workflow Input Settings Inputs Google Search Perform Google Search Step 12 Outp…" at bounding box center [191, 144] width 353 height 259
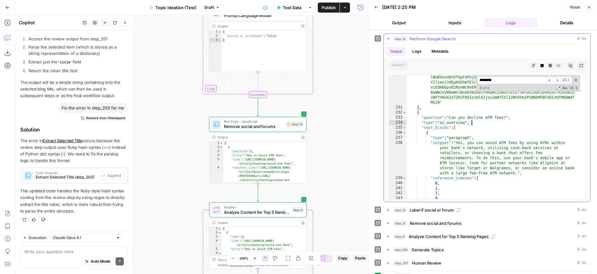
click at [518, 121] on div ""serpapi_link" : "https://serpapi.com/search.json?device =desktop&engine=google…" at bounding box center [493, 121] width 174 height 225
drag, startPoint x: 509, startPoint y: 118, endPoint x: 417, endPoint y: 117, distance: 91.5
click at [417, 117] on div ""serpapi_link" : "https://serpapi.com/search.json?device =desktop&engine=google…" at bounding box center [493, 121] width 174 height 225
click at [501, 136] on div ""serpapi_link" : "https://serpapi.com/search.json?device =desktop&engine=google…" at bounding box center [493, 121] width 174 height 225
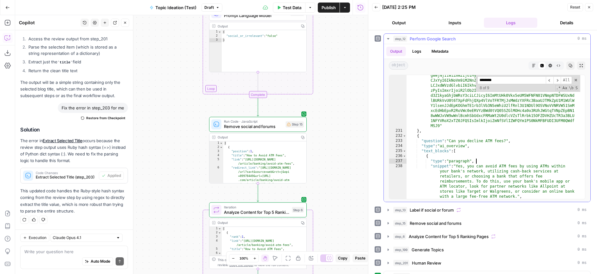
scroll to position [2059, 0]
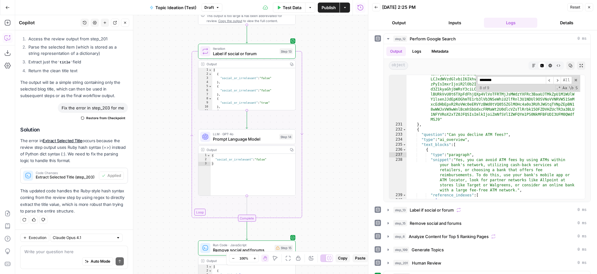
drag, startPoint x: 335, startPoint y: 101, endPoint x: 324, endPoint y: 225, distance: 124.2
click at [324, 225] on div "Workflow Input Settings Inputs Google Search Perform Google Search Step 12 Outp…" at bounding box center [191, 144] width 353 height 259
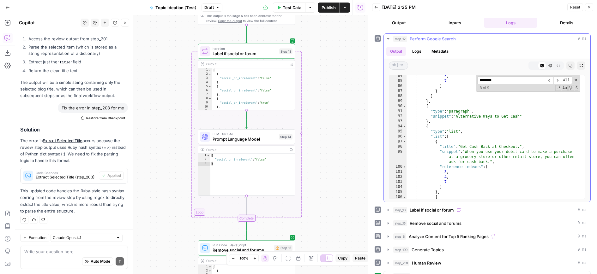
scroll to position [0, 0]
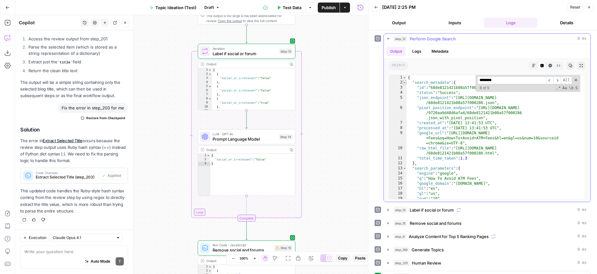
click at [405, 84] on span "Toggle code folding, rows 2 through 12" at bounding box center [403, 82] width 3 height 5
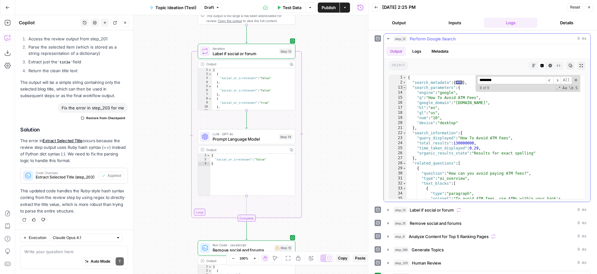
click at [405, 88] on span "Toggle code folding, rows 13 through 21" at bounding box center [403, 87] width 3 height 5
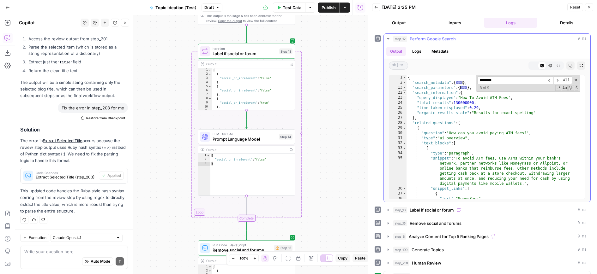
click at [405, 93] on span "Toggle code folding, rows 22 through 27" at bounding box center [403, 92] width 3 height 5
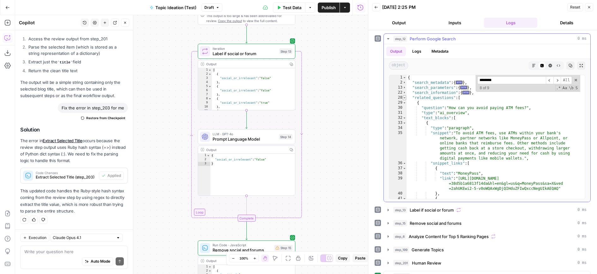
click at [405, 98] on span "Toggle code folding, rows 28 through 431" at bounding box center [403, 97] width 3 height 5
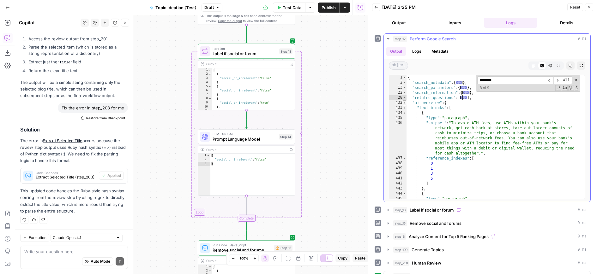
click at [405, 104] on span "Toggle code folding, rows 432 through 605" at bounding box center [403, 102] width 3 height 5
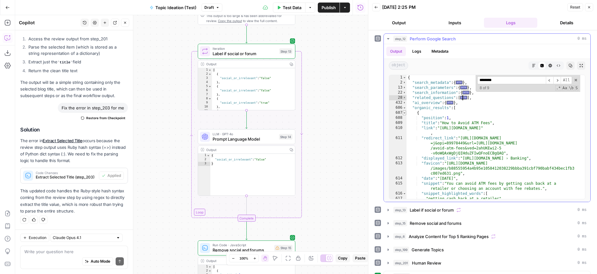
click at [405, 113] on span "Toggle code folding, rows 607 through 620" at bounding box center [403, 112] width 3 height 5
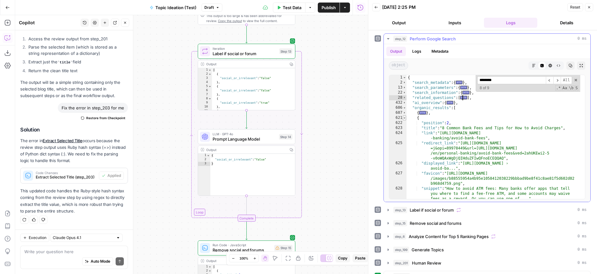
click at [403, 118] on span "Toggle code folding, rows 621 through 633" at bounding box center [403, 118] width 3 height 5
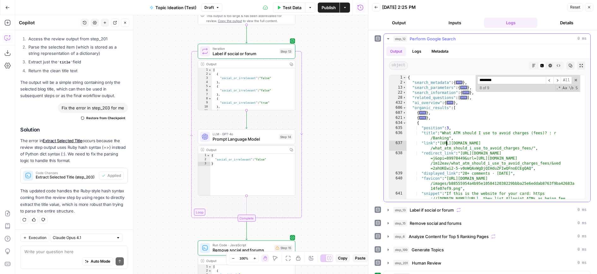
click at [446, 145] on div "{ "search_metadata" : { ... } , "search_parameters" : { ... } , "search_informa…" at bounding box center [493, 147] width 174 height 144
type textarea "**********"
drag, startPoint x: 449, startPoint y: 146, endPoint x: 549, endPoint y: 142, distance: 99.2
click at [549, 142] on div "{ "search_metadata" : { ... } , "search_parameters" : { ... } , "search_informa…" at bounding box center [493, 147] width 174 height 144
click at [548, 143] on div "{ "search_metadata" : { ... } , "search_parameters" : { ... } , "search_informa…" at bounding box center [493, 147] width 174 height 144
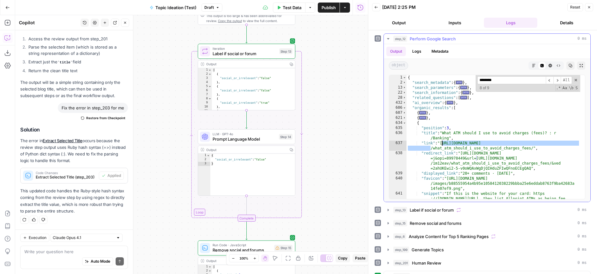
drag, startPoint x: 548, startPoint y: 143, endPoint x: 443, endPoint y: 145, distance: 104.8
click at [443, 145] on div "{ "search_metadata" : { ... } , "search_parameters" : { ... } , "search_informa…" at bounding box center [493, 147] width 174 height 144
click at [445, 146] on div "{ "search_metadata" : { ... } , "search_parameters" : { ... } , "search_informa…" at bounding box center [493, 147] width 174 height 144
drag, startPoint x: 445, startPoint y: 146, endPoint x: 531, endPoint y: 149, distance: 86.6
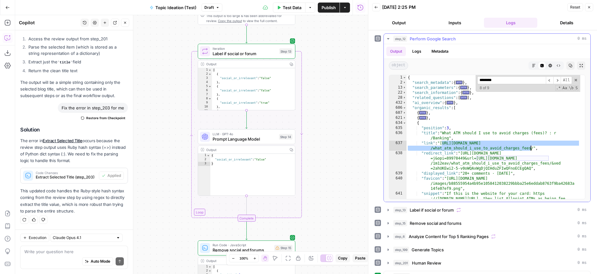
click at [531, 149] on div "{ "search_metadata" : { ... } , "search_parameters" : { ... } , "search_informa…" at bounding box center [493, 147] width 174 height 144
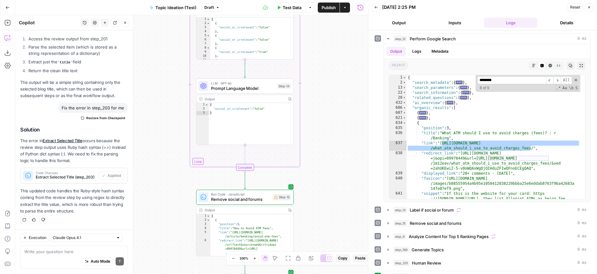
drag, startPoint x: 347, startPoint y: 164, endPoint x: 343, endPoint y: 101, distance: 63.5
click at [343, 101] on div "Workflow Input Settings Inputs Google Search Perform Google Search Step 12 Outp…" at bounding box center [191, 144] width 353 height 259
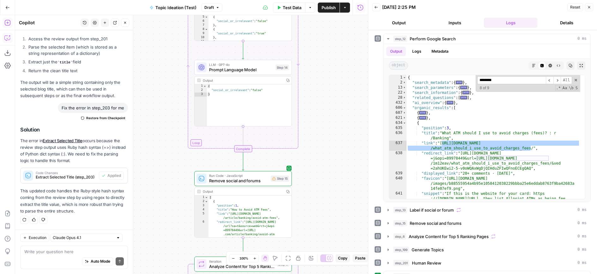
click at [11, 21] on button "Add Steps" at bounding box center [8, 23] width 10 height 10
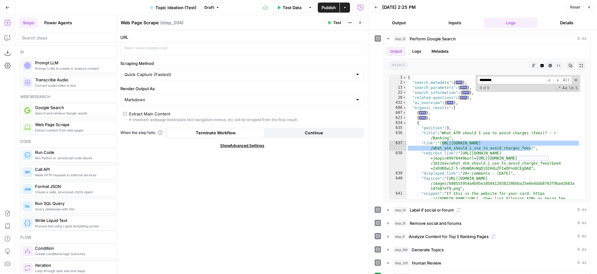
click at [362, 22] on button "Close" at bounding box center [360, 23] width 8 height 8
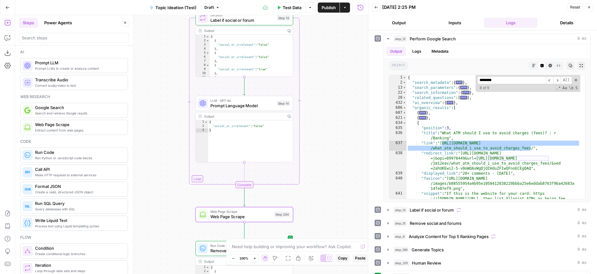
drag, startPoint x: 330, startPoint y: 71, endPoint x: 331, endPoint y: 95, distance: 24.3
click at [331, 95] on div "Workflow Input Settings Inputs Google Search Perform Google Search Step 12 Outp…" at bounding box center [191, 144] width 353 height 259
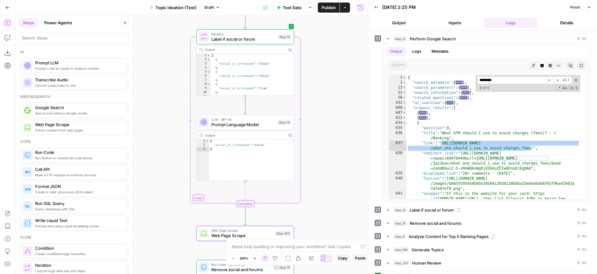
drag, startPoint x: 331, startPoint y: 86, endPoint x: 334, endPoint y: 123, distance: 36.4
click at [334, 123] on div "Workflow Input Settings Inputs Google Search Perform Google Search Step 12 Outp…" at bounding box center [191, 144] width 353 height 259
click at [270, 231] on span "Web Page Scrape" at bounding box center [241, 231] width 61 height 5
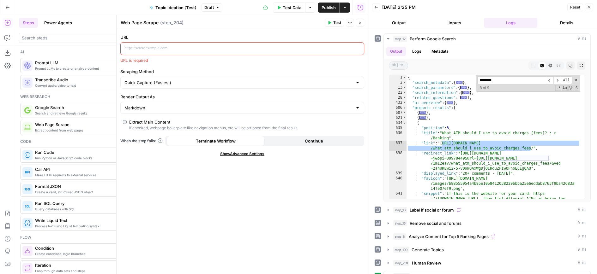
click at [211, 46] on p at bounding box center [236, 48] width 225 height 6
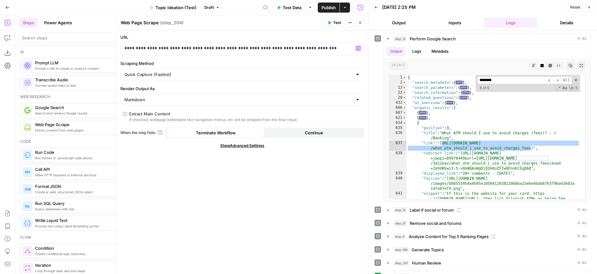
click at [336, 25] on span "Test" at bounding box center [337, 23] width 8 height 6
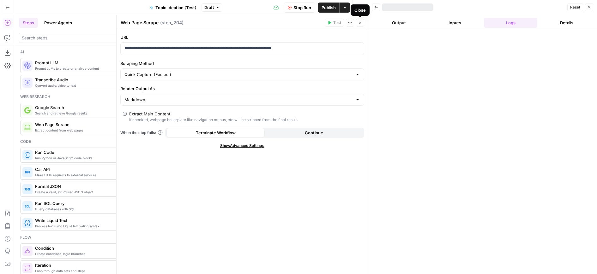
click at [362, 25] on button "Close" at bounding box center [360, 23] width 8 height 8
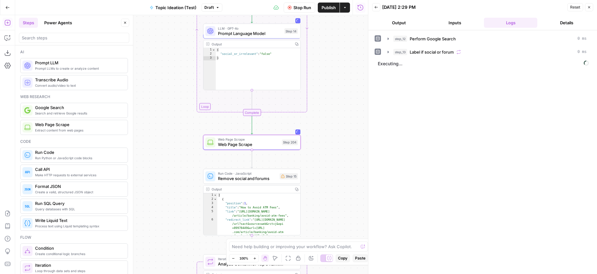
drag, startPoint x: 332, startPoint y: 174, endPoint x: 339, endPoint y: 84, distance: 90.8
click at [339, 84] on div "Workflow Input Settings Inputs Google Search Perform Google Search Step 12 Outp…" at bounding box center [191, 144] width 353 height 259
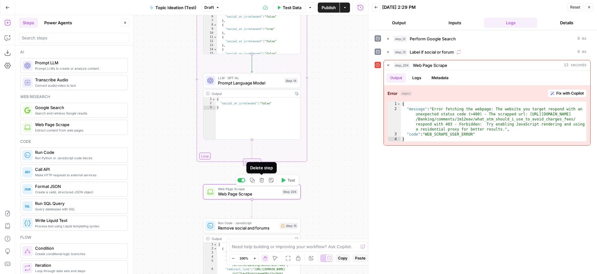
click at [263, 181] on icon "button" at bounding box center [261, 180] width 4 height 4
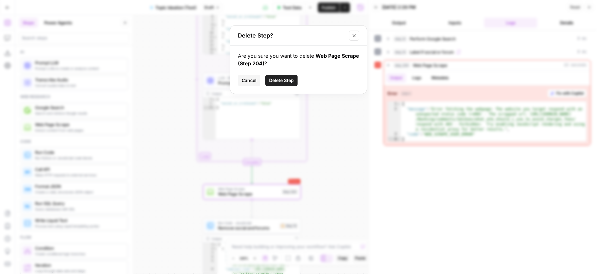
click at [281, 84] on button "Delete Step" at bounding box center [281, 80] width 32 height 11
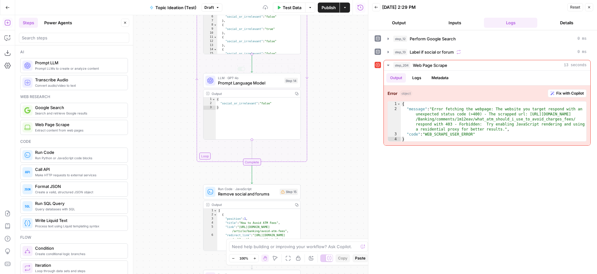
click at [341, 134] on div "Workflow Input Settings Inputs Google Search Perform Google Search Step 12 Outp…" at bounding box center [191, 144] width 353 height 259
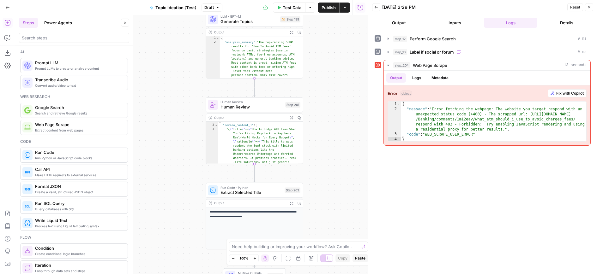
drag, startPoint x: 331, startPoint y: 104, endPoint x: 332, endPoint y: 124, distance: 19.9
click at [332, 124] on div "Workflow Input Settings Inputs Google Search Perform Google Search Step 12 Outp…" at bounding box center [191, 144] width 353 height 259
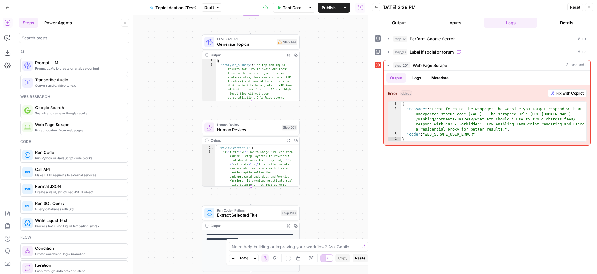
drag, startPoint x: 330, startPoint y: 73, endPoint x: 326, endPoint y: 96, distance: 23.0
click at [326, 96] on div "Workflow Input Settings Inputs Google Search Perform Google Search Step 12 Outp…" at bounding box center [191, 144] width 353 height 259
drag, startPoint x: 314, startPoint y: 55, endPoint x: 314, endPoint y: 43, distance: 12.3
click at [314, 43] on div "Workflow Input Settings Inputs Google Search Perform Google Search Step 12 Outp…" at bounding box center [191, 144] width 353 height 259
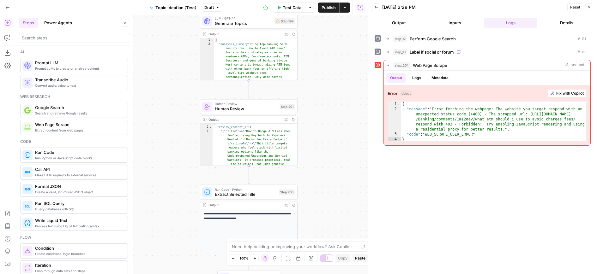
drag, startPoint x: 336, startPoint y: 100, endPoint x: 334, endPoint y: 91, distance: 9.1
click at [334, 91] on div "Workflow Input Settings Inputs Google Search Perform Google Search Step 12 Outp…" at bounding box center [191, 144] width 353 height 259
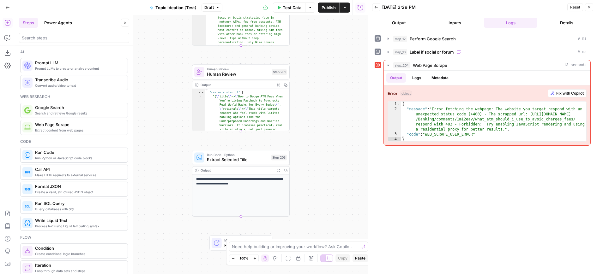
drag, startPoint x: 320, startPoint y: 179, endPoint x: 311, endPoint y: 146, distance: 33.7
click at [312, 146] on div "Workflow Input Settings Inputs Google Search Perform Google Search Step 12 Outp…" at bounding box center [191, 144] width 353 height 259
click at [225, 162] on span "Extract Selected Title" at bounding box center [238, 160] width 62 height 6
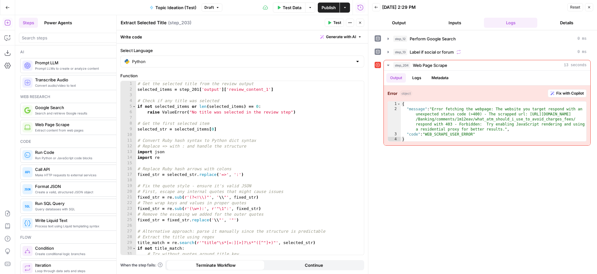
click at [359, 22] on icon "button" at bounding box center [360, 23] width 4 height 4
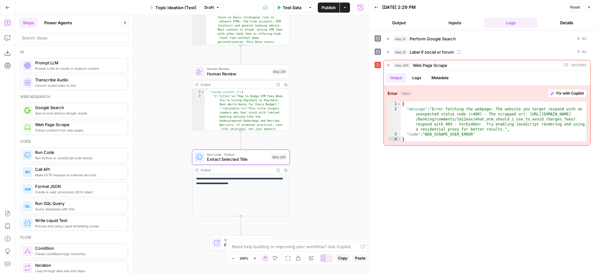
click at [66, 22] on button "Power Agents" at bounding box center [57, 23] width 35 height 10
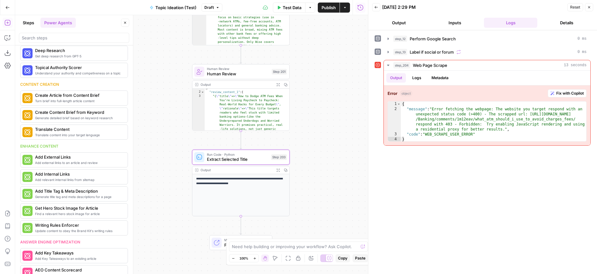
scroll to position [0, 0]
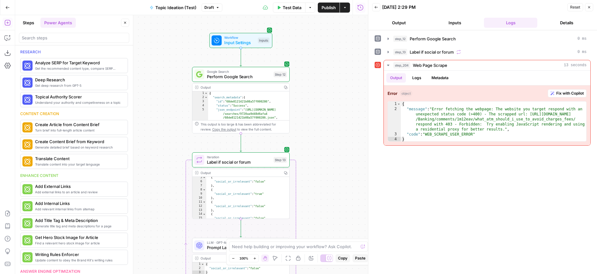
click at [327, 3] on button "Publish" at bounding box center [329, 8] width 22 height 10
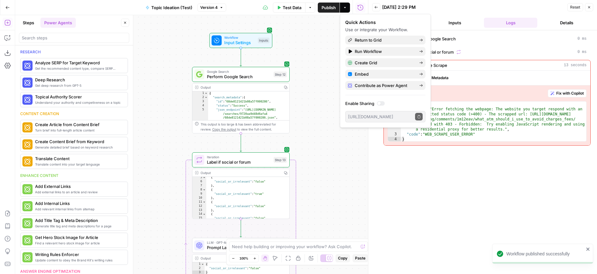
click at [303, 83] on div "Workflow Input Settings Inputs Google Search Perform Google Search Step 12 Outp…" at bounding box center [191, 144] width 353 height 259
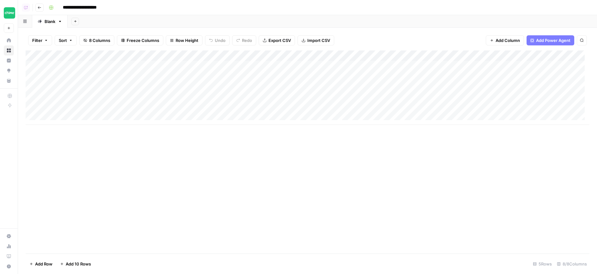
click at [196, 54] on div "Add Column" at bounding box center [307, 88] width 563 height 74
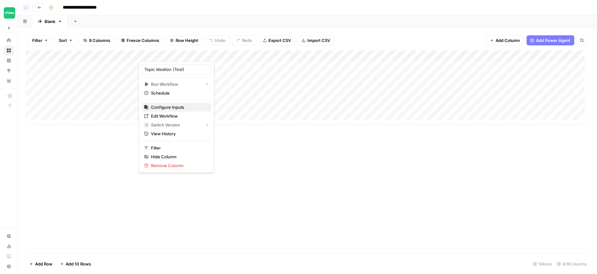
click at [181, 109] on span "Configure Inputs" at bounding box center [178, 107] width 55 height 6
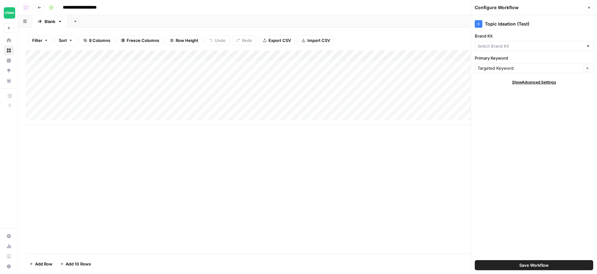
type input "Chime"
click at [521, 263] on span "Save Workflow" at bounding box center [533, 265] width 29 height 6
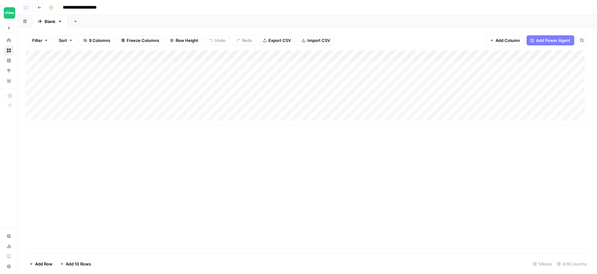
click at [169, 66] on div "Add Column" at bounding box center [307, 88] width 563 height 74
click at [192, 63] on div "Add Column" at bounding box center [307, 88] width 563 height 74
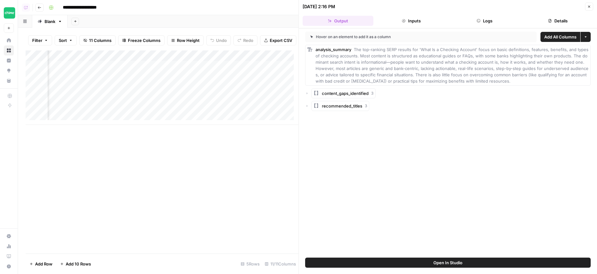
scroll to position [0, 340]
click at [193, 60] on div "Add Column" at bounding box center [162, 88] width 273 height 74
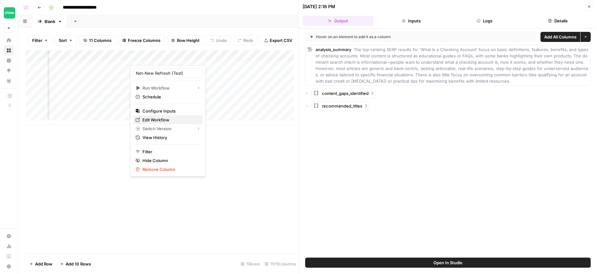
click at [181, 119] on span "Edit Workflow" at bounding box center [169, 120] width 55 height 6
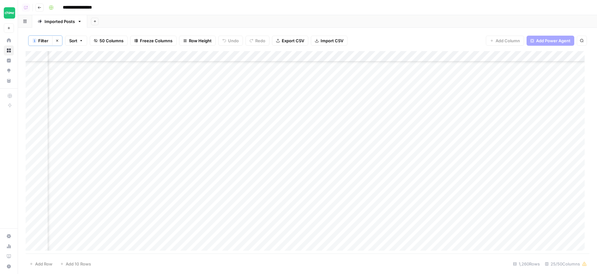
scroll to position [342, 793]
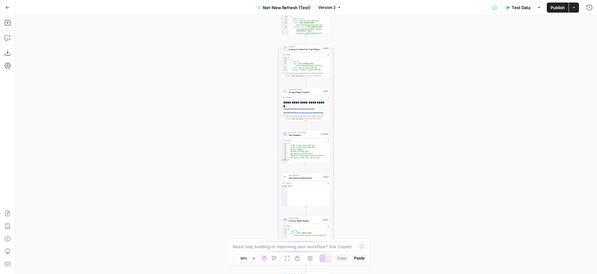
drag, startPoint x: 374, startPoint y: 129, endPoint x: 375, endPoint y: 91, distance: 38.2
click at [375, 92] on div "Workflow Input Settings Inputs Google Search Perform Google Search Step 12 Outp…" at bounding box center [305, 144] width 581 height 259
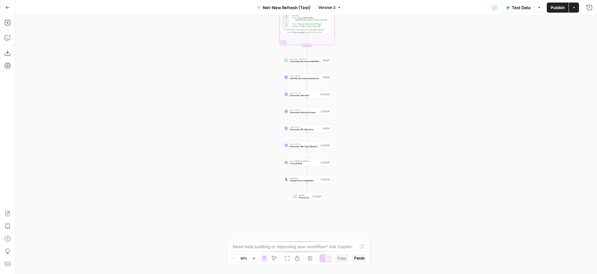
click at [339, 109] on div "Workflow Input Settings Inputs Google Search Perform Google Search Step 12 Outp…" at bounding box center [305, 144] width 581 height 259
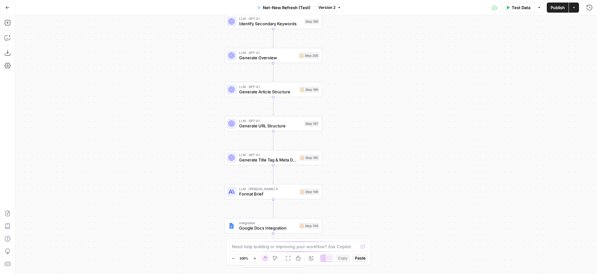
drag, startPoint x: 335, startPoint y: 76, endPoint x: 334, endPoint y: 67, distance: 9.2
click at [334, 67] on div "Workflow Input Settings Inputs Google Search Perform Google Search Step 12 Outp…" at bounding box center [305, 144] width 581 height 259
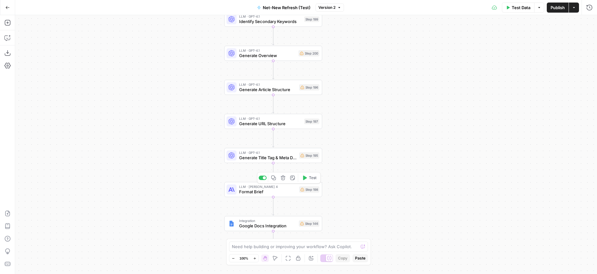
click at [269, 195] on span "Format Brief" at bounding box center [267, 192] width 57 height 6
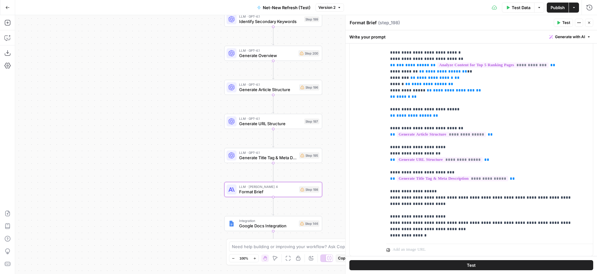
scroll to position [158, 0]
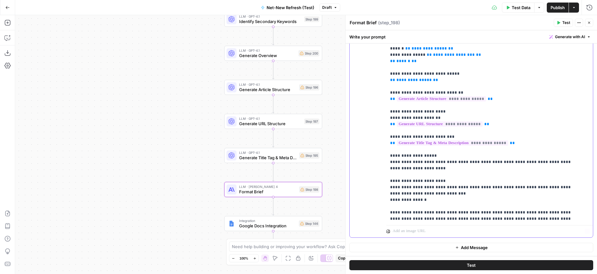
scroll to position [392, 0]
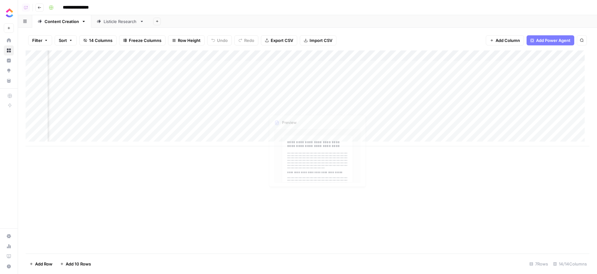
scroll to position [0, 328]
